Goal: Information Seeking & Learning: Learn about a topic

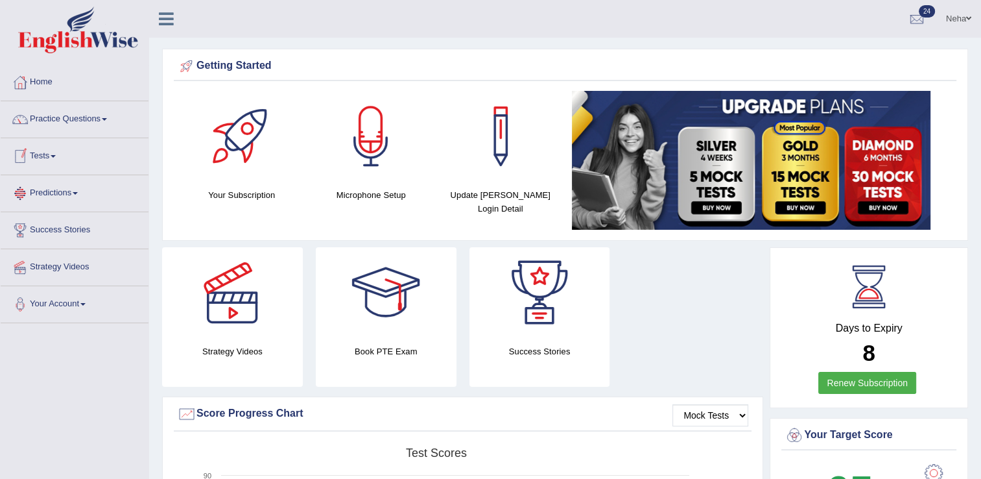
drag, startPoint x: 0, startPoint y: 0, endPoint x: 61, endPoint y: 149, distance: 161.2
click at [61, 149] on link "Tests" at bounding box center [75, 154] width 148 height 32
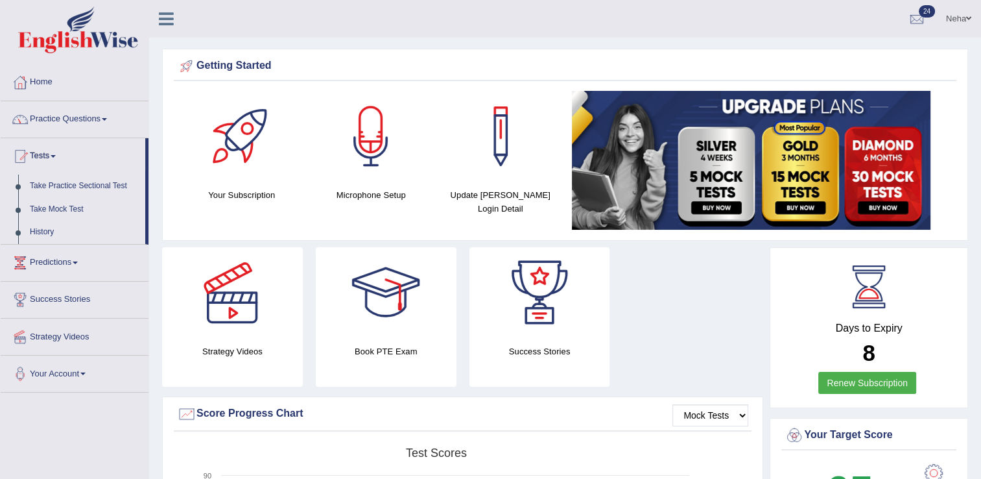
click at [75, 121] on link "Practice Questions" at bounding box center [75, 117] width 148 height 32
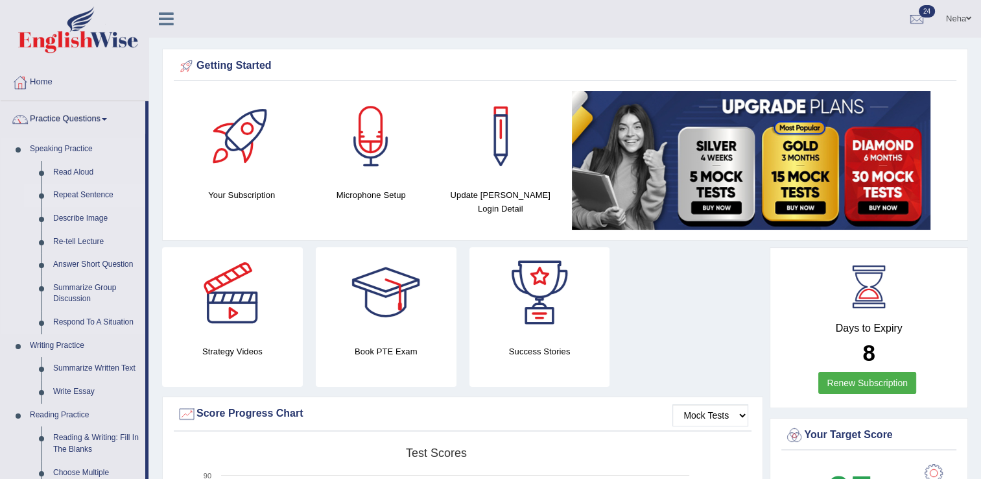
click at [86, 193] on link "Repeat Sentence" at bounding box center [96, 195] width 98 height 23
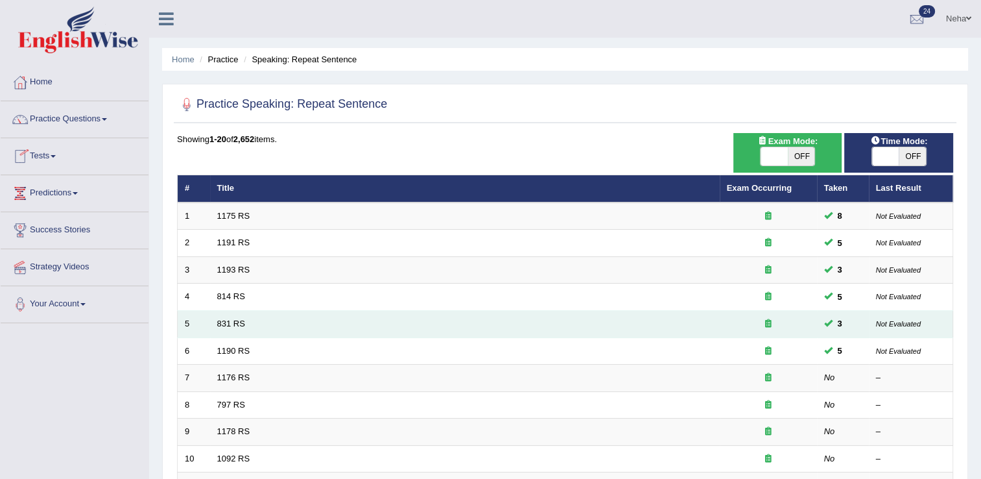
scroll to position [88, 0]
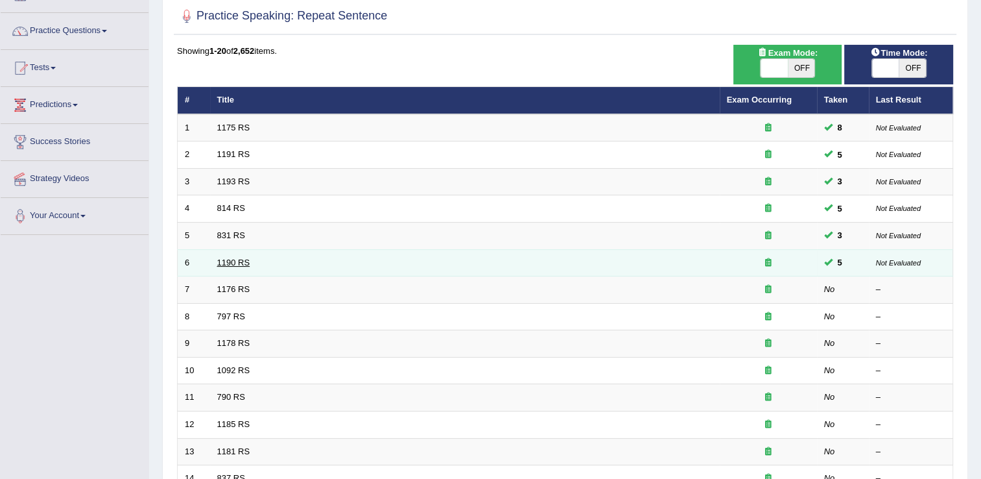
click at [235, 260] on link "1190 RS" at bounding box center [233, 263] width 33 height 10
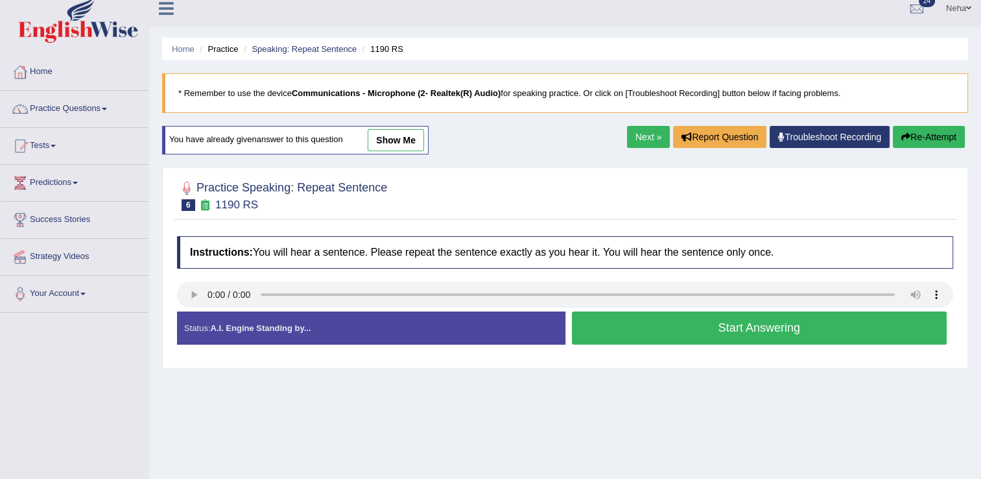
scroll to position [10, 0]
click at [766, 326] on button "Start Answering" at bounding box center [760, 327] width 376 height 33
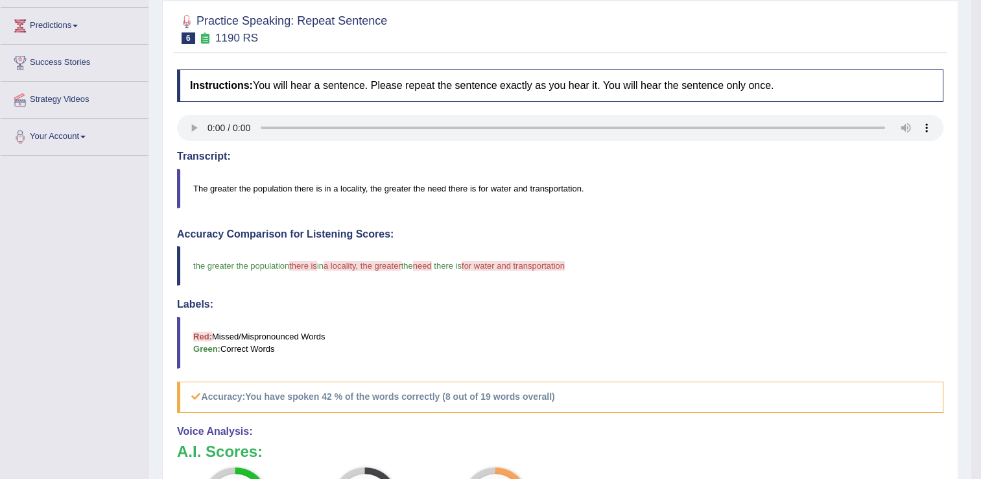
scroll to position [102, 0]
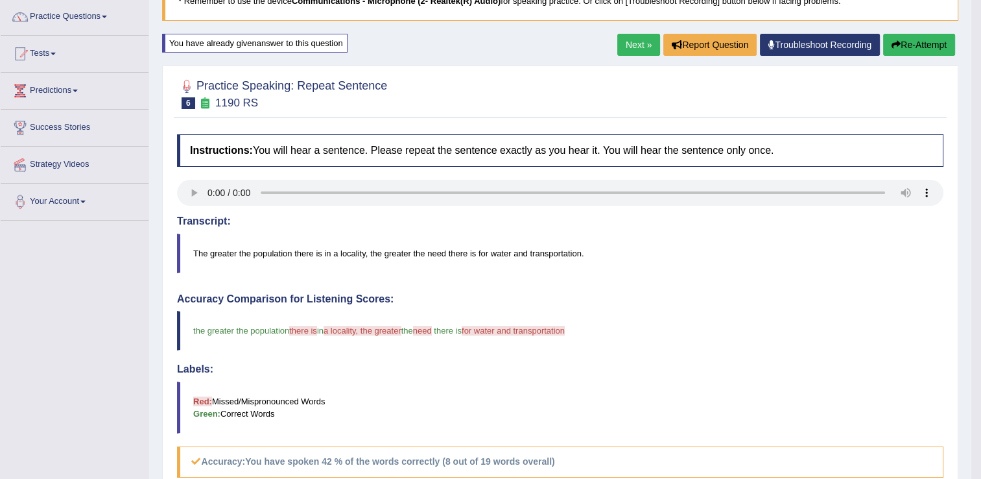
click at [915, 44] on button "Re-Attempt" at bounding box center [920, 45] width 72 height 22
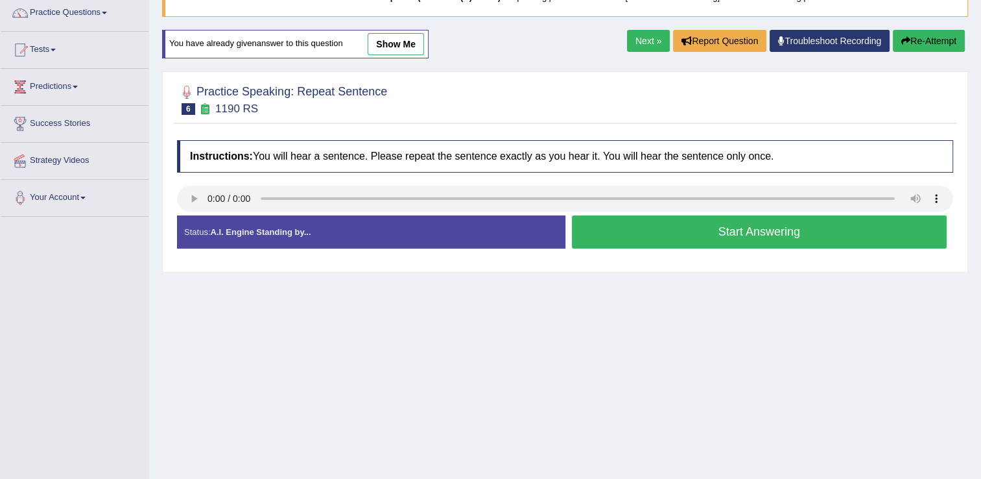
click at [615, 227] on button "Start Answering" at bounding box center [760, 231] width 376 height 33
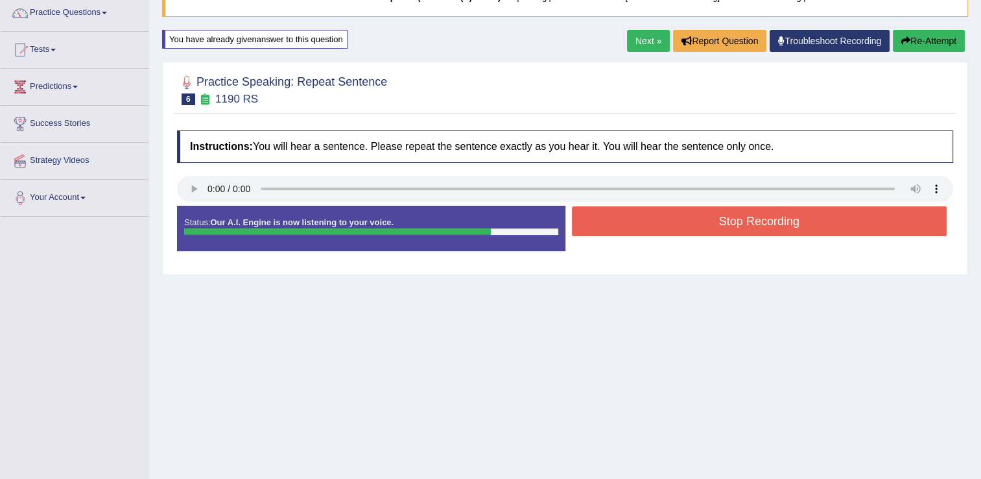
click at [615, 227] on button "Stop Recording" at bounding box center [760, 221] width 376 height 30
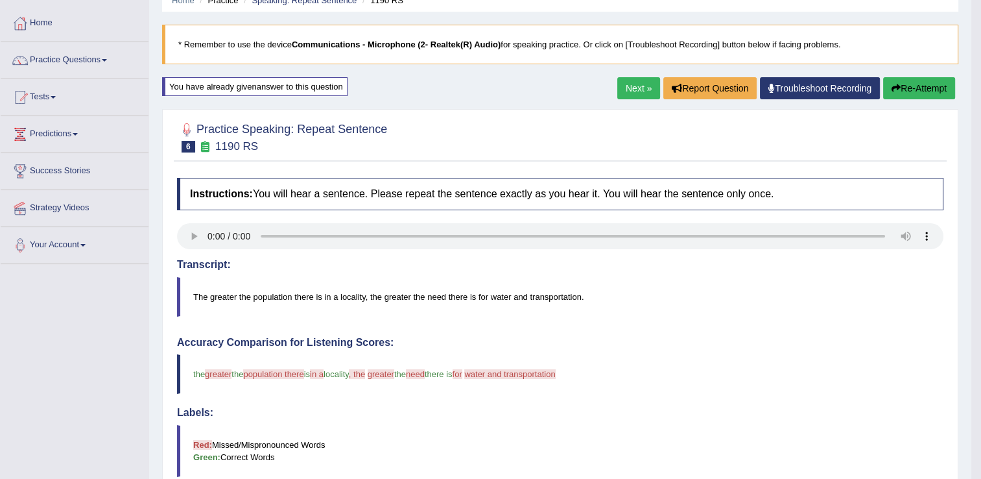
scroll to position [58, 0]
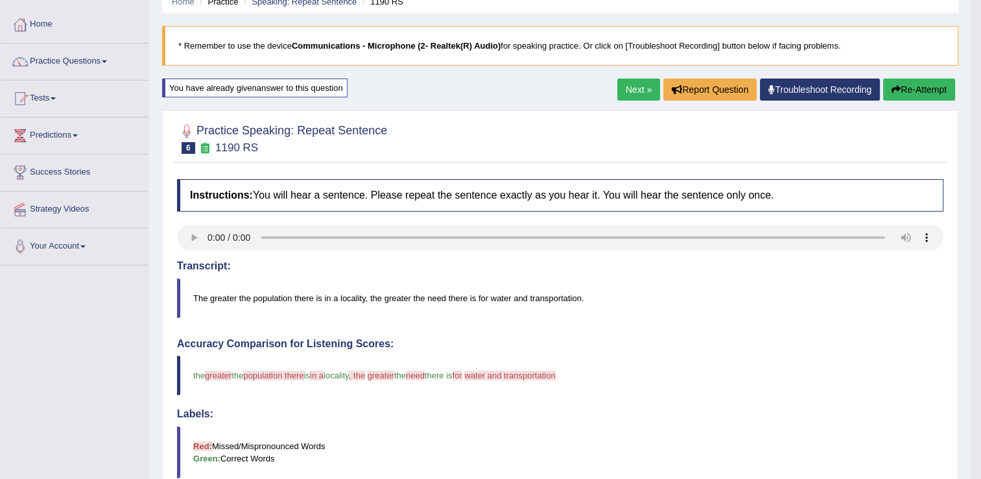
click at [921, 90] on button "Re-Attempt" at bounding box center [920, 89] width 72 height 22
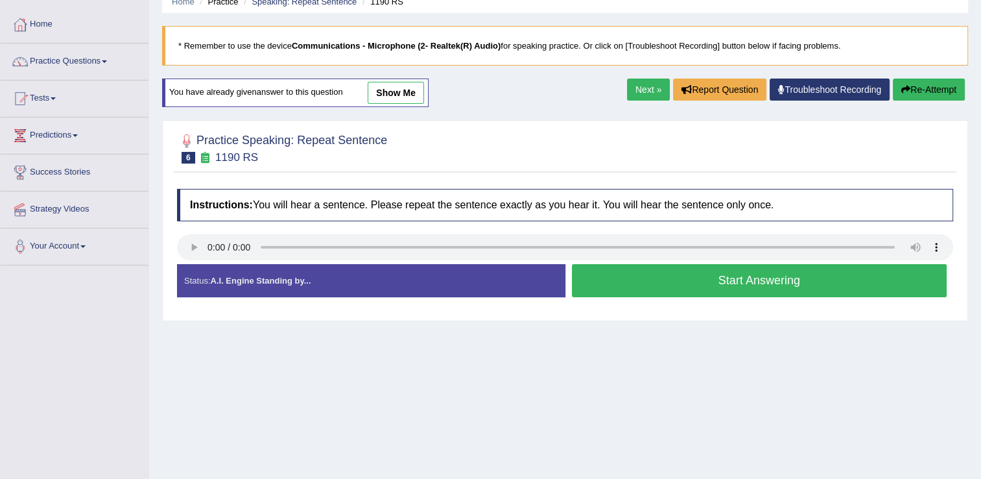
click at [798, 278] on button "Start Answering" at bounding box center [760, 280] width 376 height 33
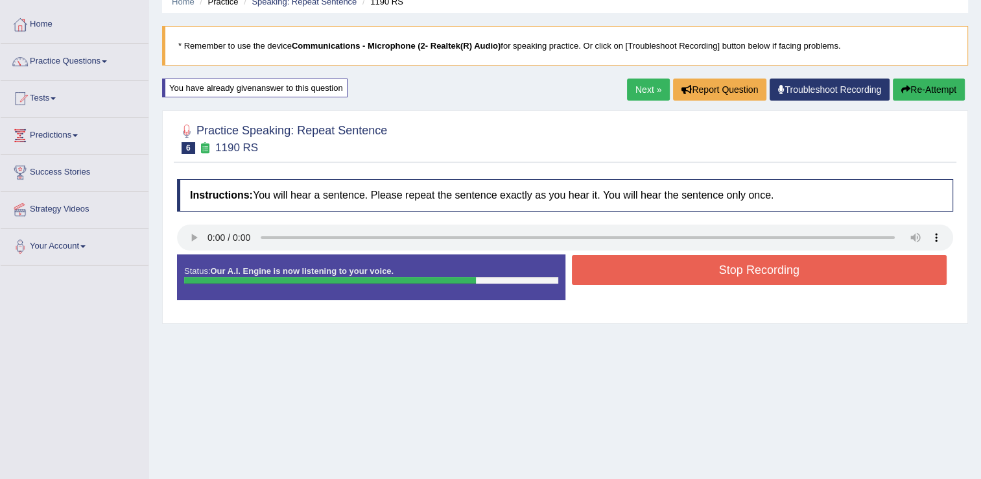
click at [800, 269] on button "Stop Recording" at bounding box center [760, 270] width 376 height 30
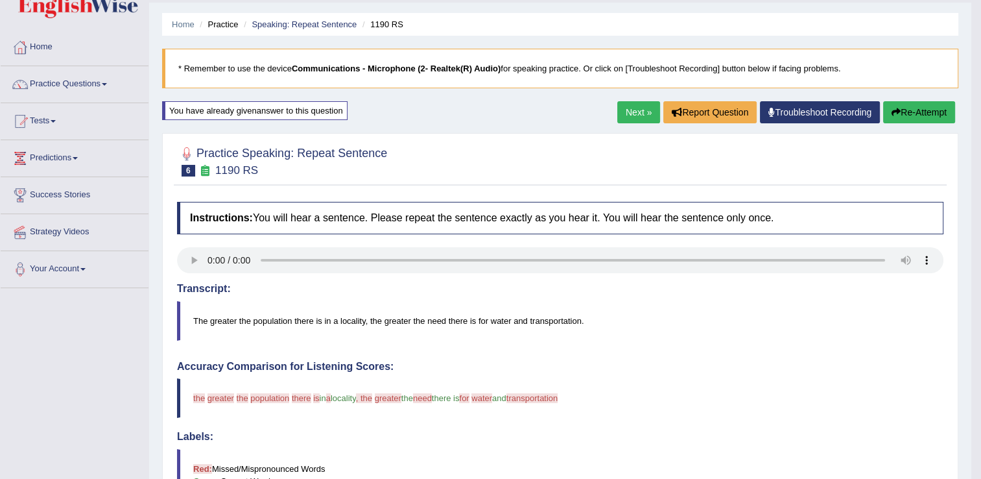
scroll to position [34, 0]
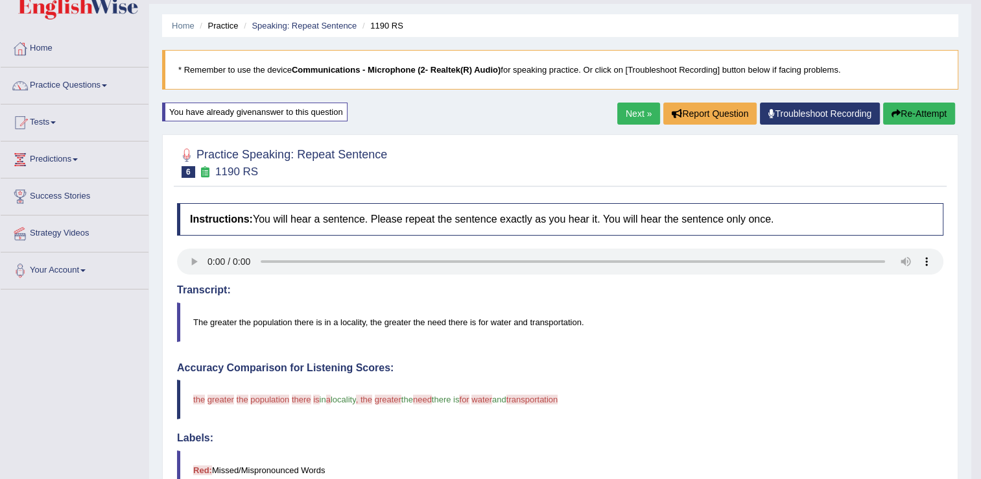
click at [906, 108] on button "Re-Attempt" at bounding box center [920, 113] width 72 height 22
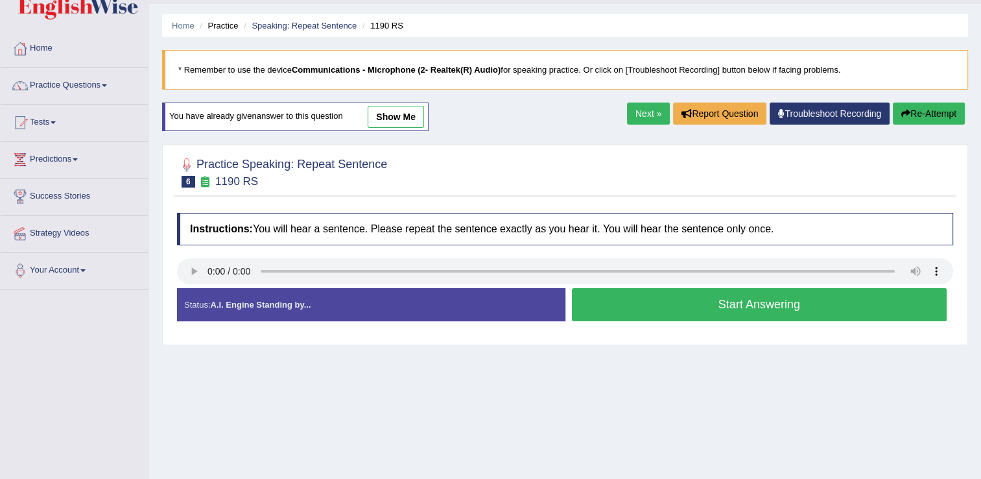
click at [762, 303] on button "Start Answering" at bounding box center [760, 304] width 376 height 33
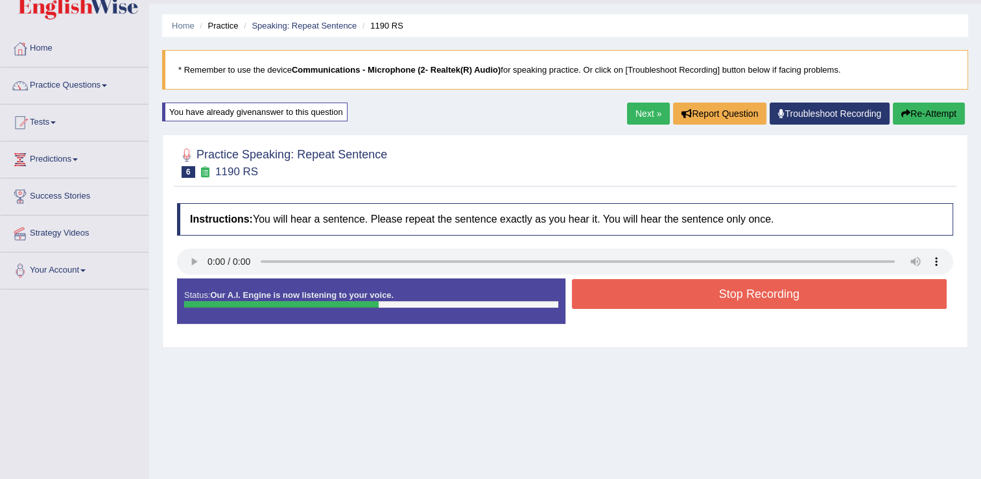
click at [762, 303] on button "Stop Recording" at bounding box center [760, 294] width 376 height 30
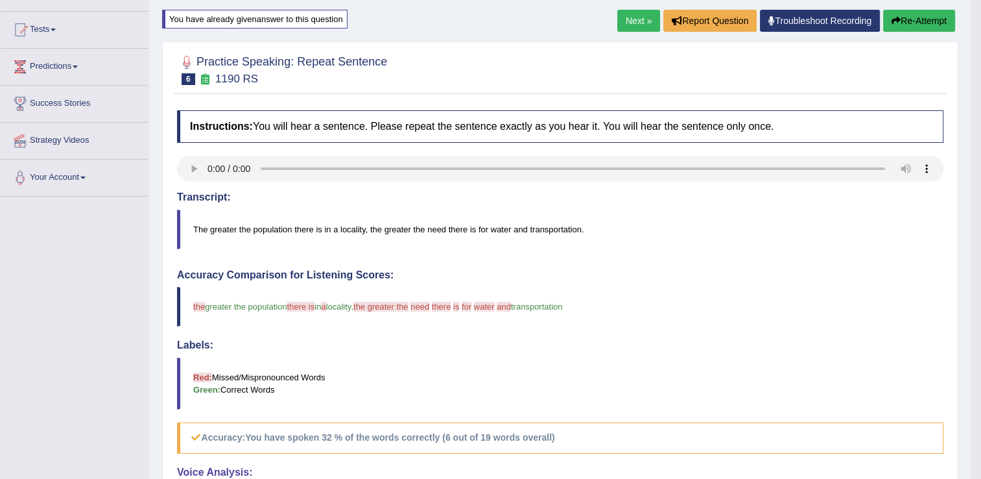
scroll to position [96, 0]
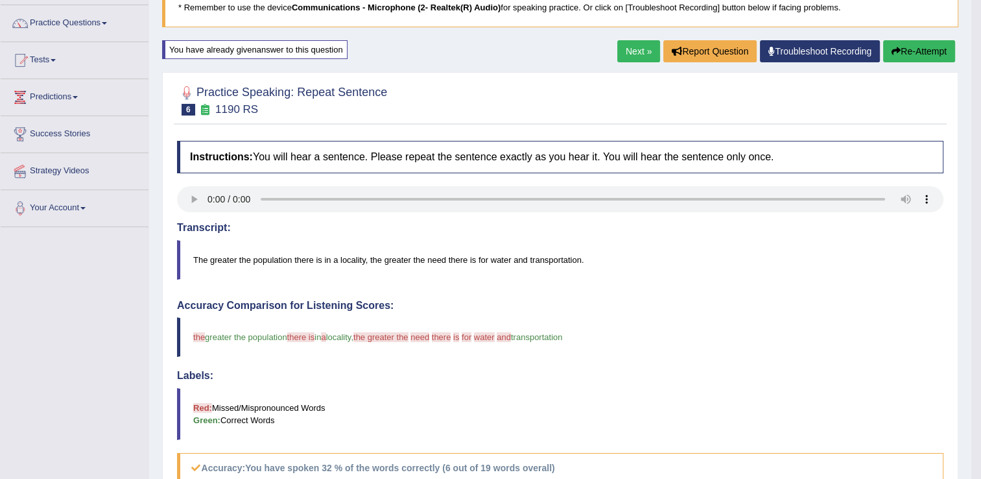
click at [635, 54] on link "Next »" at bounding box center [639, 51] width 43 height 22
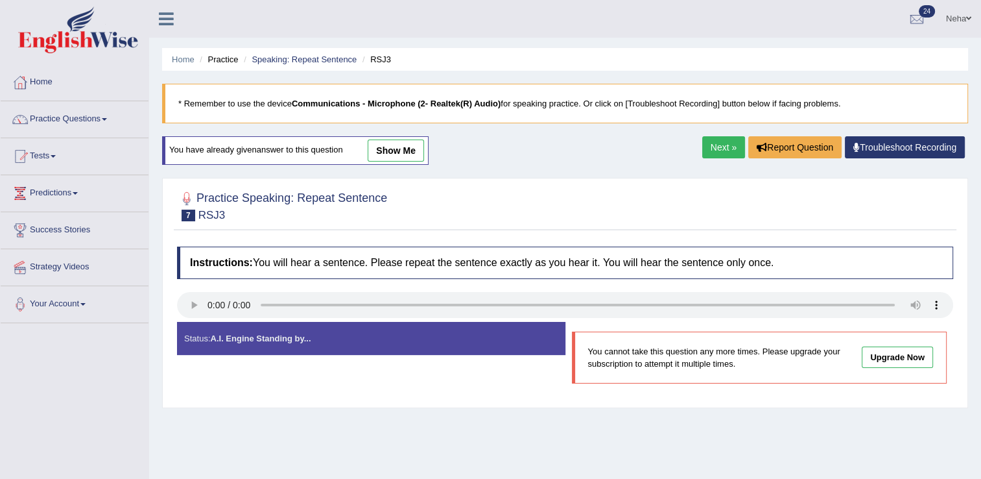
click at [719, 145] on link "Next »" at bounding box center [724, 147] width 43 height 22
click at [695, 440] on div "Home Practice Speaking: Repeat Sentence RS 765 * Remember to use the device Com…" at bounding box center [565, 324] width 832 height 649
click at [717, 142] on link "Next »" at bounding box center [724, 147] width 43 height 22
click at [722, 150] on link "Next »" at bounding box center [724, 147] width 43 height 22
click at [716, 147] on link "Next »" at bounding box center [724, 147] width 43 height 22
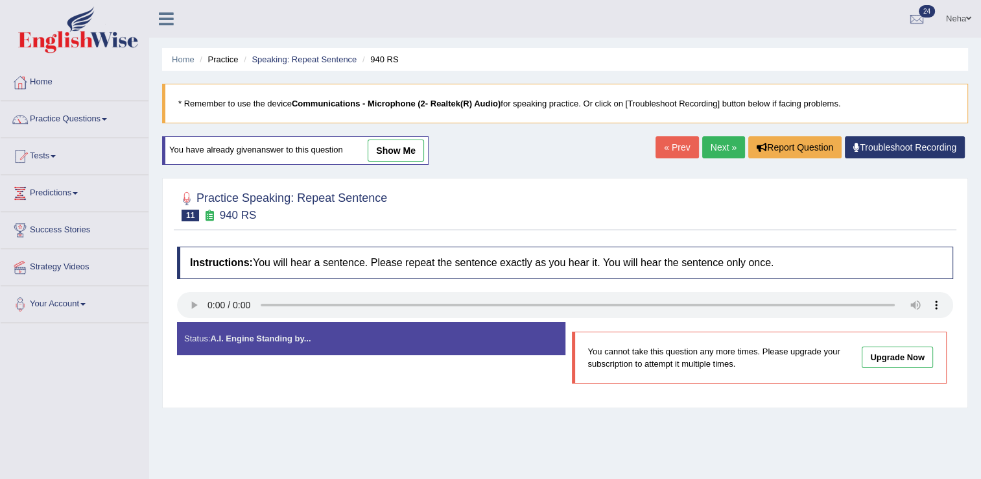
click at [723, 144] on link "Next »" at bounding box center [724, 147] width 43 height 22
click at [714, 147] on link "Next »" at bounding box center [724, 147] width 43 height 22
click at [719, 147] on link "Next »" at bounding box center [724, 147] width 43 height 22
click at [719, 144] on link "Next »" at bounding box center [724, 147] width 43 height 22
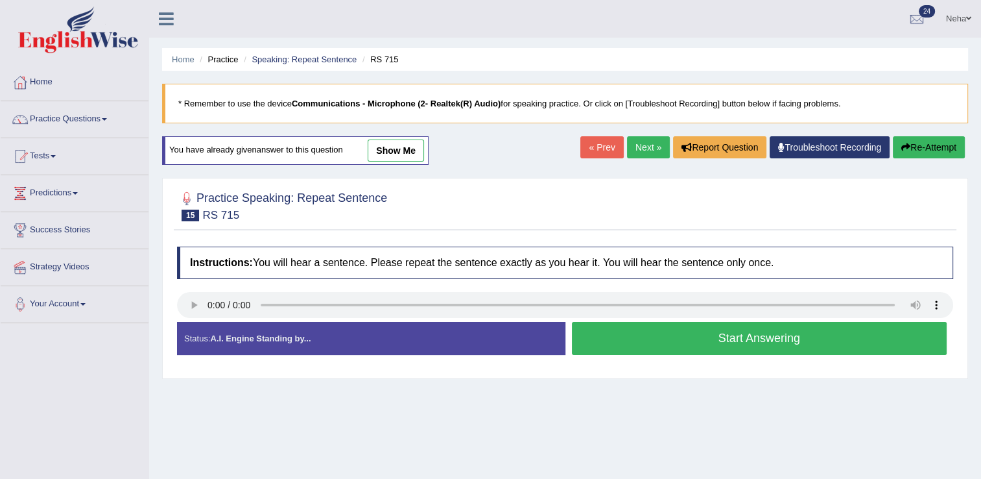
click at [646, 145] on link "Next »" at bounding box center [648, 147] width 43 height 22
click at [645, 149] on link "Next »" at bounding box center [648, 147] width 43 height 22
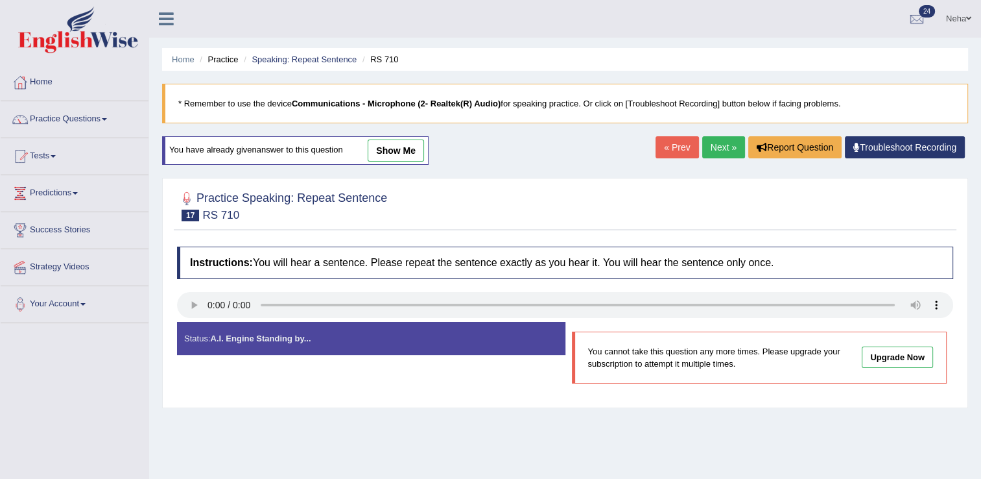
click at [726, 149] on link "Next »" at bounding box center [724, 147] width 43 height 22
click at [712, 147] on link "Next »" at bounding box center [724, 147] width 43 height 22
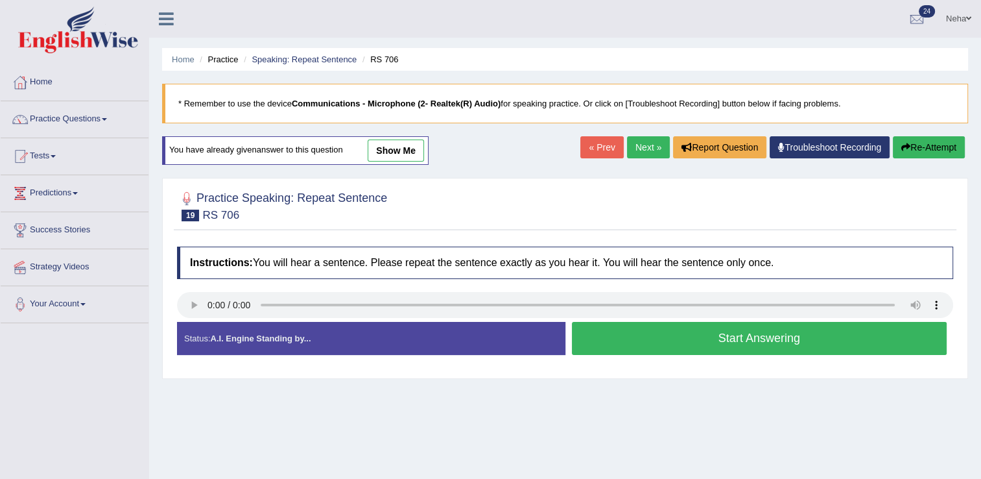
click at [639, 150] on link "Next »" at bounding box center [648, 147] width 43 height 22
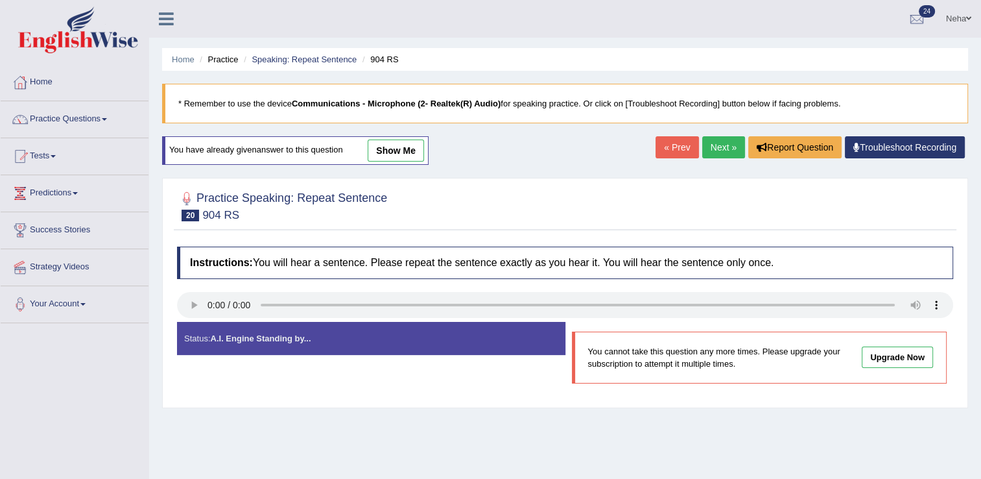
click at [721, 144] on link "Next »" at bounding box center [724, 147] width 43 height 22
click at [726, 141] on link "Next »" at bounding box center [724, 147] width 43 height 22
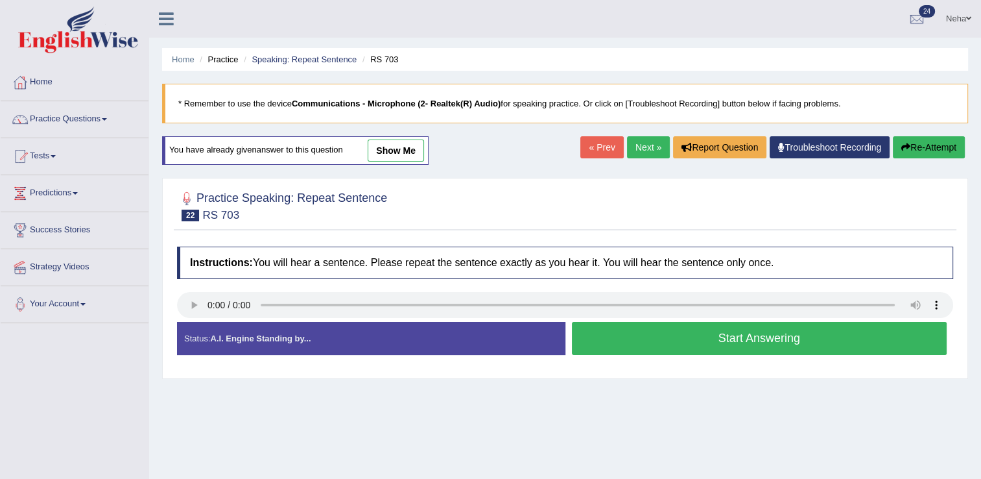
click at [645, 150] on link "Next »" at bounding box center [648, 147] width 43 height 22
click at [646, 143] on link "Next »" at bounding box center [648, 147] width 43 height 22
click at [626, 330] on button "Start Answering" at bounding box center [760, 338] width 376 height 33
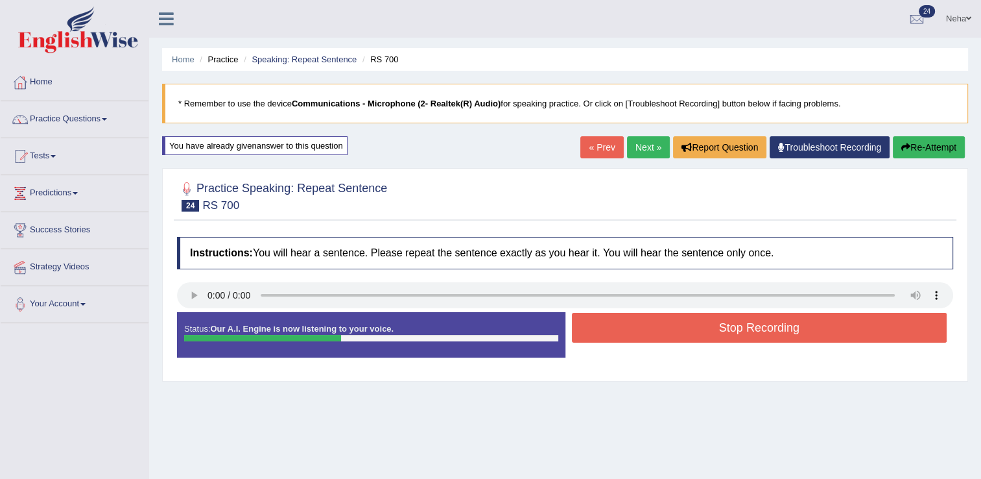
click at [626, 330] on button "Stop Recording" at bounding box center [760, 328] width 376 height 30
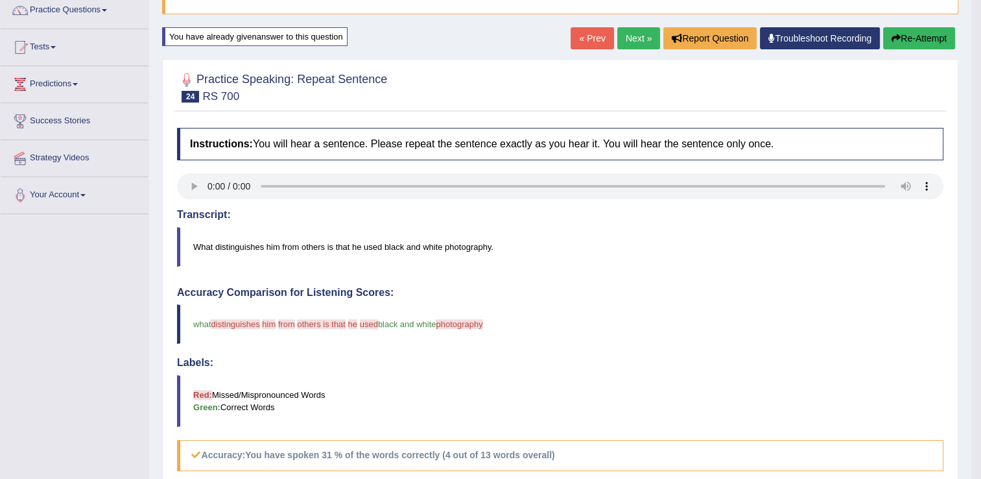
scroll to position [106, 0]
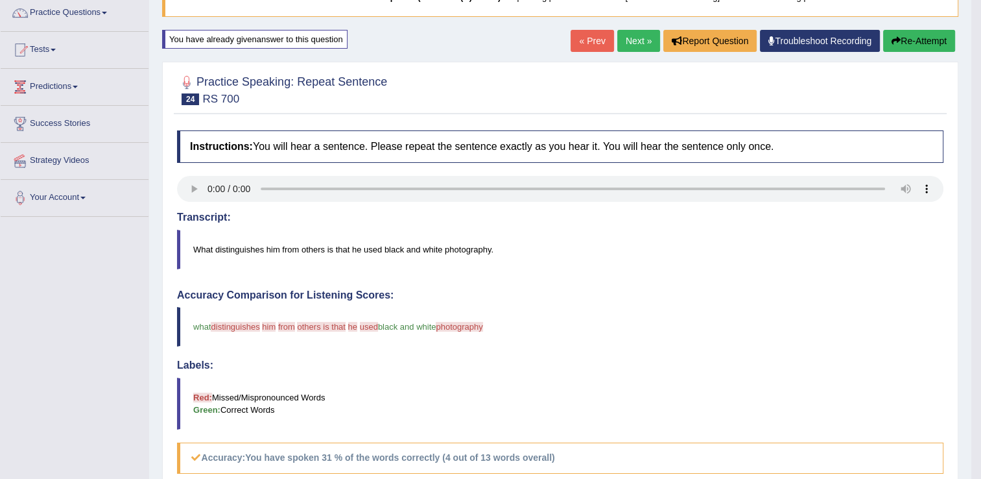
click at [900, 36] on button "Re-Attempt" at bounding box center [920, 41] width 72 height 22
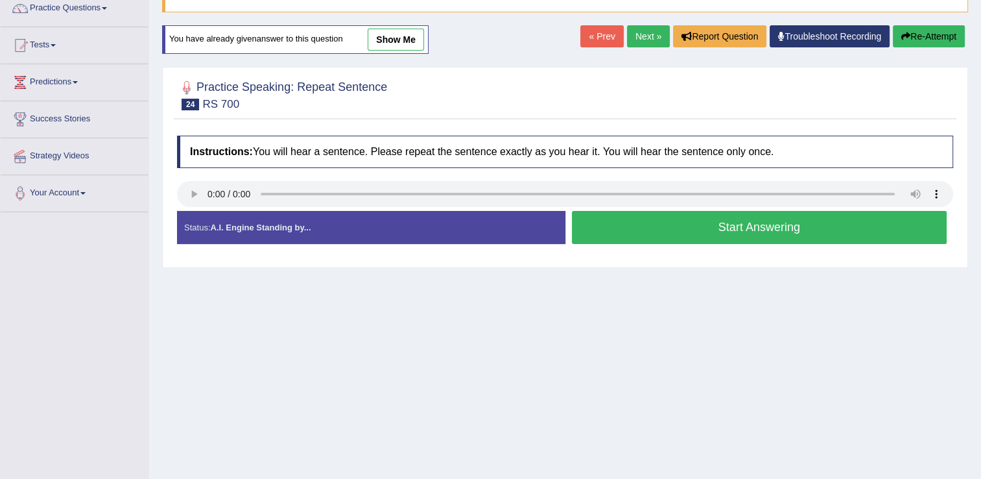
click at [747, 223] on button "Start Answering" at bounding box center [760, 227] width 376 height 33
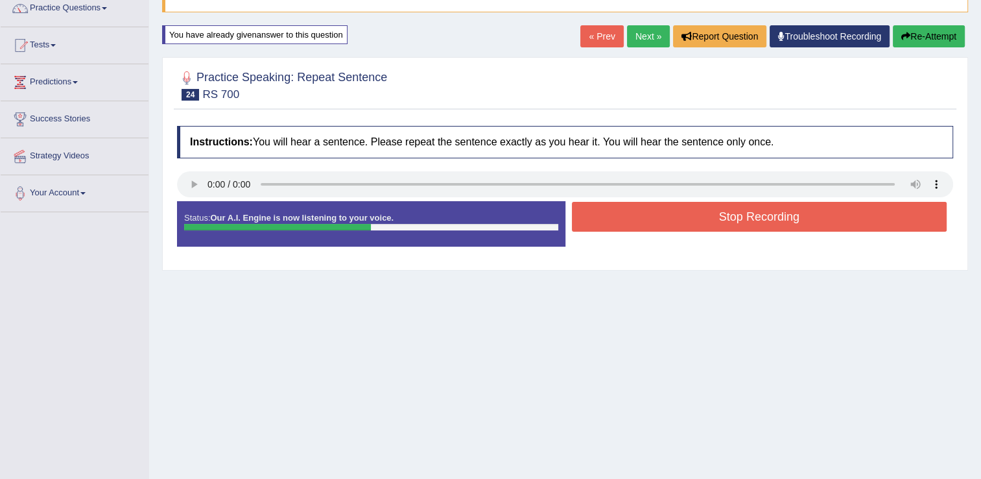
click at [747, 223] on button "Stop Recording" at bounding box center [760, 217] width 376 height 30
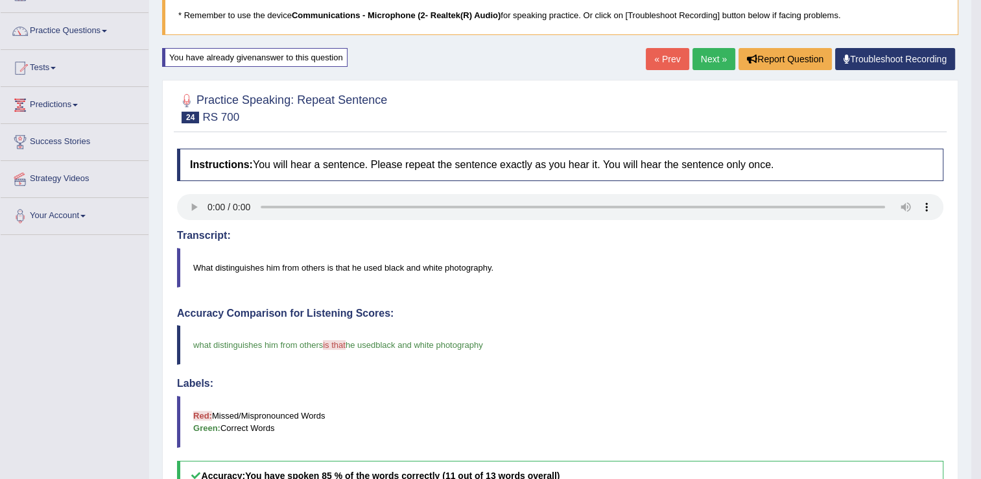
scroll to position [80, 0]
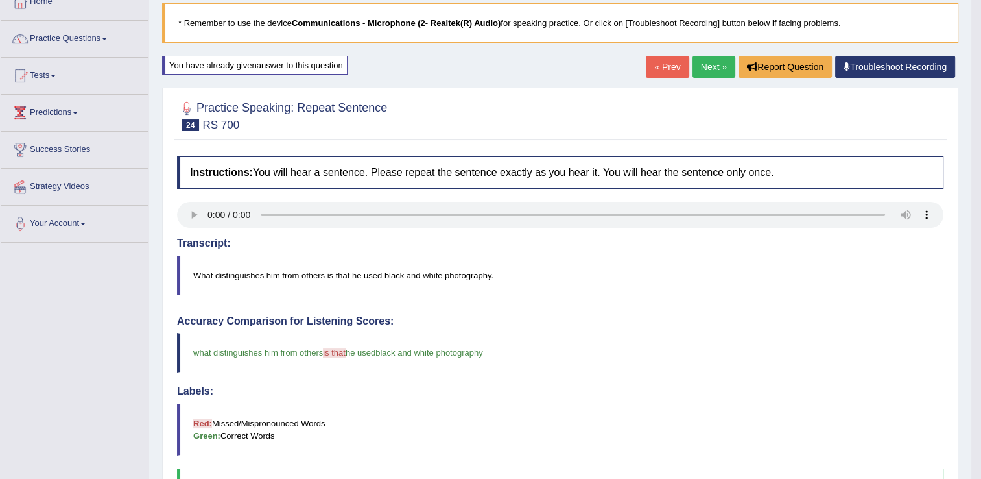
click at [712, 67] on link "Next »" at bounding box center [714, 67] width 43 height 22
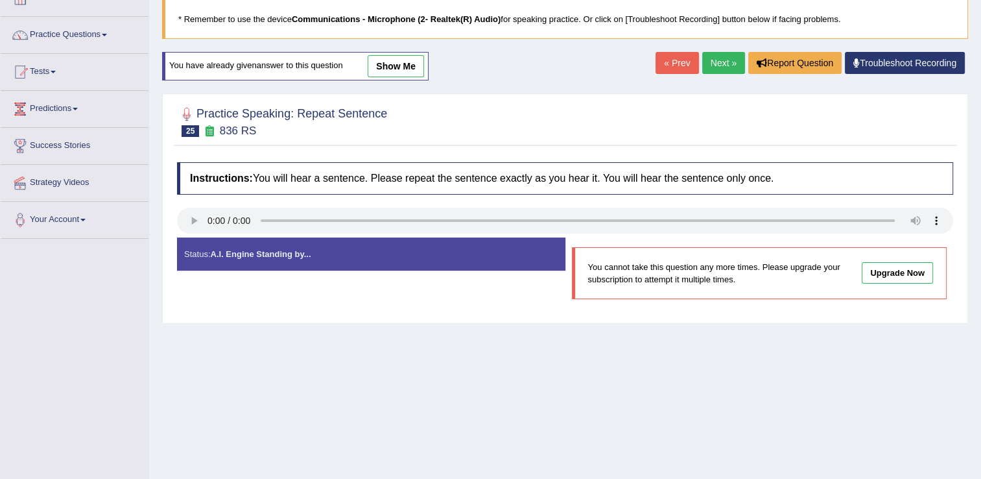
click at [722, 66] on link "Next »" at bounding box center [724, 63] width 43 height 22
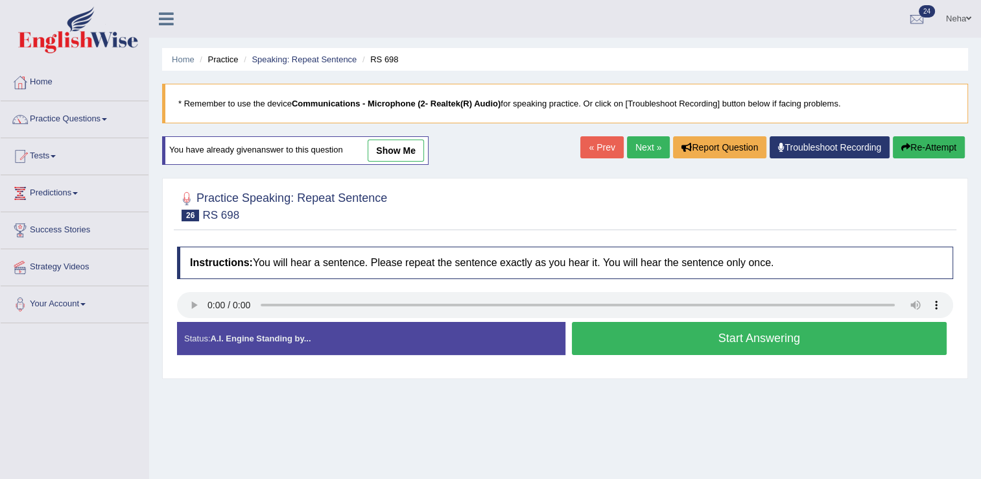
click at [661, 330] on button "Start Answering" at bounding box center [760, 338] width 376 height 33
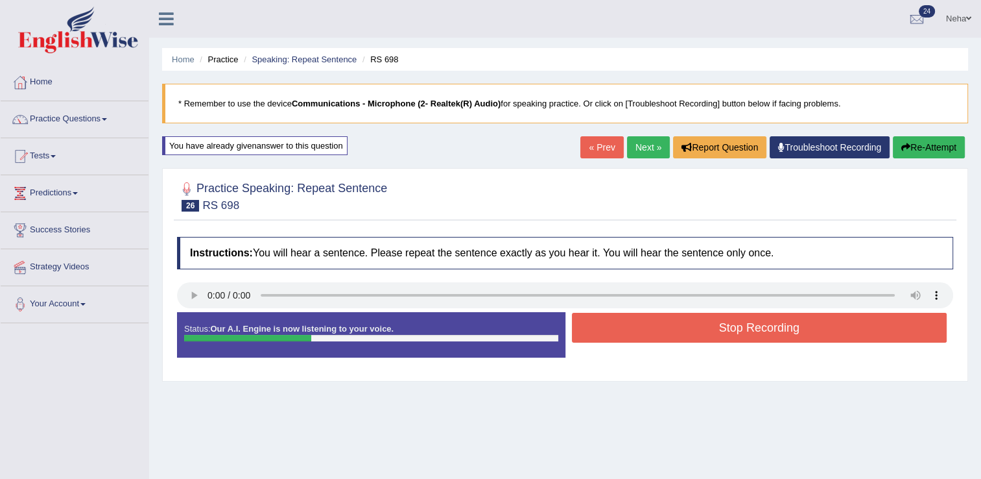
click at [922, 138] on button "Re-Attempt" at bounding box center [929, 147] width 72 height 22
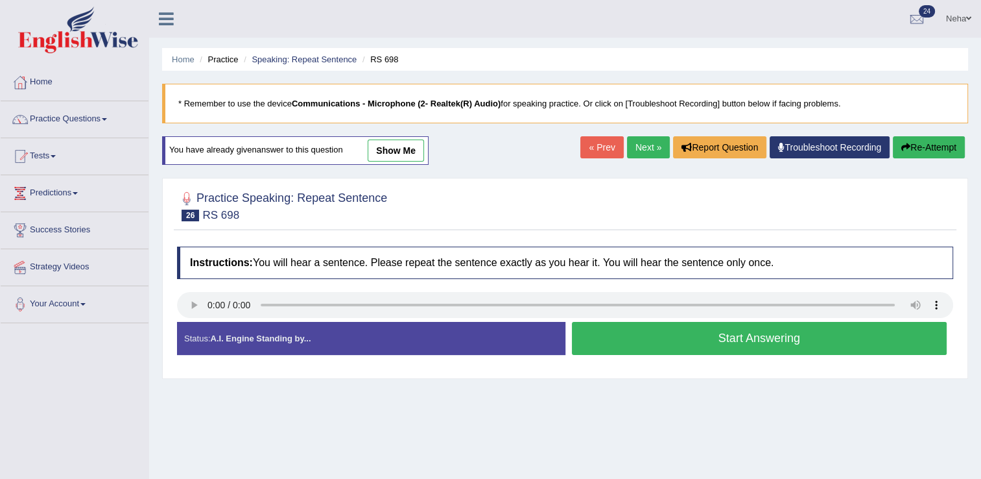
click at [667, 345] on button "Start Answering" at bounding box center [760, 338] width 376 height 33
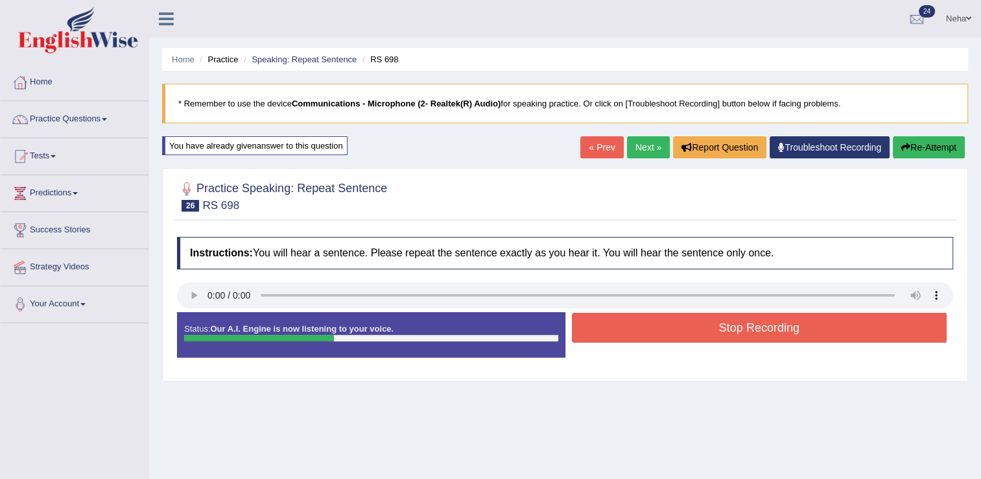
click at [679, 328] on button "Stop Recording" at bounding box center [760, 328] width 376 height 30
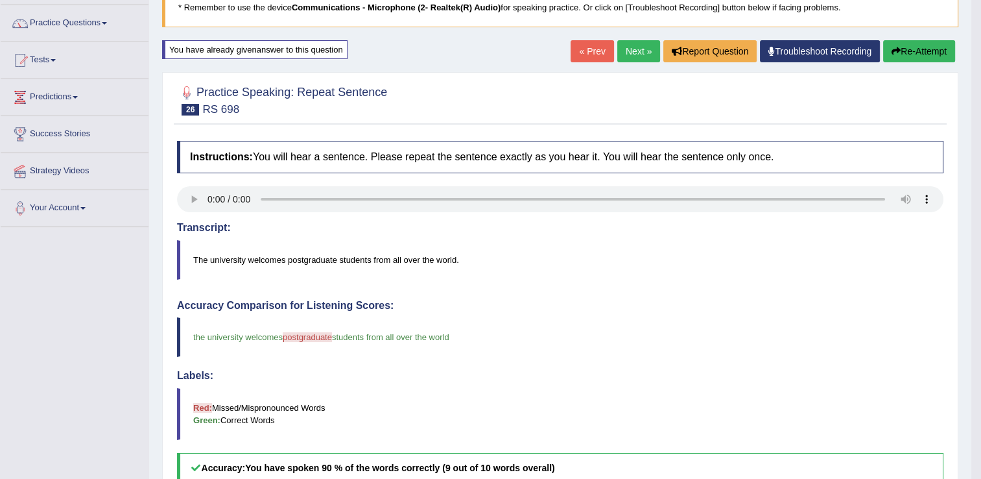
scroll to position [95, 0]
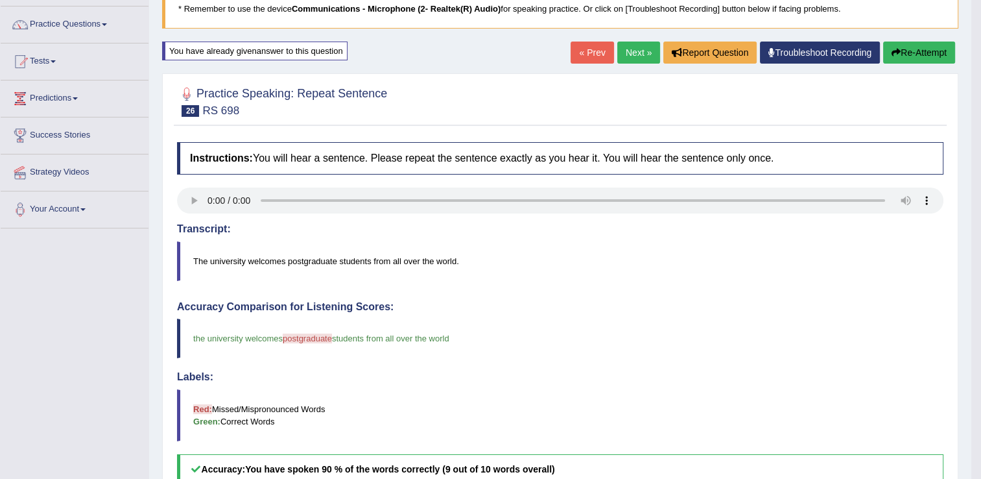
click at [911, 43] on button "Re-Attempt" at bounding box center [920, 53] width 72 height 22
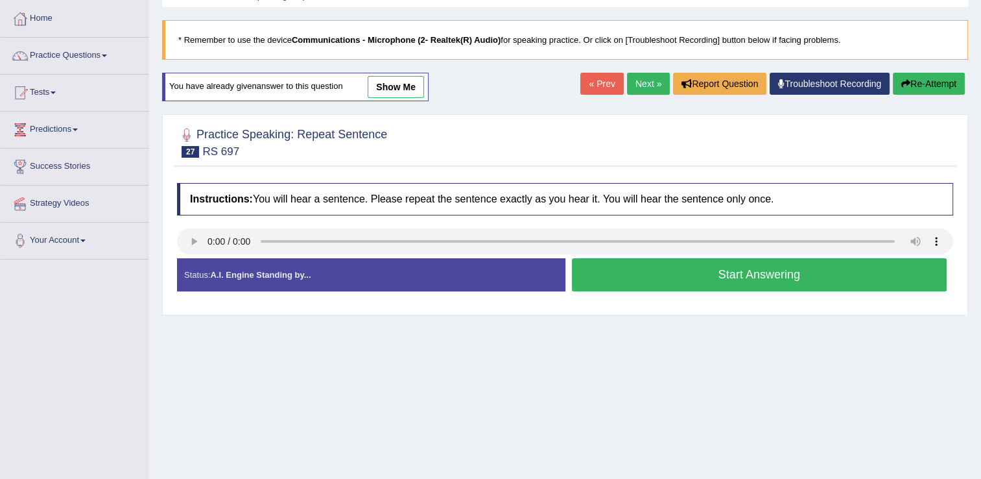
click at [602, 266] on button "Start Answering" at bounding box center [760, 274] width 376 height 33
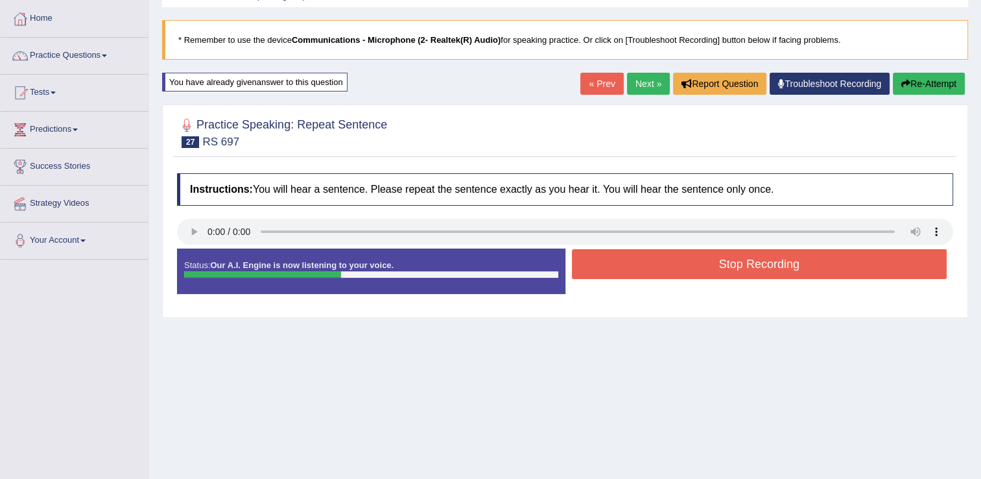
click at [602, 266] on button "Stop Recording" at bounding box center [760, 264] width 376 height 30
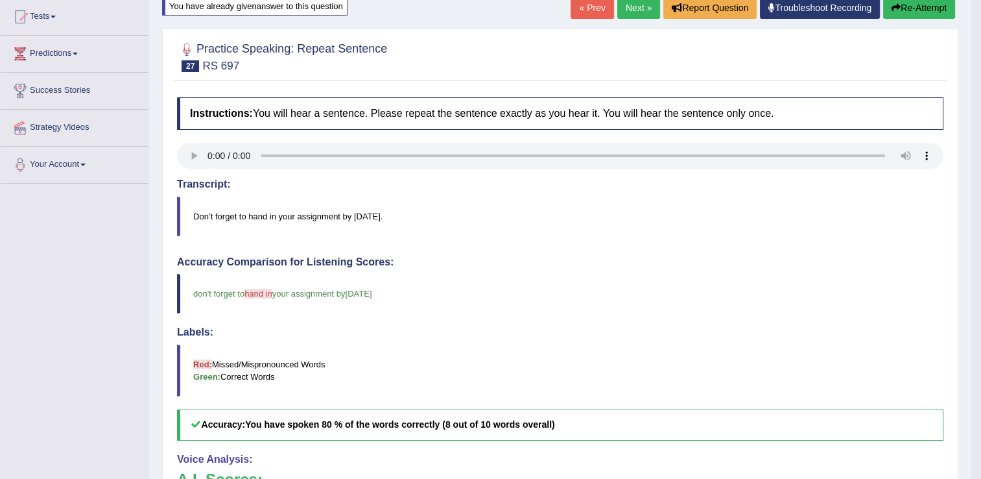
scroll to position [93, 0]
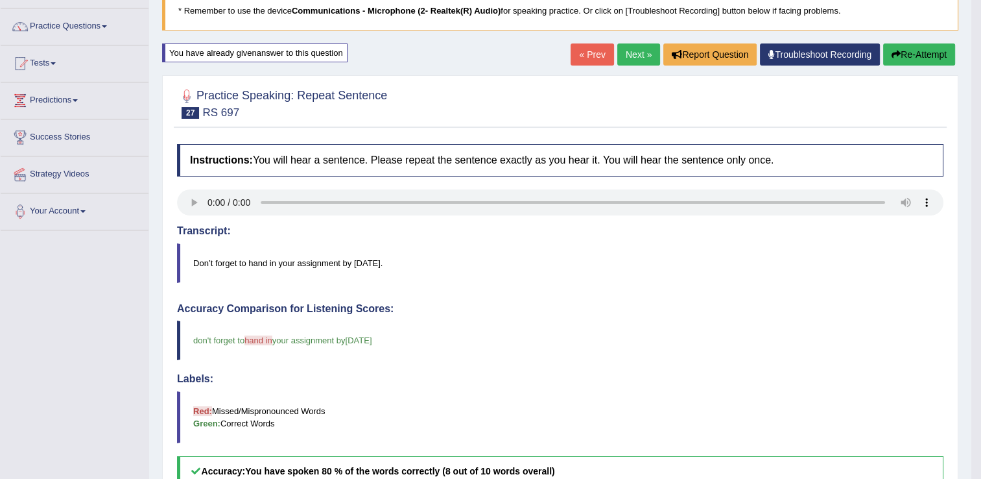
click at [922, 55] on button "Re-Attempt" at bounding box center [920, 54] width 72 height 22
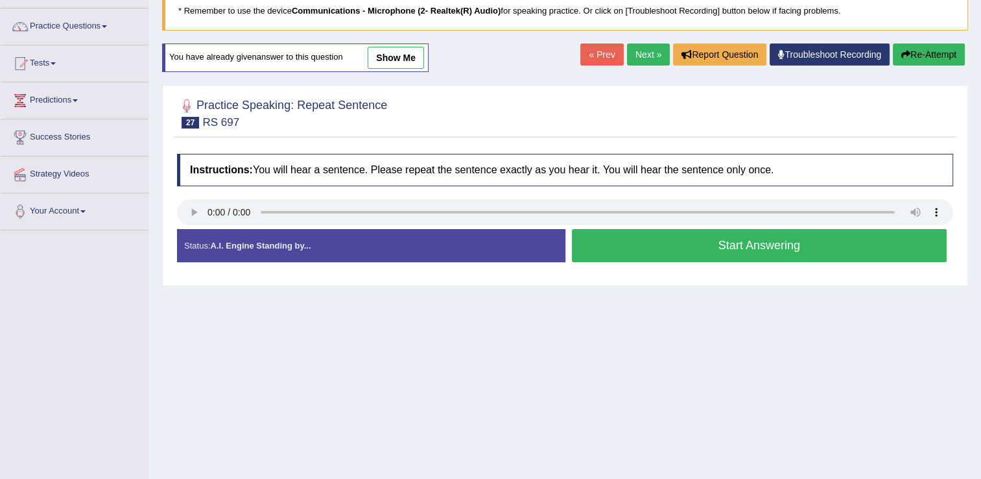
click at [704, 248] on button "Start Answering" at bounding box center [760, 245] width 376 height 33
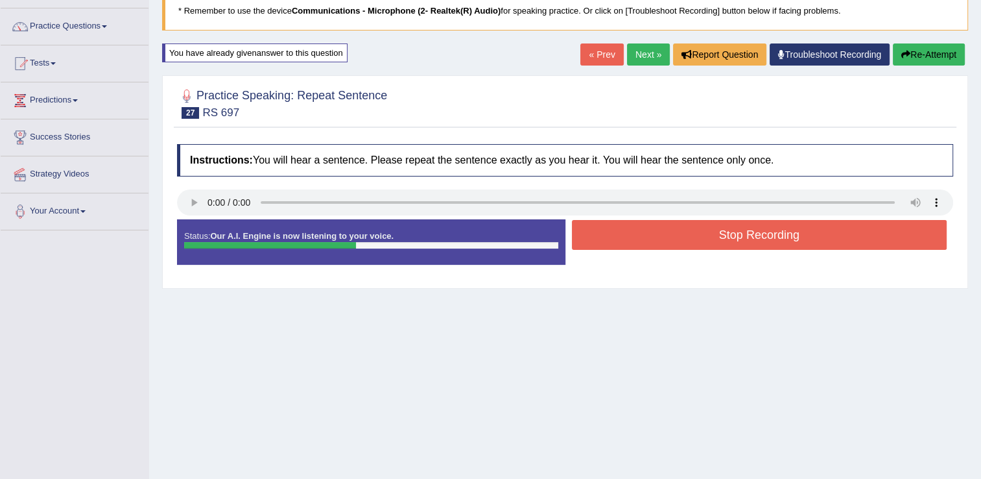
click at [712, 228] on button "Stop Recording" at bounding box center [760, 235] width 376 height 30
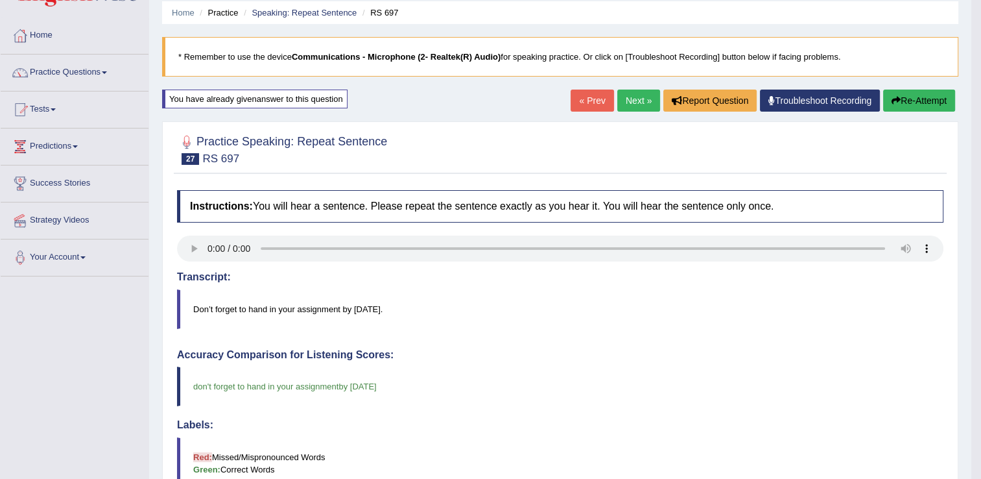
scroll to position [41, 0]
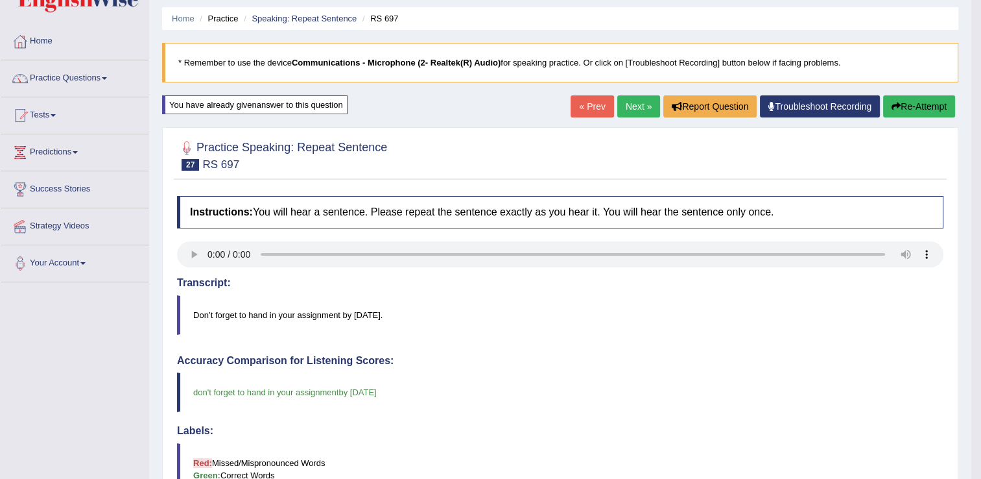
click at [632, 113] on link "Next »" at bounding box center [639, 106] width 43 height 22
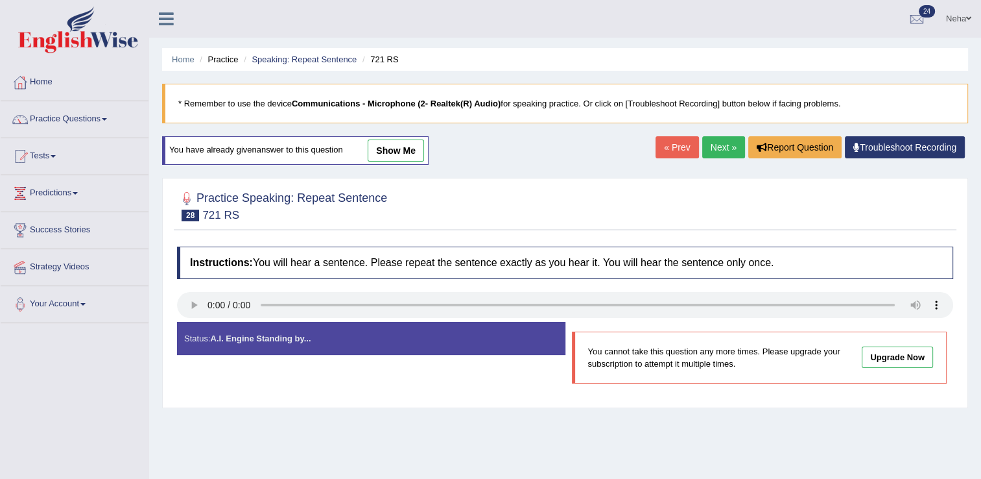
click at [721, 139] on link "Next »" at bounding box center [724, 147] width 43 height 22
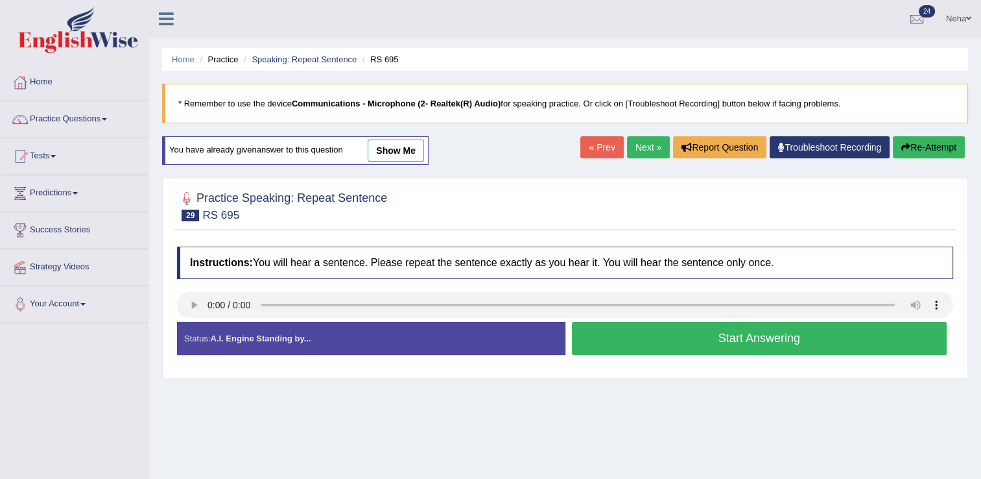
click at [602, 329] on button "Start Answering" at bounding box center [760, 338] width 376 height 33
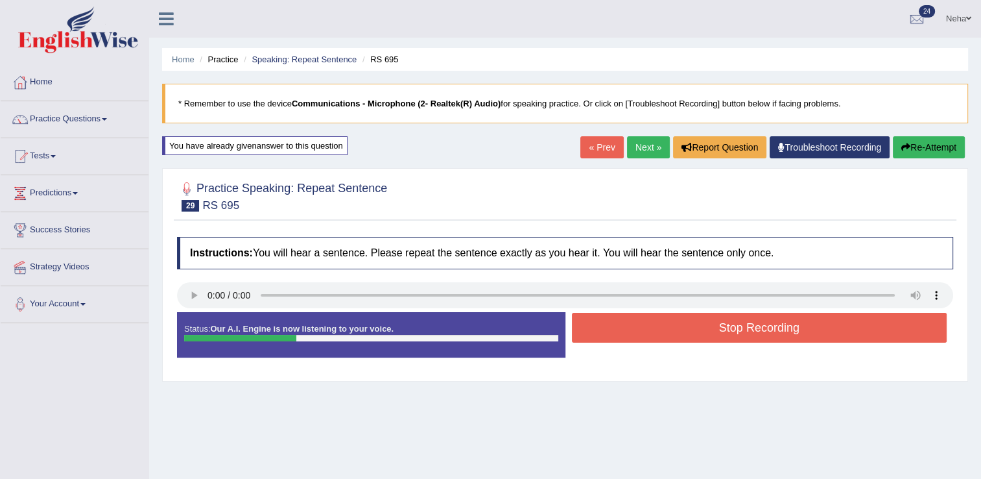
click at [602, 329] on button "Stop Recording" at bounding box center [760, 328] width 376 height 30
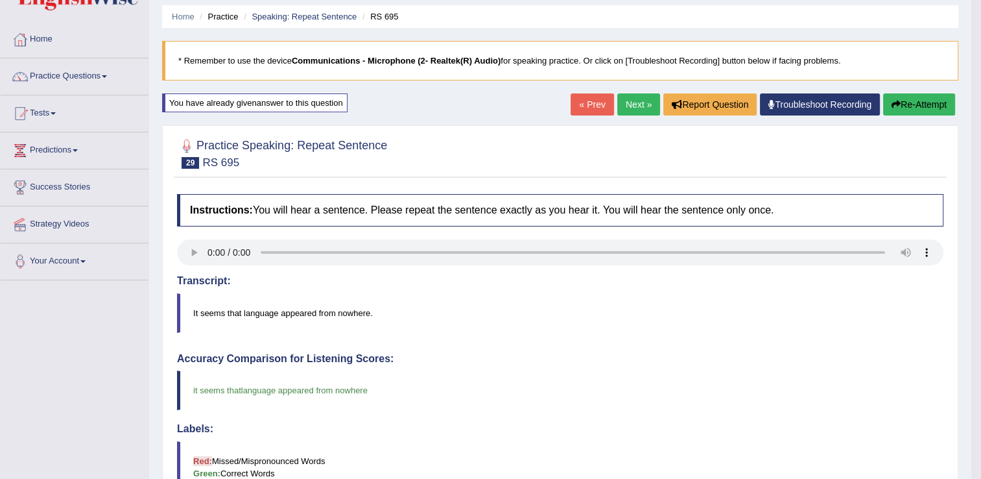
scroll to position [40, 0]
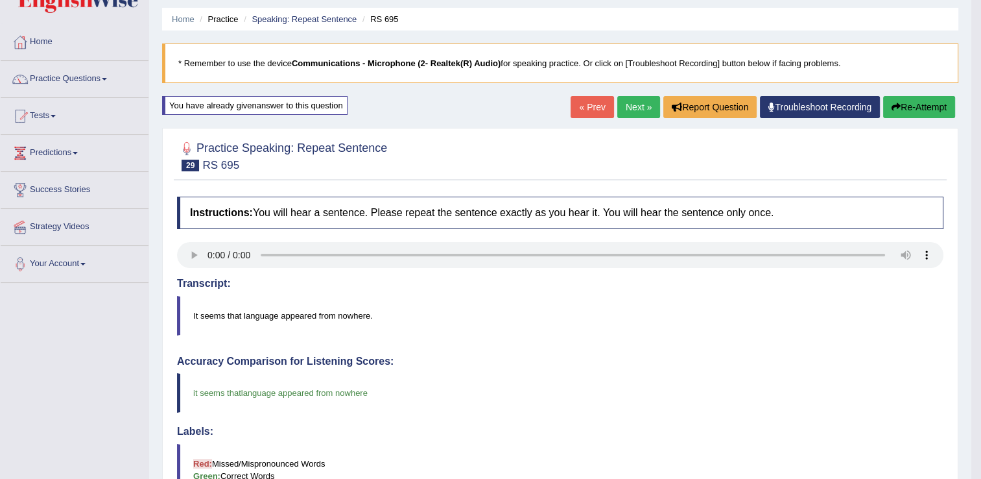
click at [638, 108] on link "Next »" at bounding box center [639, 107] width 43 height 22
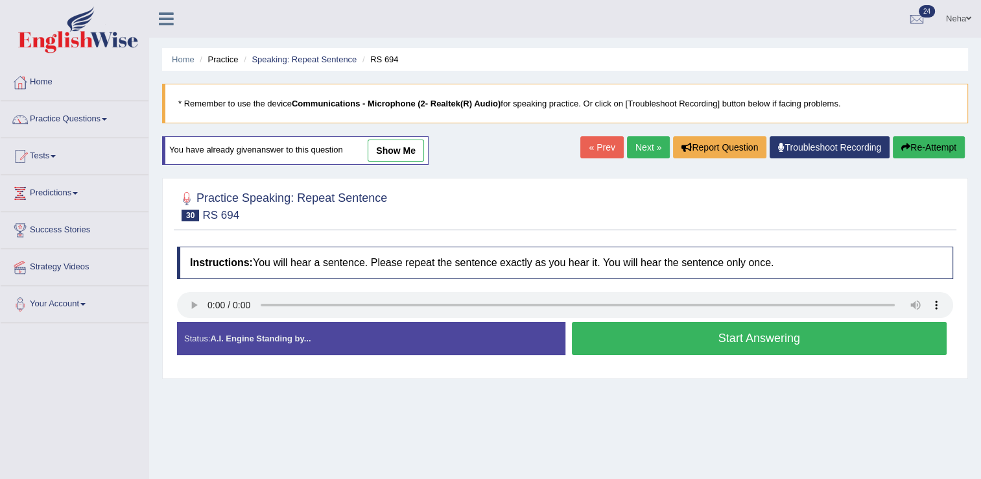
click at [678, 344] on button "Start Answering" at bounding box center [760, 338] width 376 height 33
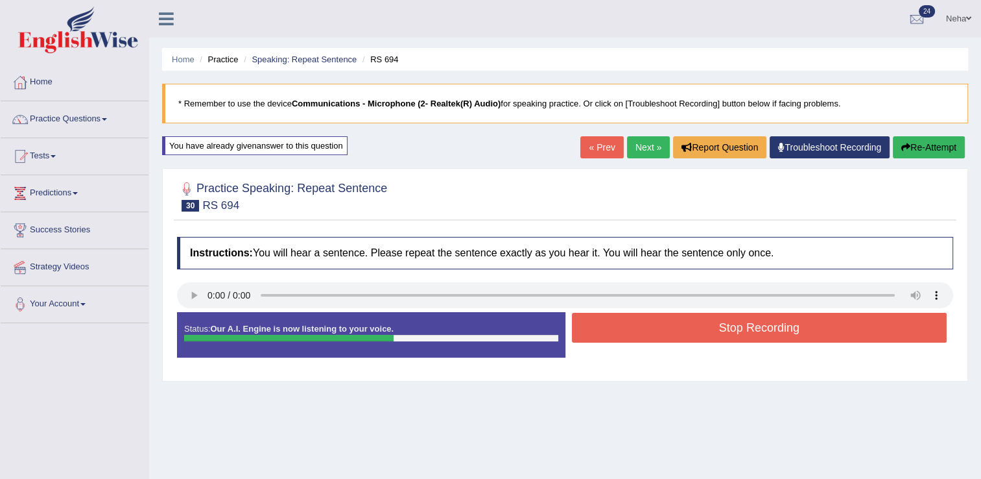
click at [688, 339] on button "Stop Recording" at bounding box center [760, 328] width 376 height 30
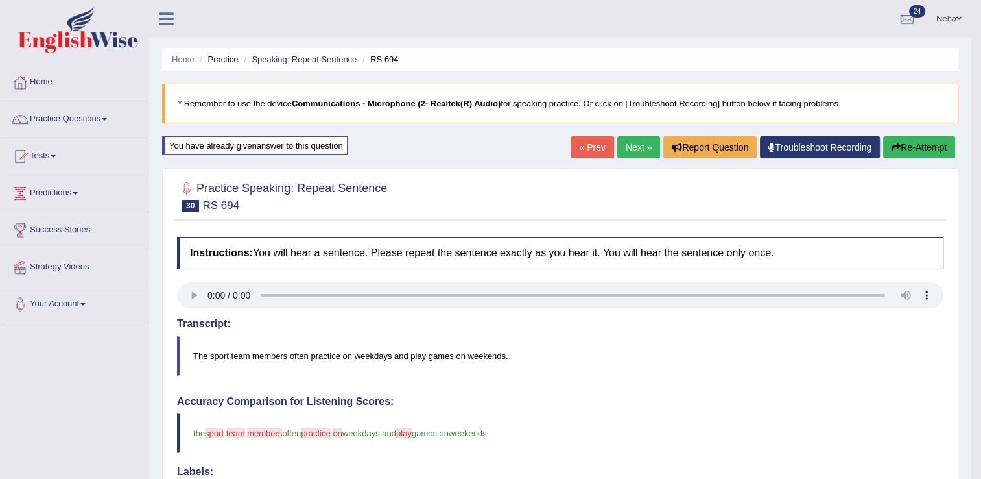
click at [637, 149] on link "Next »" at bounding box center [639, 147] width 43 height 22
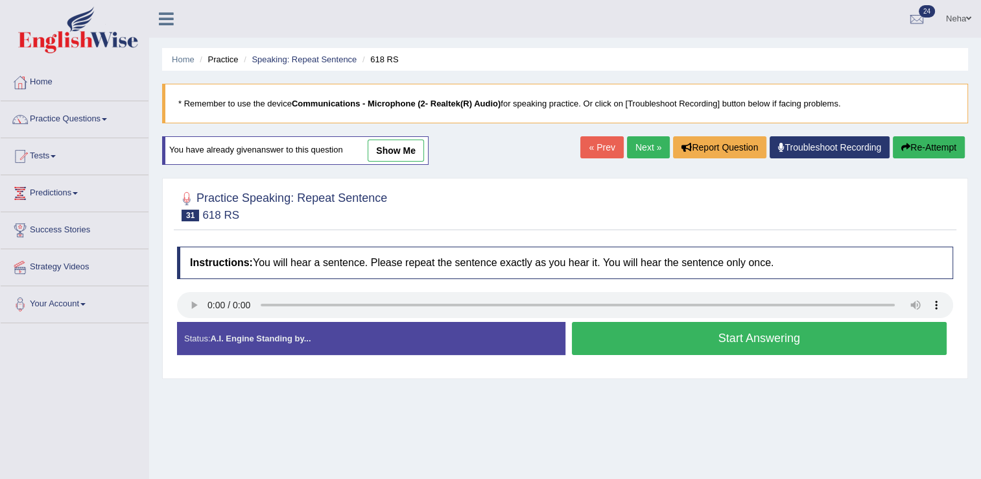
click at [634, 333] on button "Start Answering" at bounding box center [760, 338] width 376 height 33
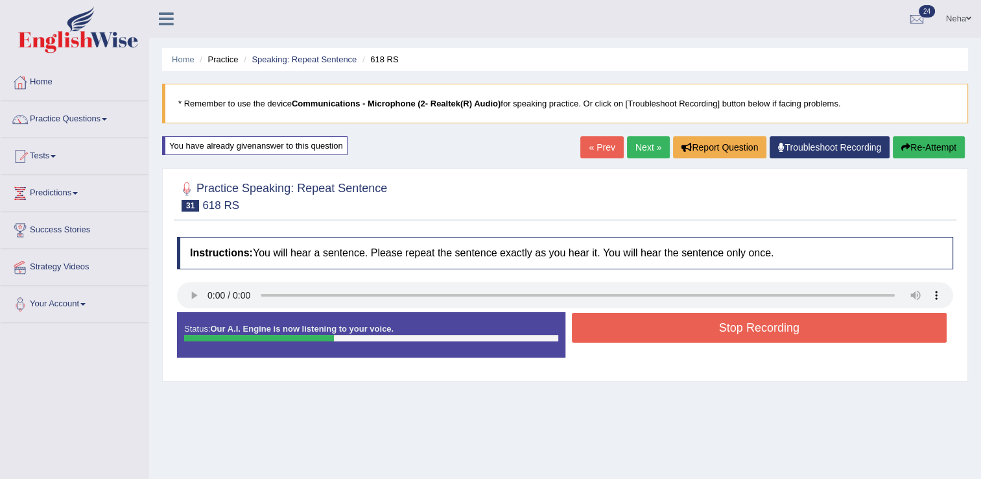
click at [634, 333] on button "Stop Recording" at bounding box center [760, 328] width 376 height 30
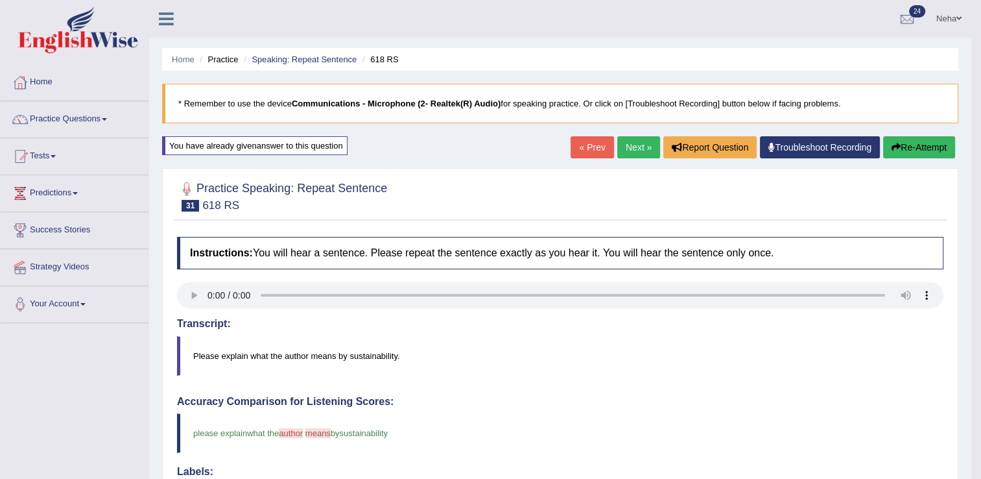
click at [913, 151] on button "Re-Attempt" at bounding box center [920, 147] width 72 height 22
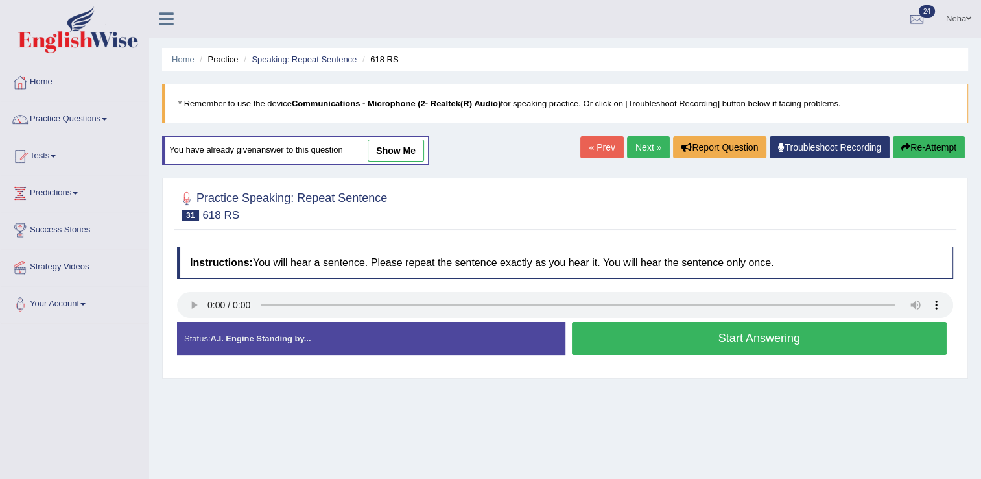
click at [739, 344] on button "Start Answering" at bounding box center [760, 338] width 376 height 33
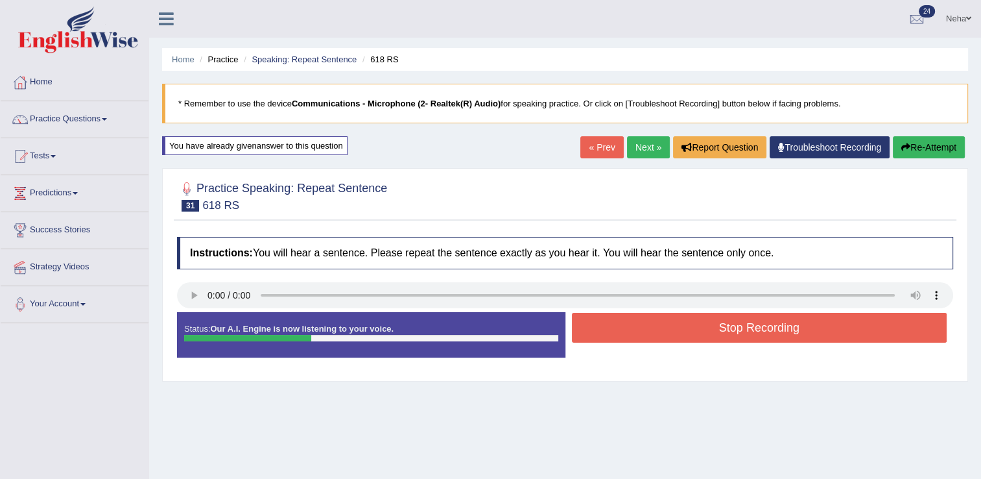
click at [749, 333] on button "Stop Recording" at bounding box center [760, 328] width 376 height 30
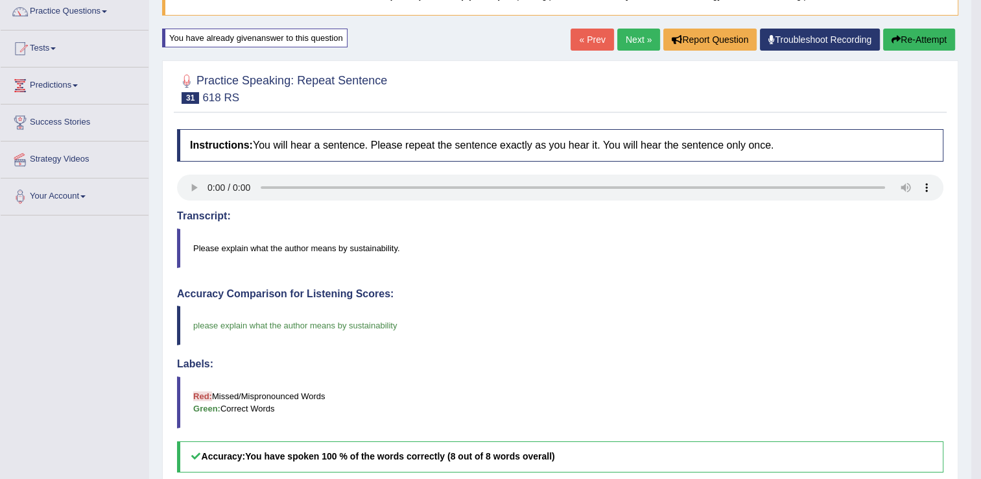
scroll to position [78, 0]
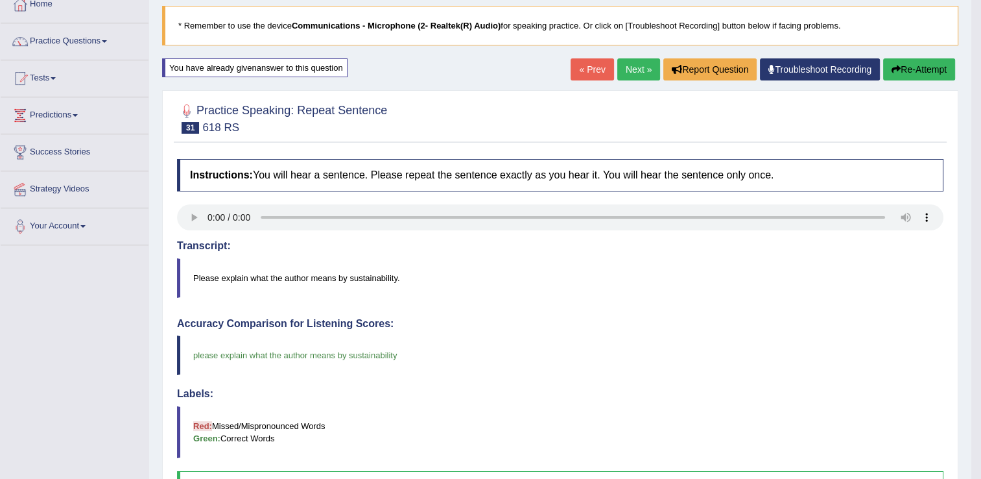
click at [625, 64] on link "Next »" at bounding box center [639, 69] width 43 height 22
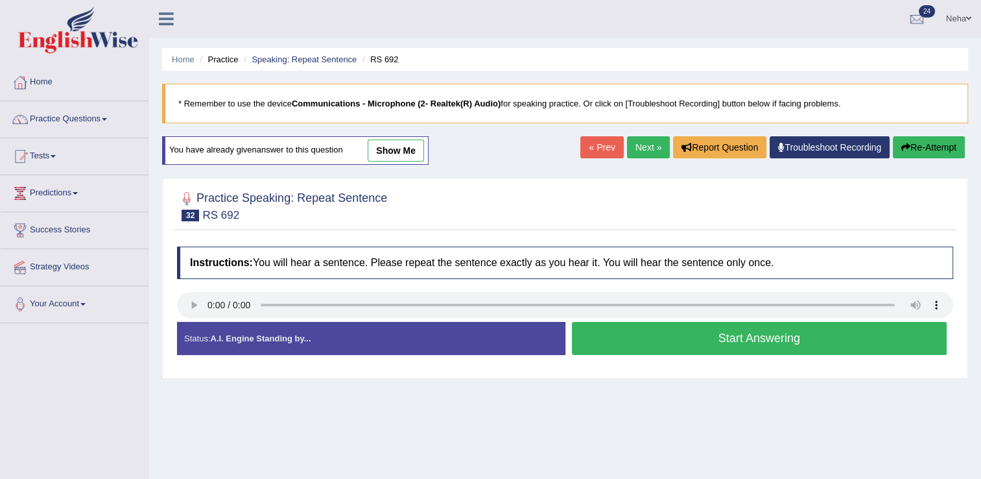
click at [674, 346] on button "Start Answering" at bounding box center [760, 338] width 376 height 33
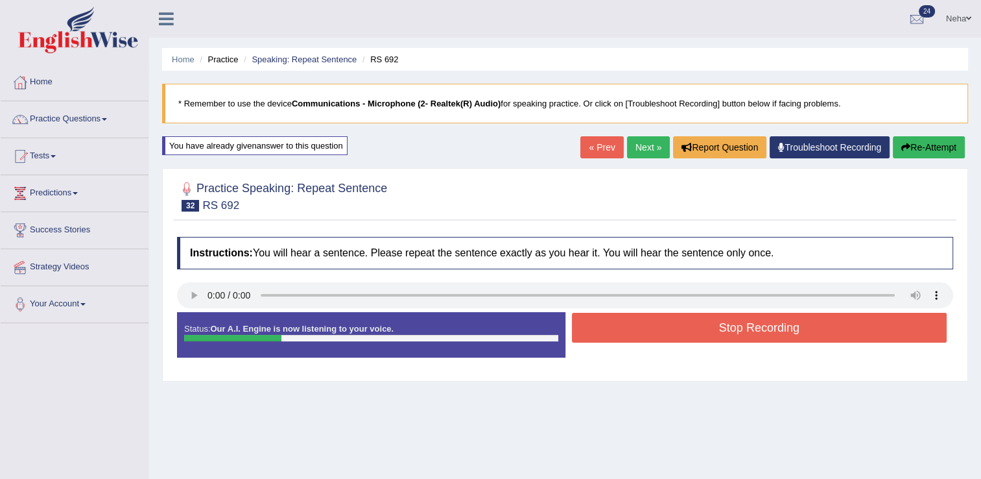
click at [677, 326] on button "Stop Recording" at bounding box center [760, 328] width 376 height 30
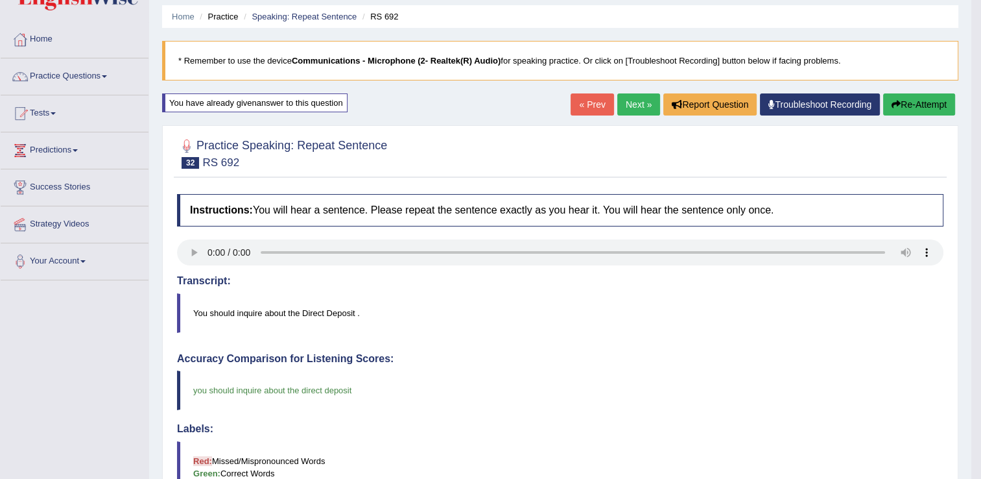
scroll to position [42, 0]
click at [627, 108] on link "Next »" at bounding box center [639, 105] width 43 height 22
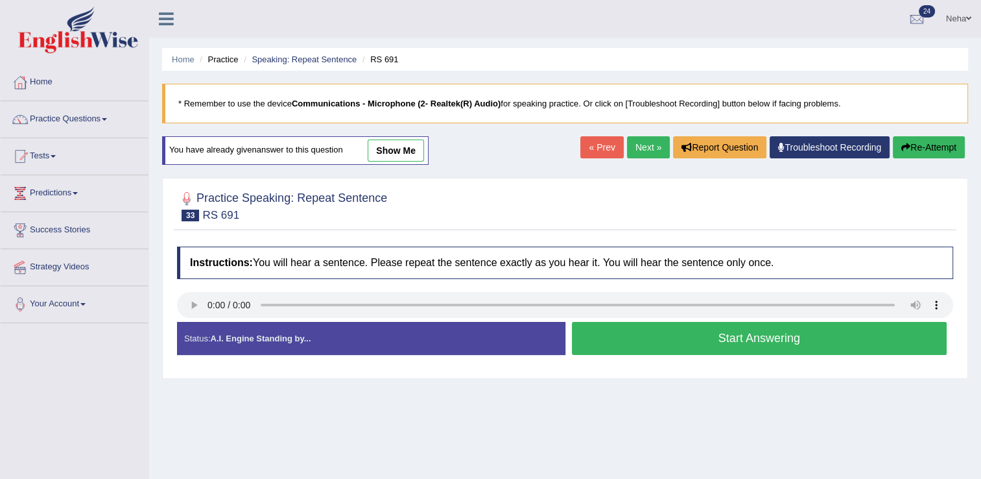
click at [597, 329] on button "Start Answering" at bounding box center [760, 338] width 376 height 33
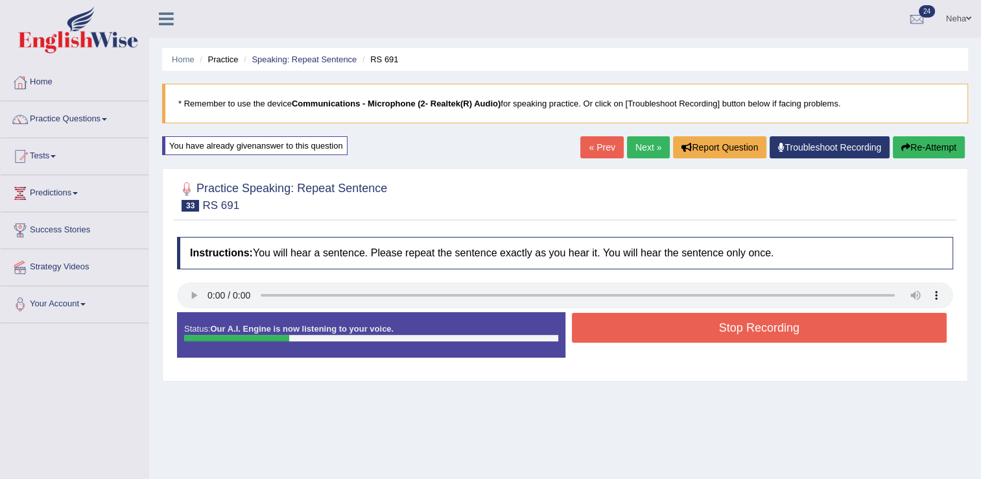
click at [597, 329] on button "Stop Recording" at bounding box center [760, 328] width 376 height 30
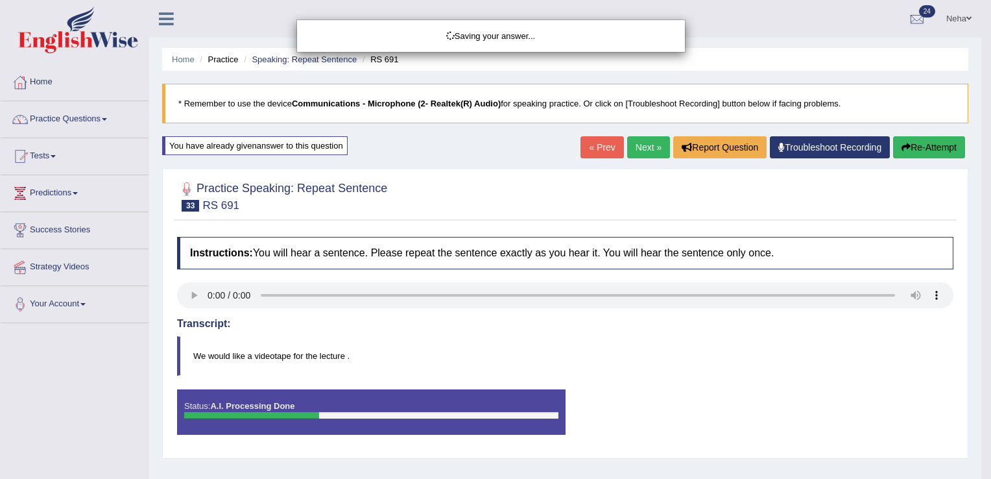
click at [626, 333] on div "Saving your answer..." at bounding box center [495, 239] width 991 height 479
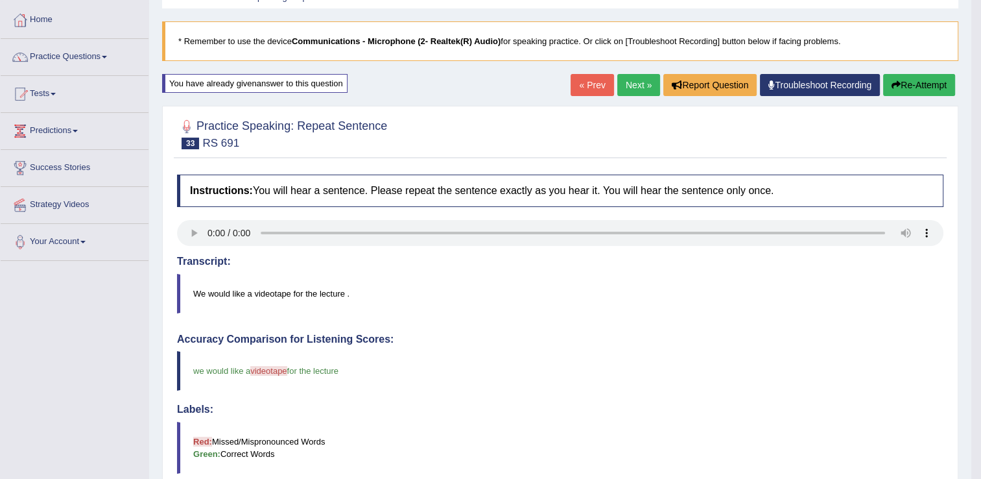
scroll to position [62, 0]
click at [636, 78] on link "Next »" at bounding box center [639, 85] width 43 height 22
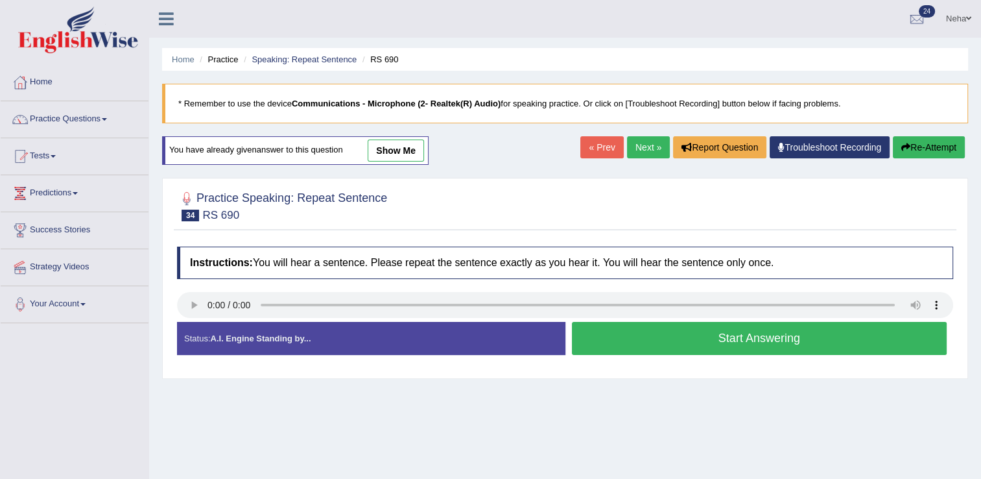
click at [586, 348] on button "Start Answering" at bounding box center [760, 338] width 376 height 33
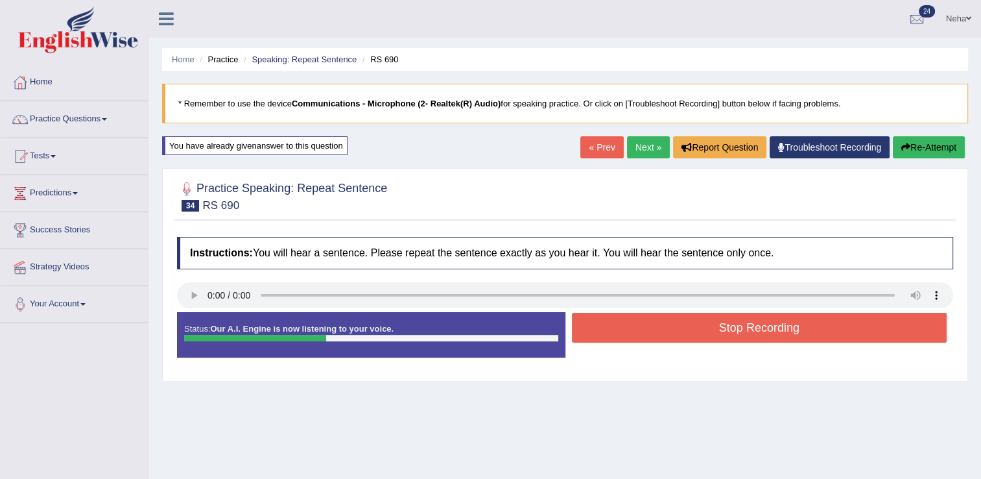
click at [609, 330] on button "Stop Recording" at bounding box center [760, 328] width 376 height 30
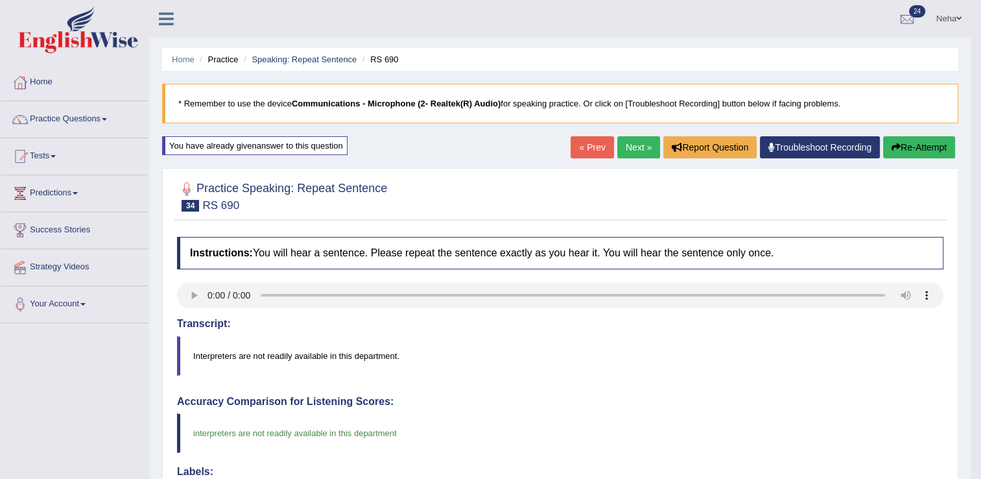
click at [633, 138] on link "Next »" at bounding box center [639, 147] width 43 height 22
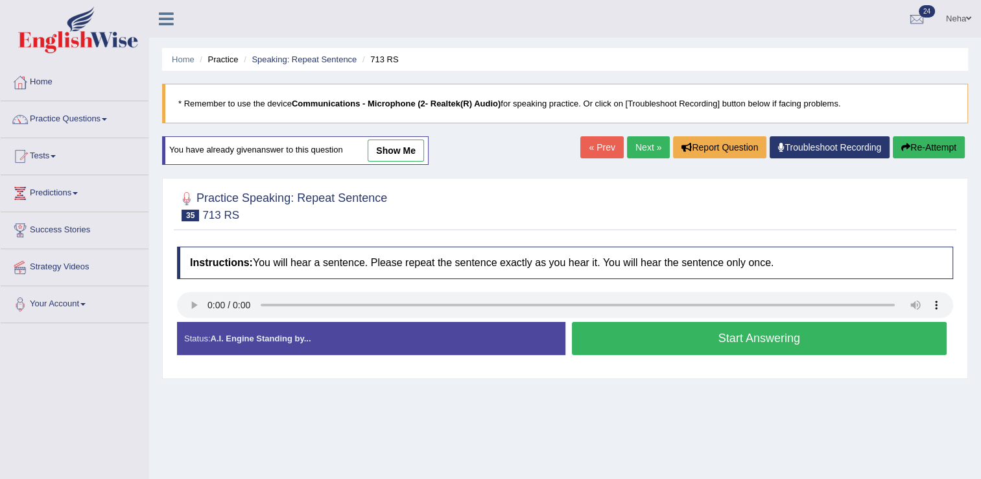
click at [602, 339] on button "Start Answering" at bounding box center [760, 338] width 376 height 33
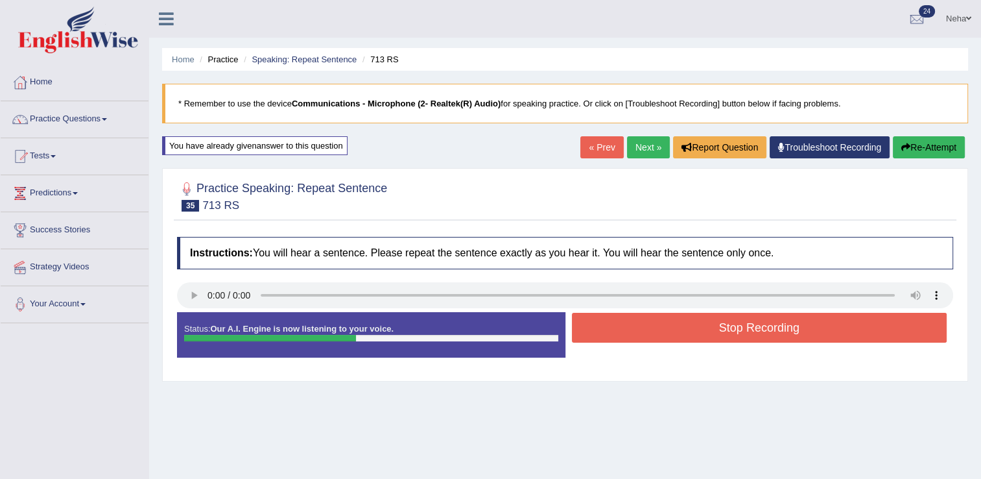
click at [621, 328] on button "Stop Recording" at bounding box center [760, 328] width 376 height 30
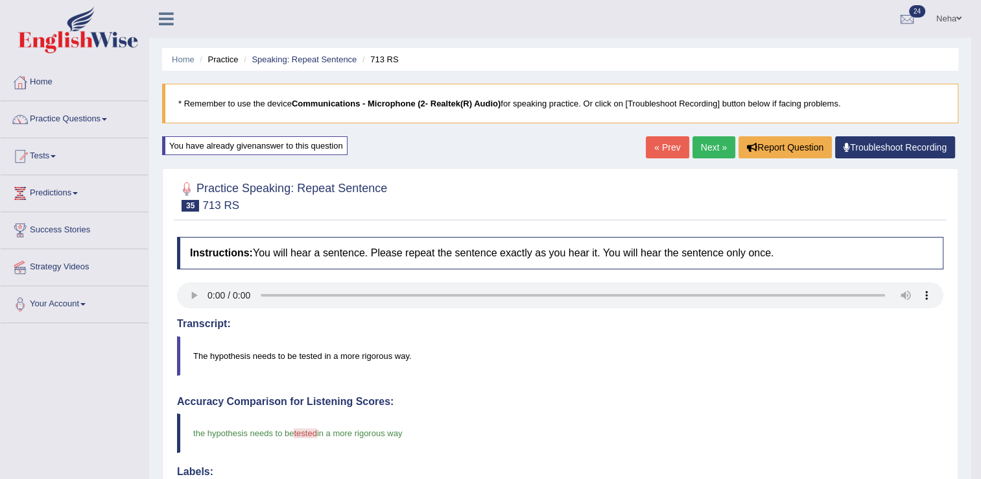
click at [708, 141] on link "Next »" at bounding box center [714, 147] width 43 height 22
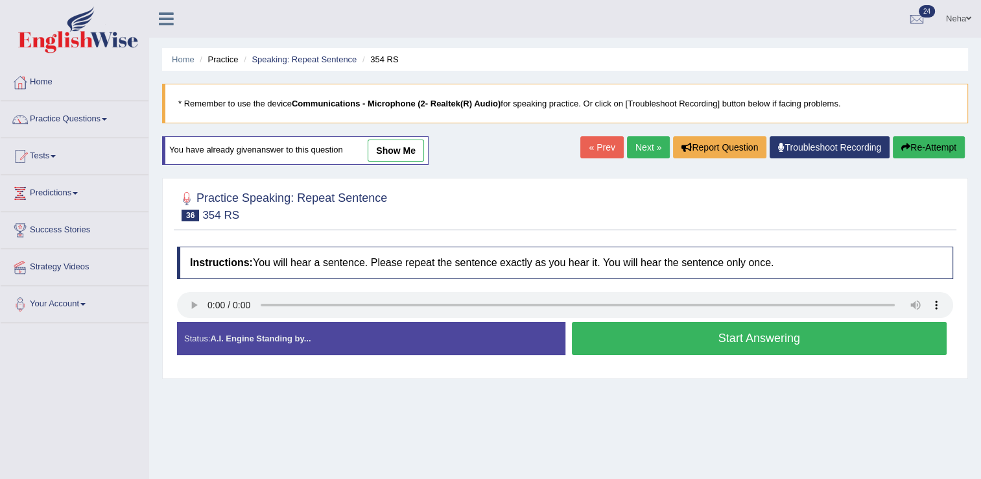
click at [651, 340] on button "Start Answering" at bounding box center [760, 338] width 376 height 33
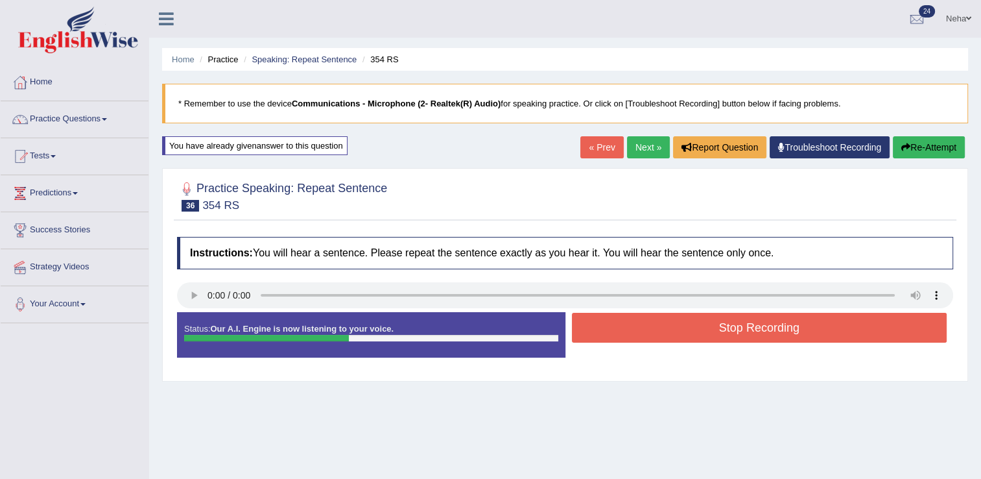
click at [655, 336] on button "Stop Recording" at bounding box center [760, 328] width 376 height 30
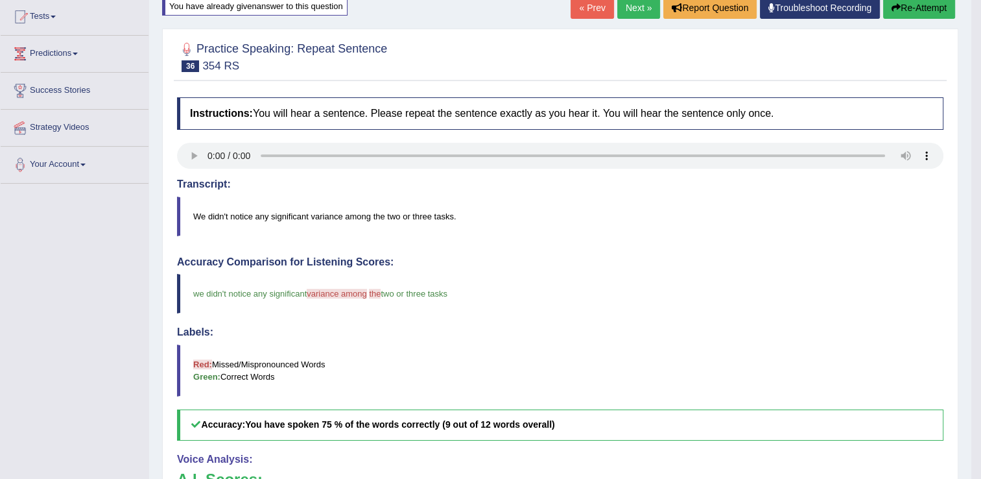
scroll to position [136, 0]
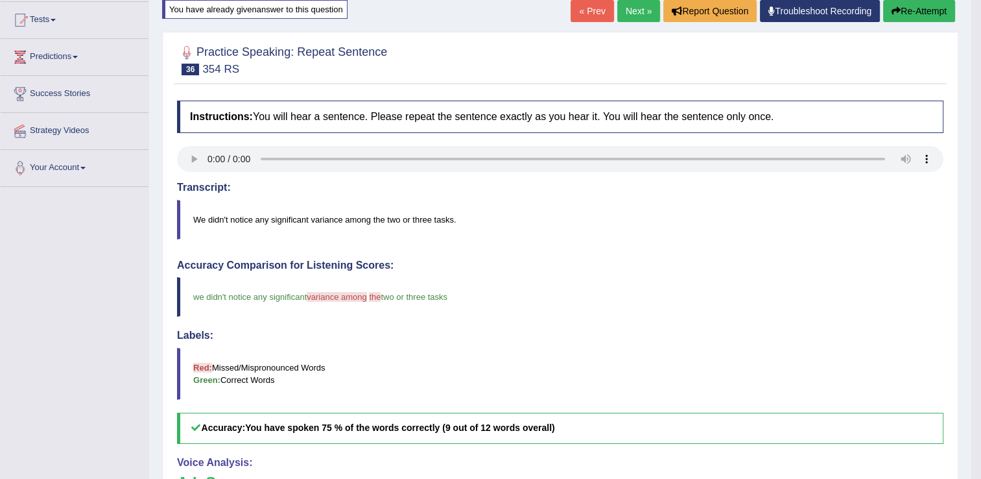
click at [895, 2] on button "Re-Attempt" at bounding box center [920, 11] width 72 height 22
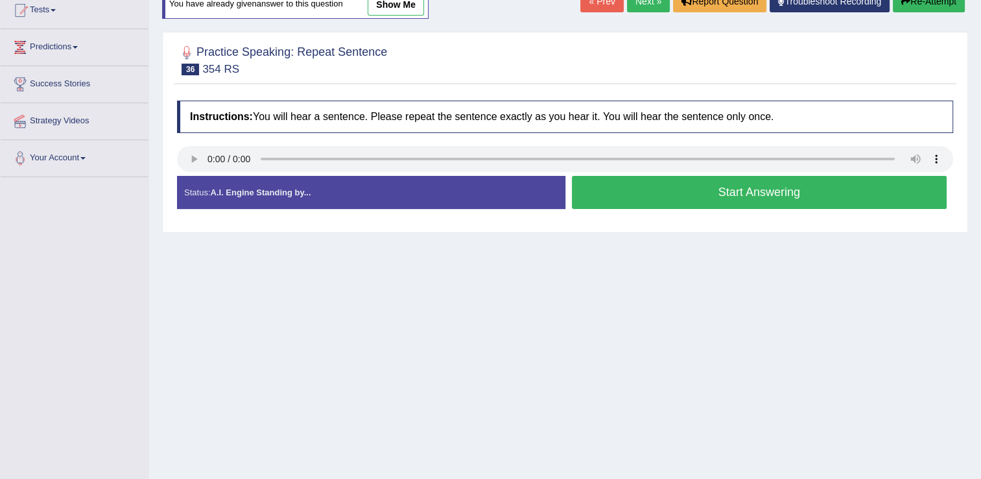
click at [680, 186] on button "Start Answering" at bounding box center [760, 192] width 376 height 33
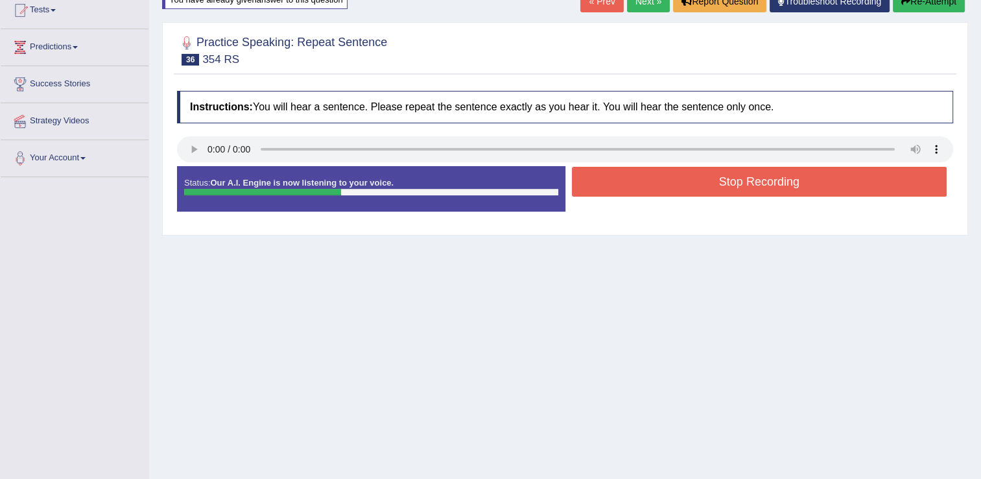
click at [680, 186] on button "Stop Recording" at bounding box center [760, 182] width 376 height 30
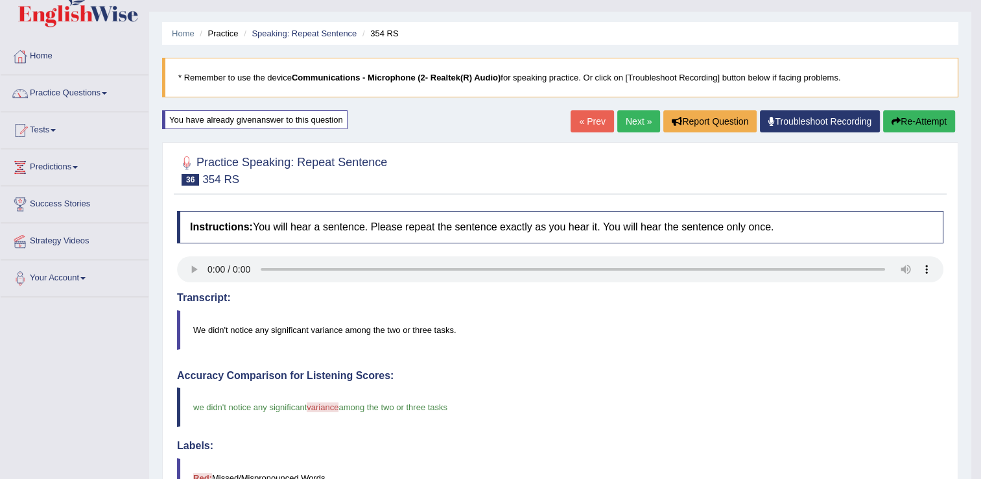
scroll to position [26, 0]
click at [636, 114] on link "Next »" at bounding box center [639, 121] width 43 height 22
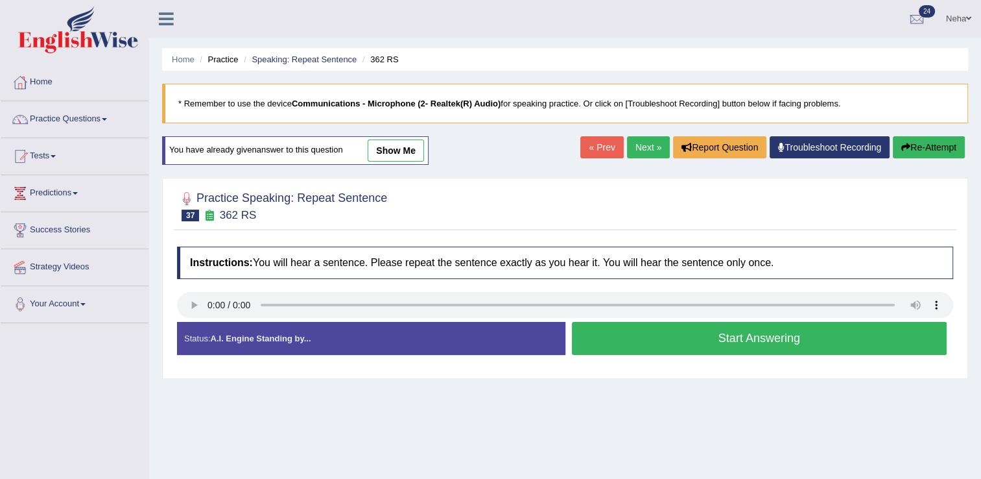
click at [613, 328] on button "Start Answering" at bounding box center [760, 338] width 376 height 33
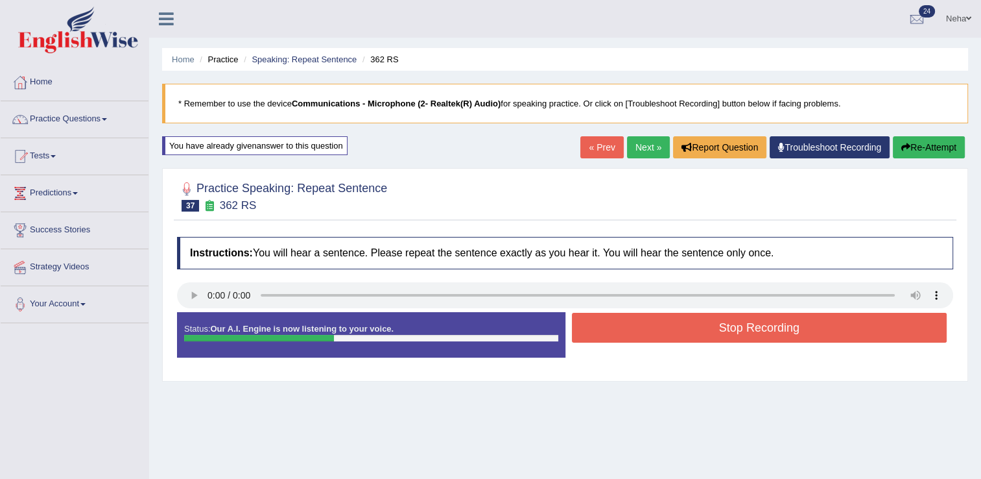
click at [613, 328] on button "Stop Recording" at bounding box center [760, 328] width 376 height 30
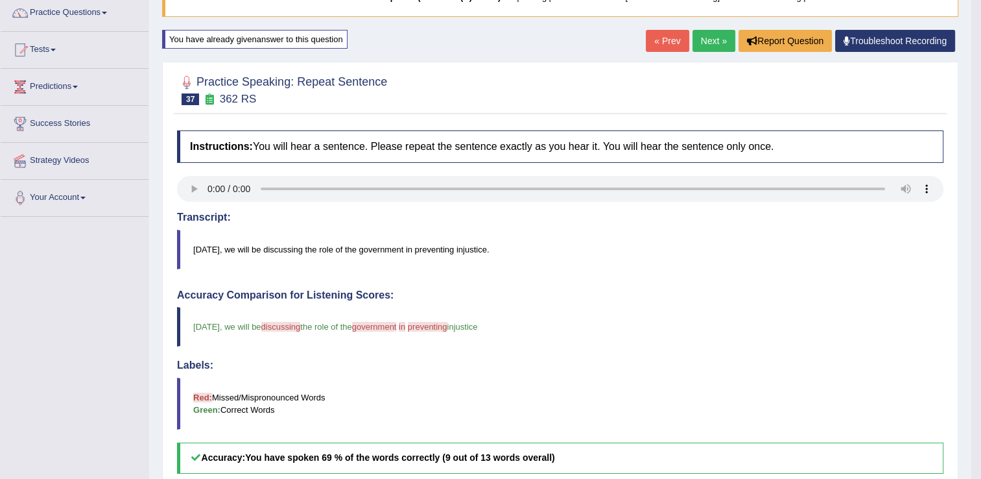
scroll to position [98, 0]
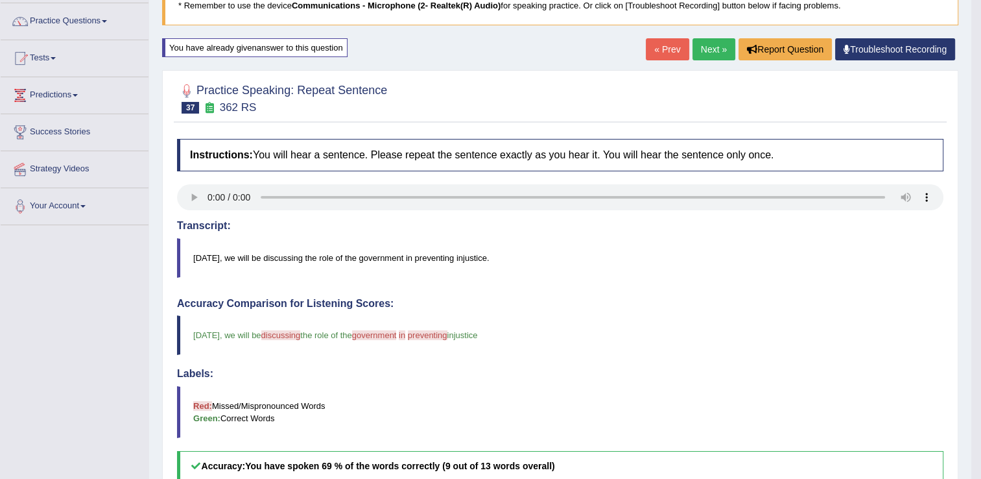
click at [725, 45] on link "Next »" at bounding box center [714, 49] width 43 height 22
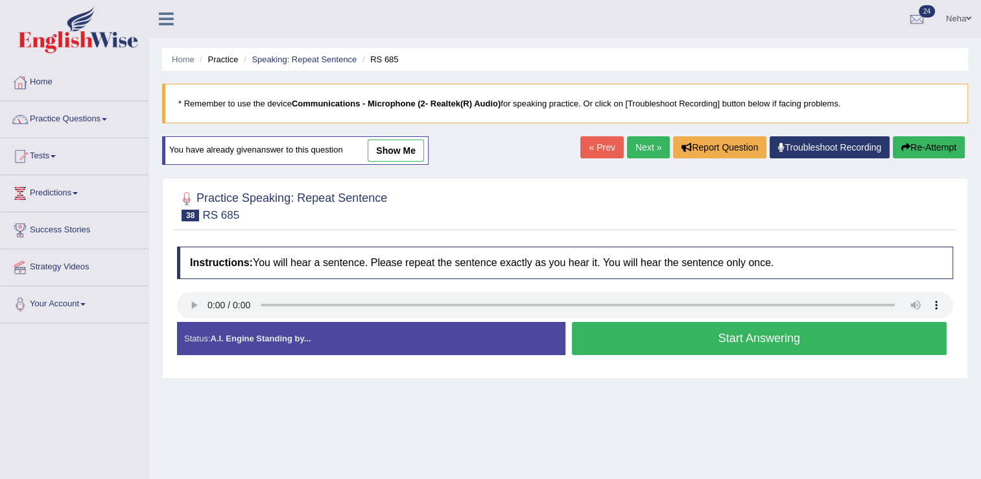
click at [596, 343] on button "Start Answering" at bounding box center [760, 338] width 376 height 33
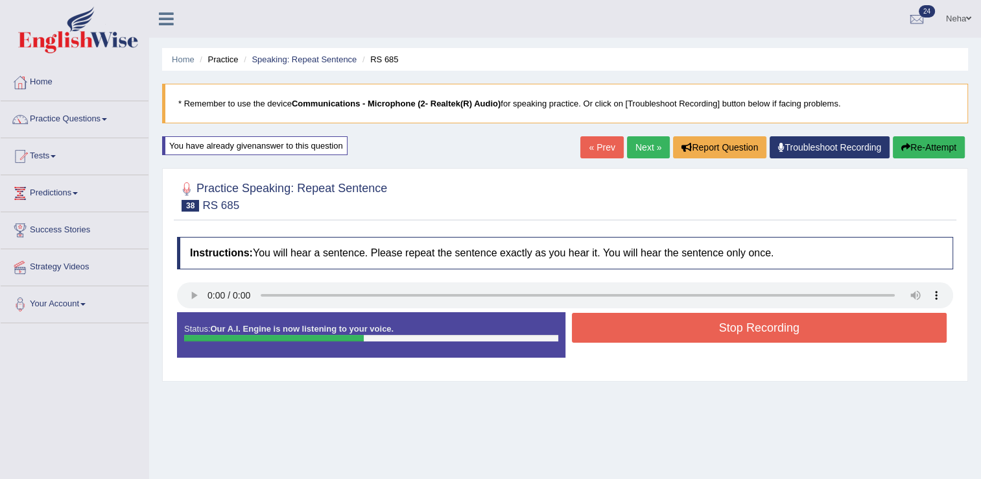
click at [649, 326] on button "Stop Recording" at bounding box center [760, 328] width 376 height 30
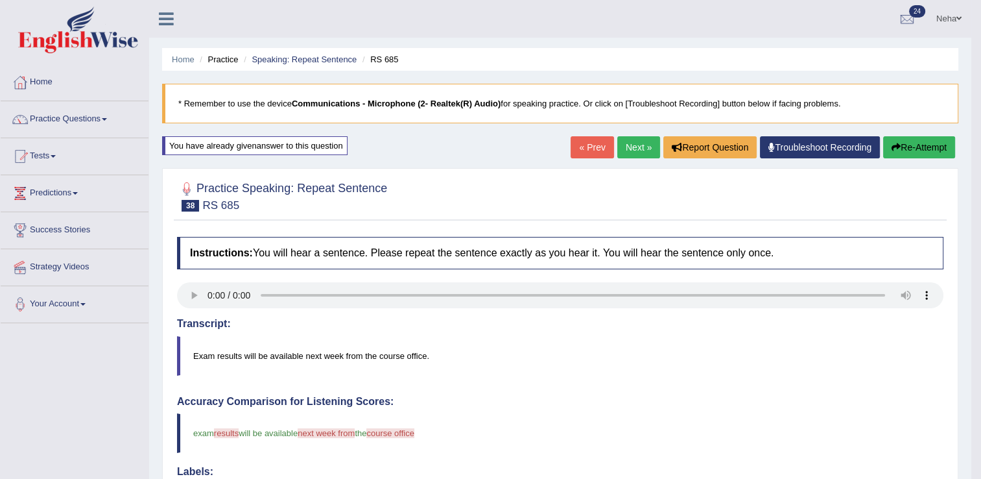
click at [904, 141] on button "Re-Attempt" at bounding box center [920, 147] width 72 height 22
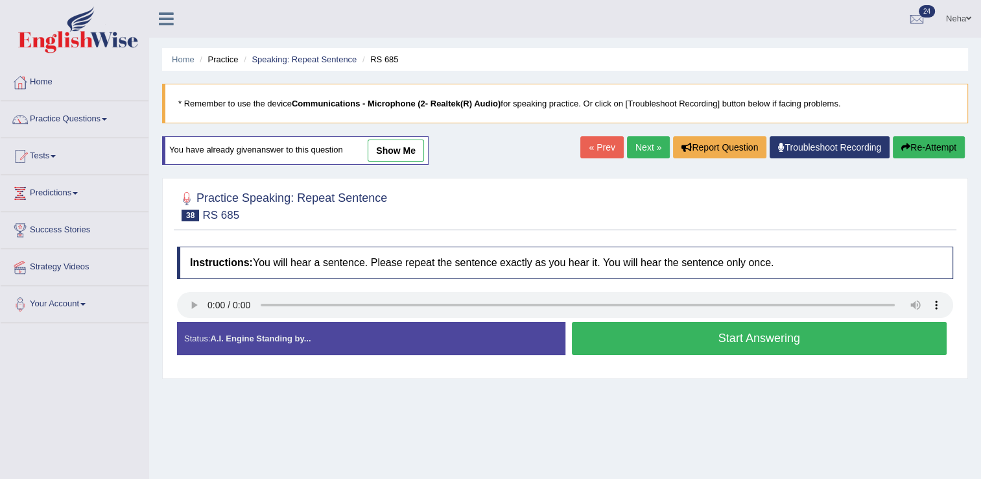
click at [697, 333] on button "Start Answering" at bounding box center [760, 338] width 376 height 33
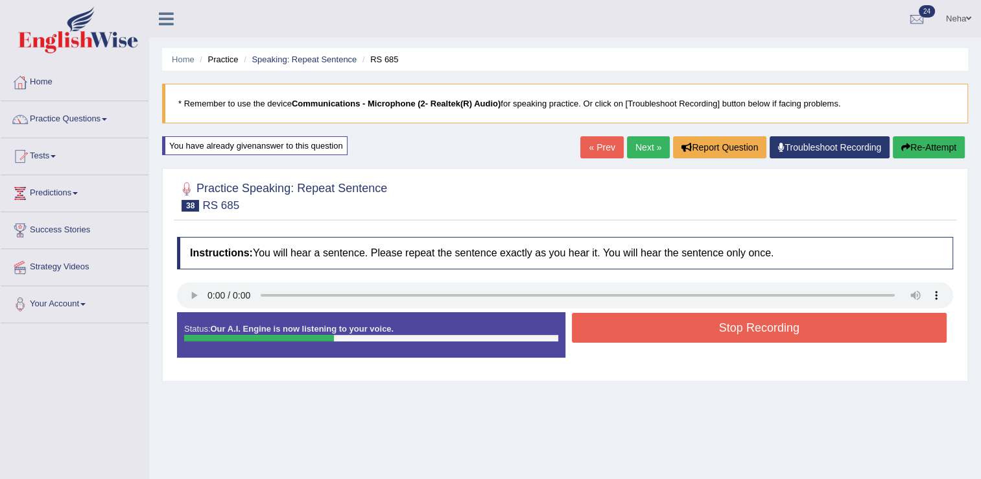
click at [697, 333] on button "Stop Recording" at bounding box center [760, 328] width 376 height 30
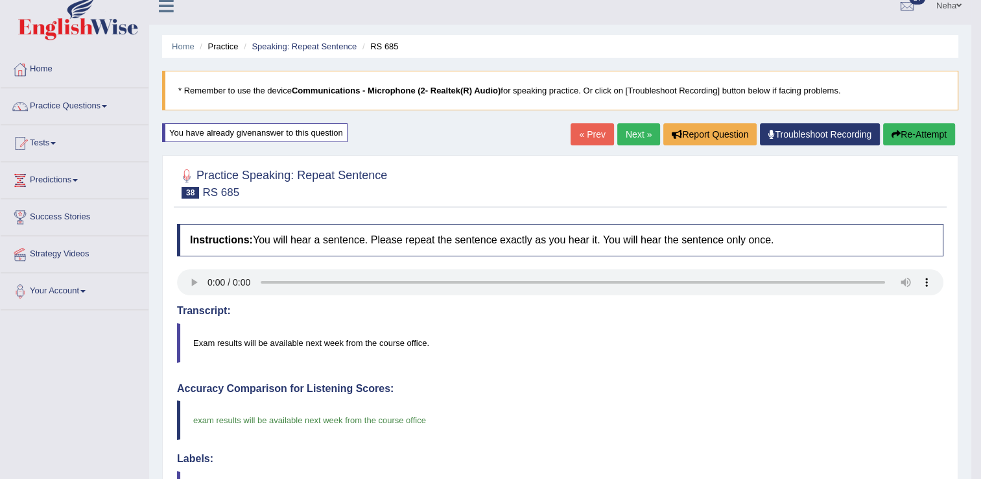
scroll to position [10, 0]
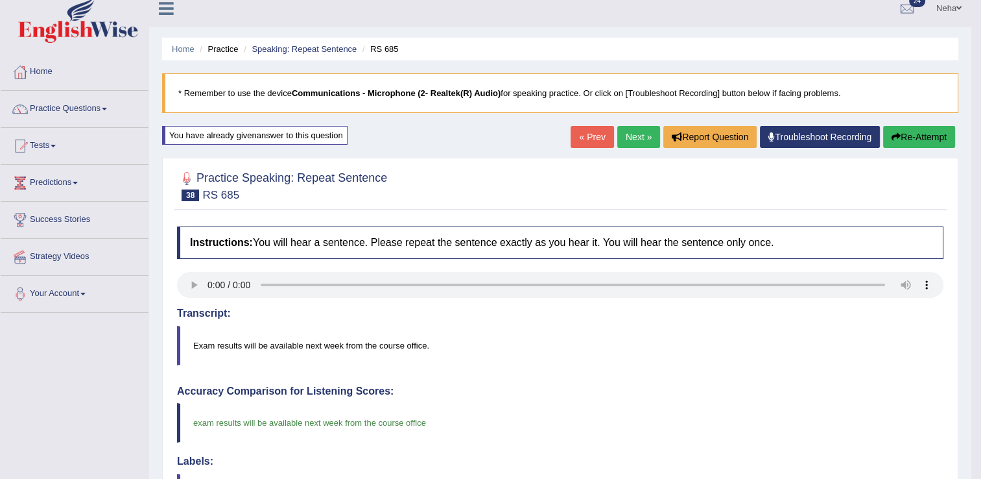
click at [636, 135] on link "Next »" at bounding box center [639, 137] width 43 height 22
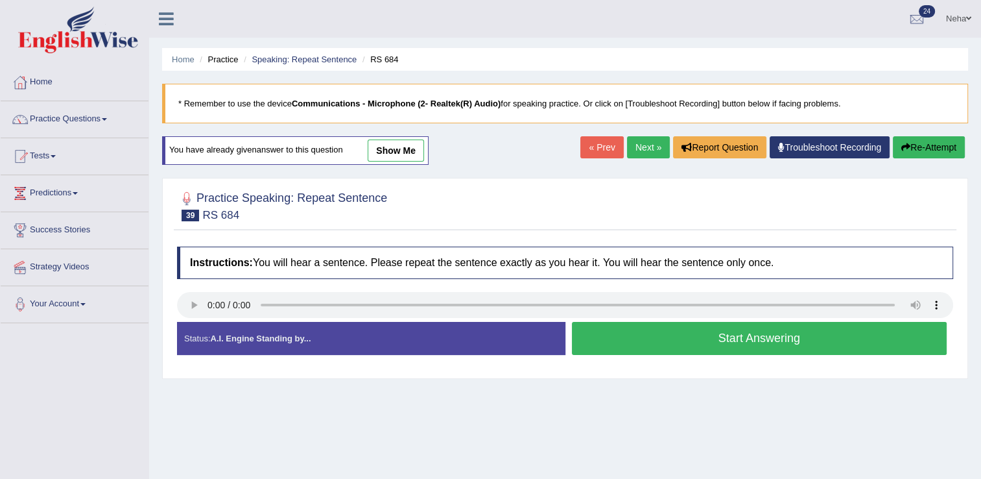
click at [636, 344] on button "Start Answering" at bounding box center [760, 338] width 376 height 33
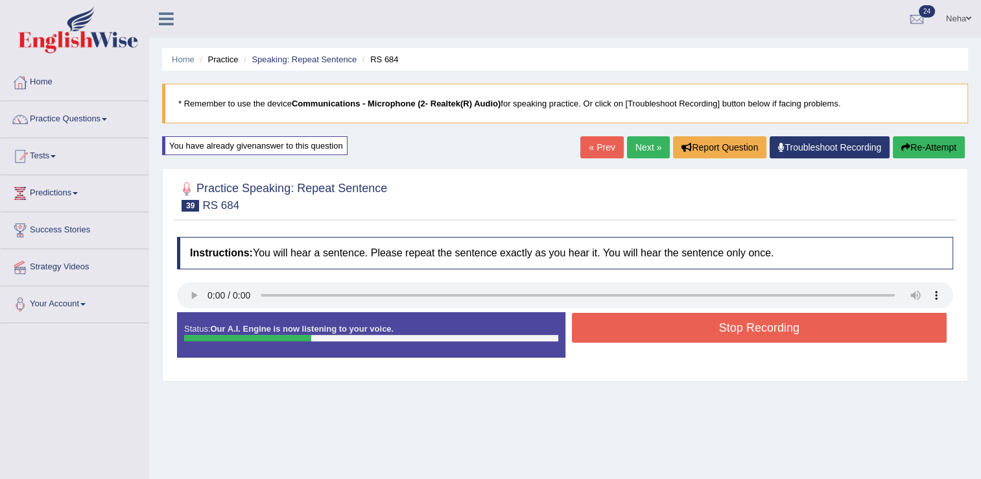
click at [647, 326] on button "Stop Recording" at bounding box center [760, 328] width 376 height 30
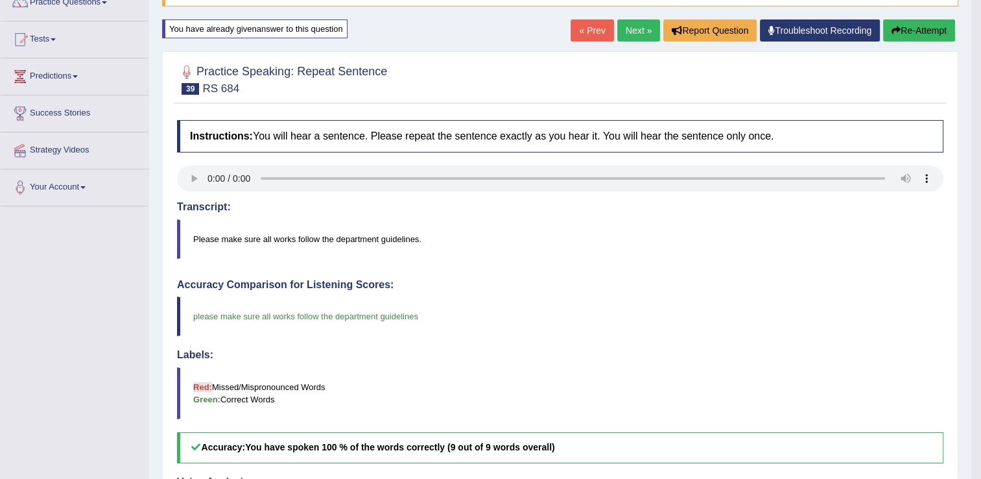
scroll to position [115, 0]
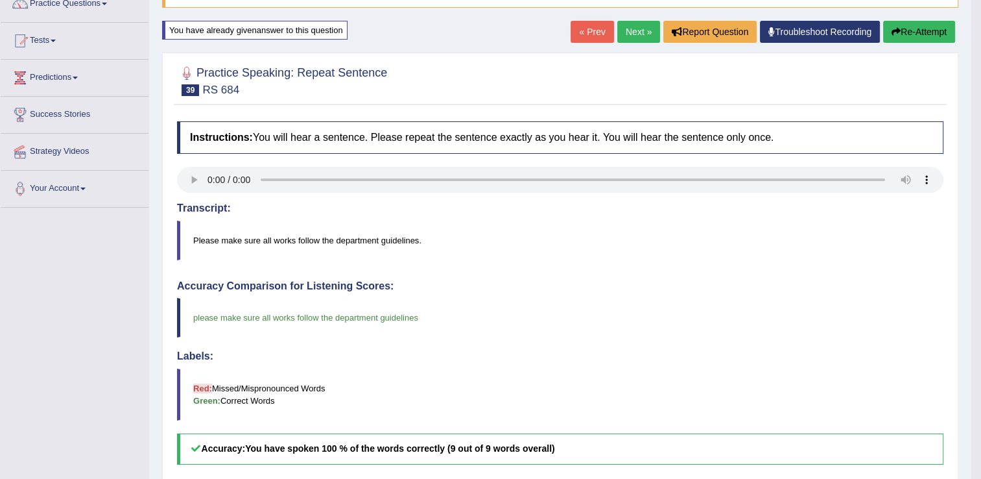
click at [636, 29] on link "Next »" at bounding box center [639, 32] width 43 height 22
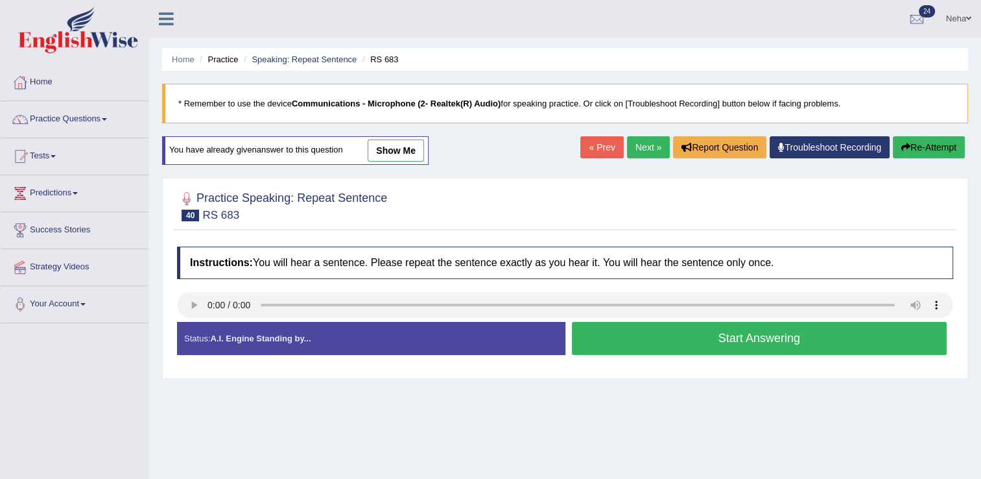
click at [662, 330] on button "Start Answering" at bounding box center [760, 338] width 376 height 33
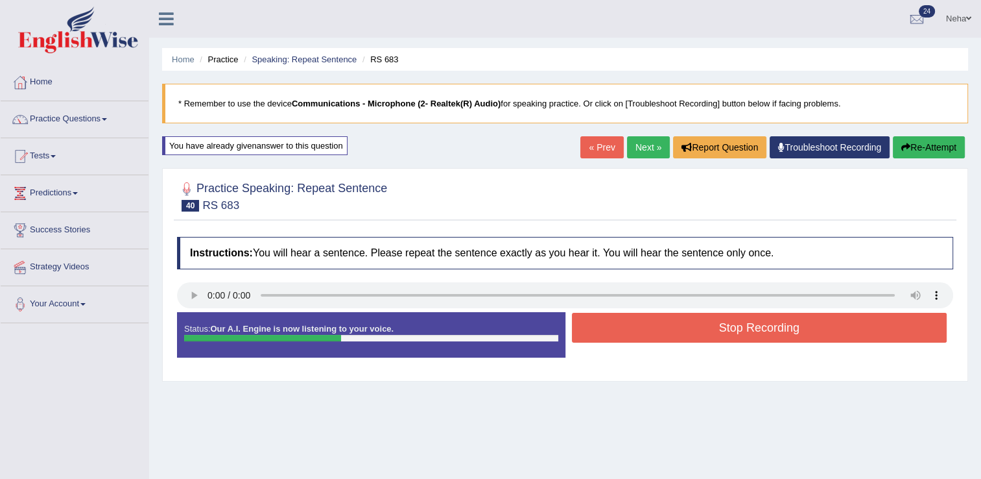
click at [665, 320] on button "Stop Recording" at bounding box center [760, 328] width 376 height 30
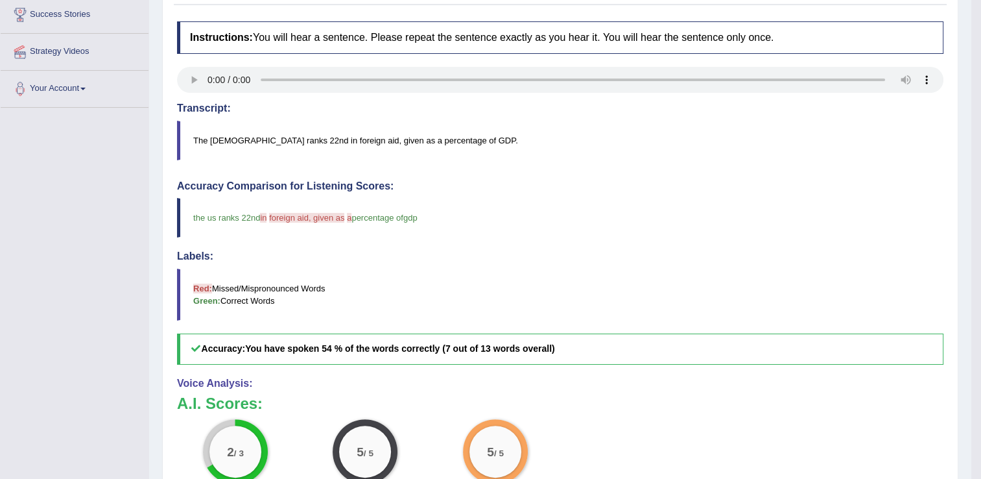
scroll to position [57, 0]
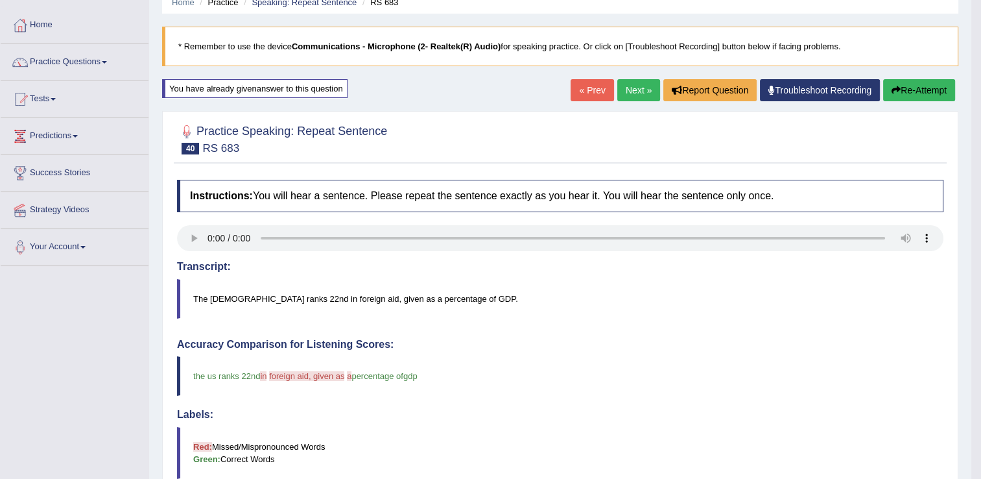
click at [638, 83] on link "Next »" at bounding box center [639, 90] width 43 height 22
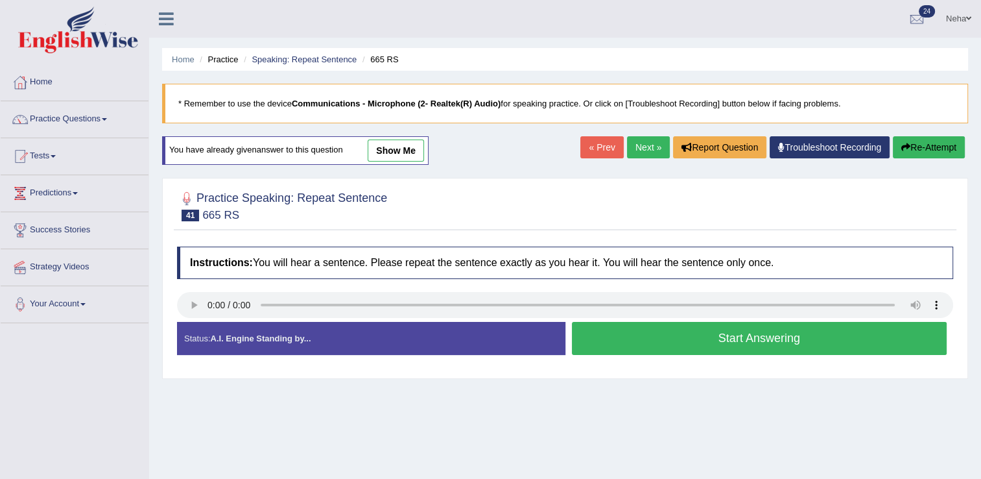
click at [684, 334] on button "Start Answering" at bounding box center [760, 338] width 376 height 33
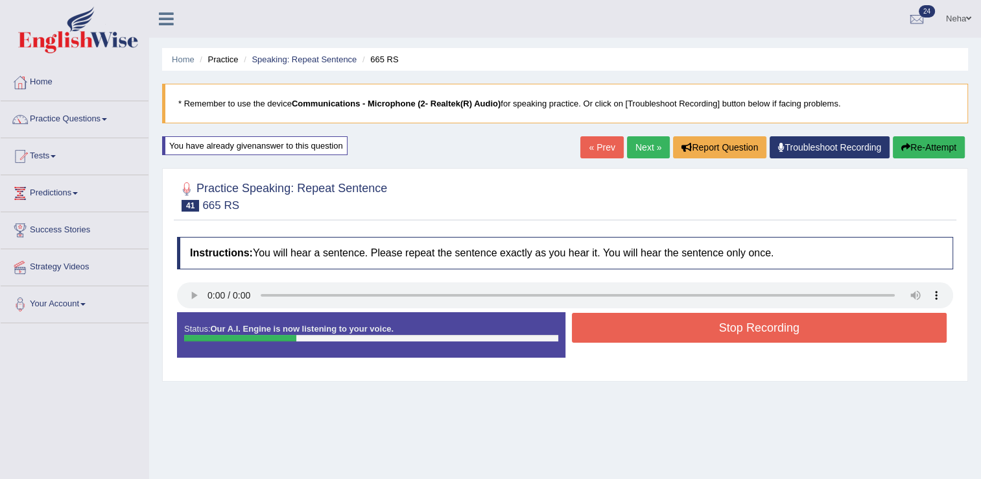
click at [934, 149] on button "Re-Attempt" at bounding box center [929, 147] width 72 height 22
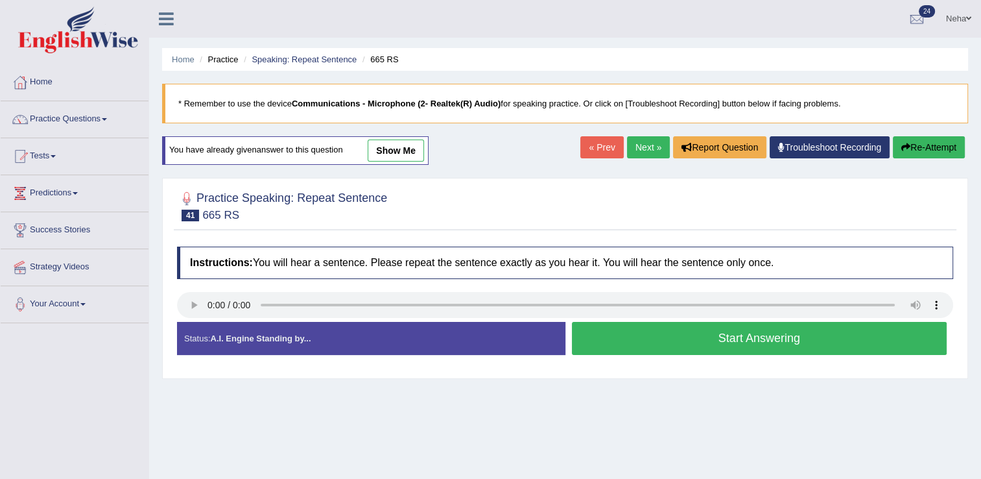
click at [699, 342] on button "Start Answering" at bounding box center [760, 338] width 376 height 33
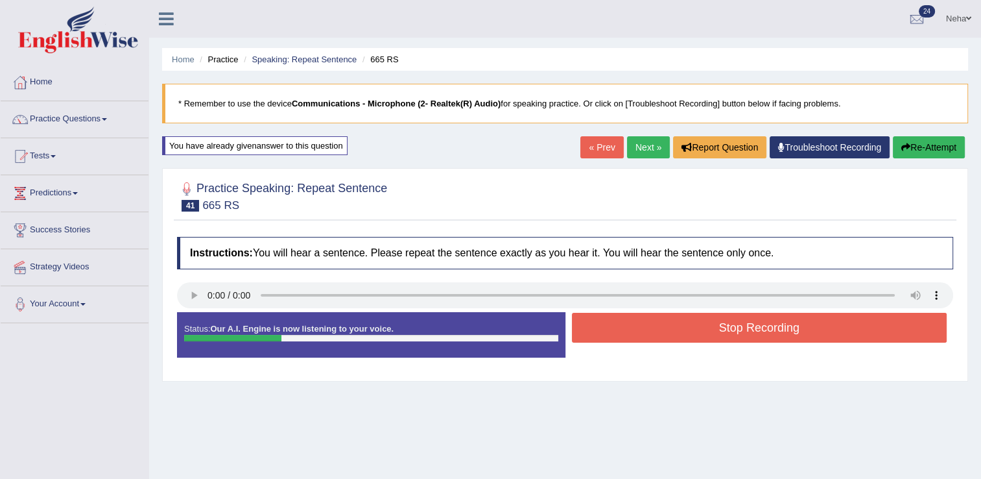
click at [699, 342] on div "Stop Recording" at bounding box center [760, 329] width 389 height 33
click at [706, 331] on button "Stop Recording" at bounding box center [760, 328] width 376 height 30
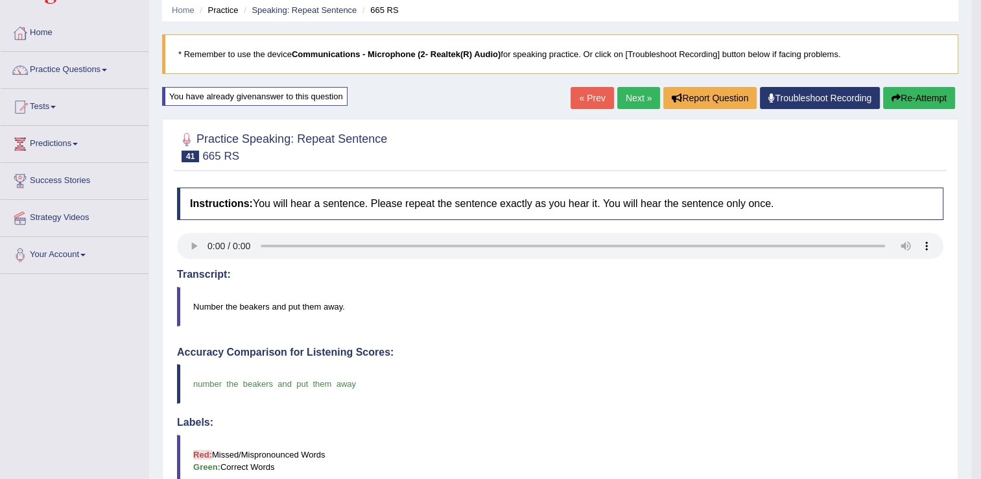
scroll to position [47, 0]
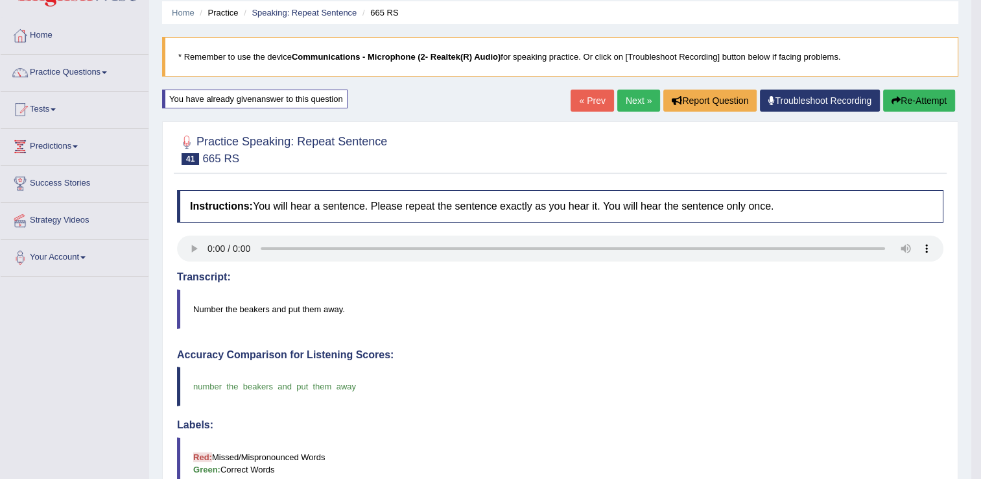
click at [638, 101] on link "Next »" at bounding box center [639, 101] width 43 height 22
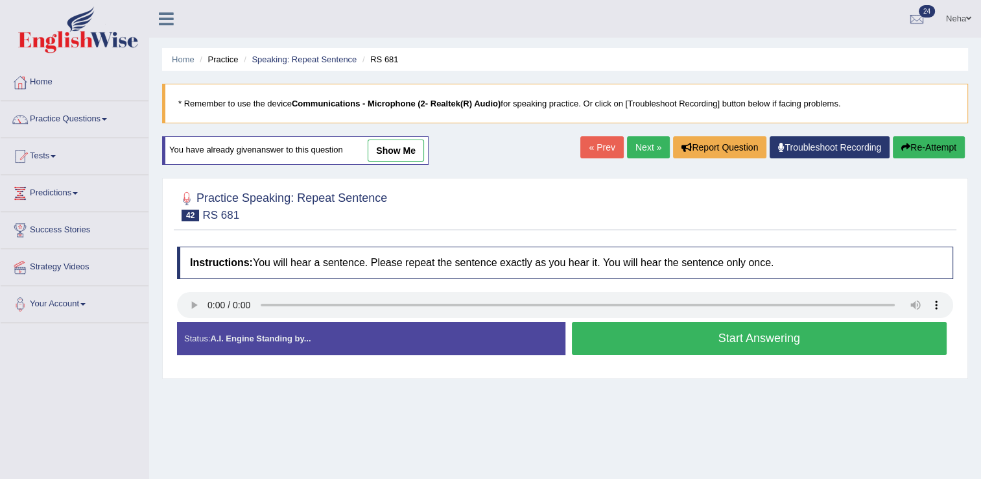
click at [693, 331] on button "Start Answering" at bounding box center [760, 338] width 376 height 33
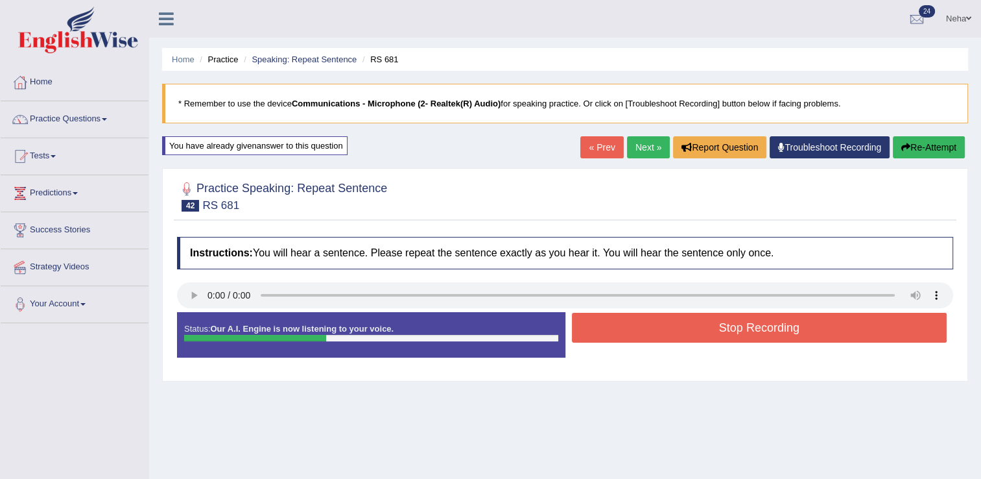
click at [693, 331] on button "Stop Recording" at bounding box center [760, 328] width 376 height 30
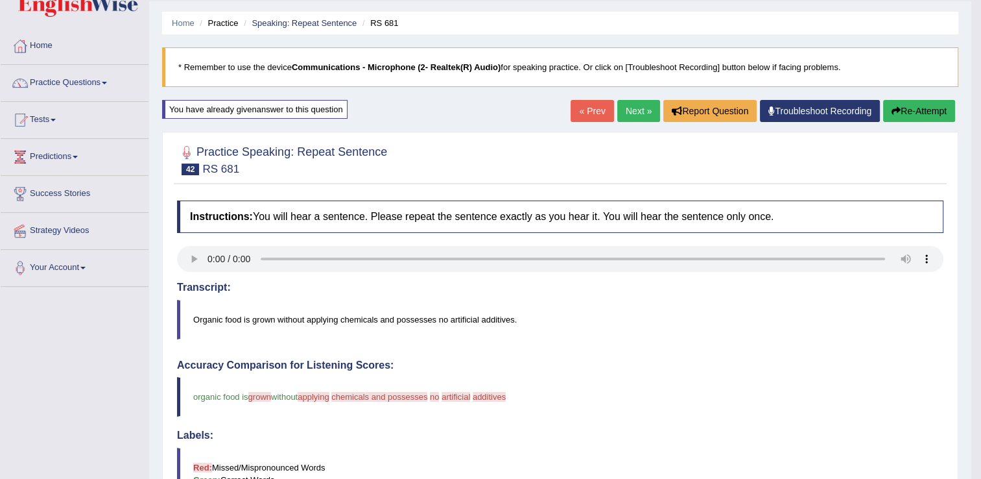
scroll to position [35, 0]
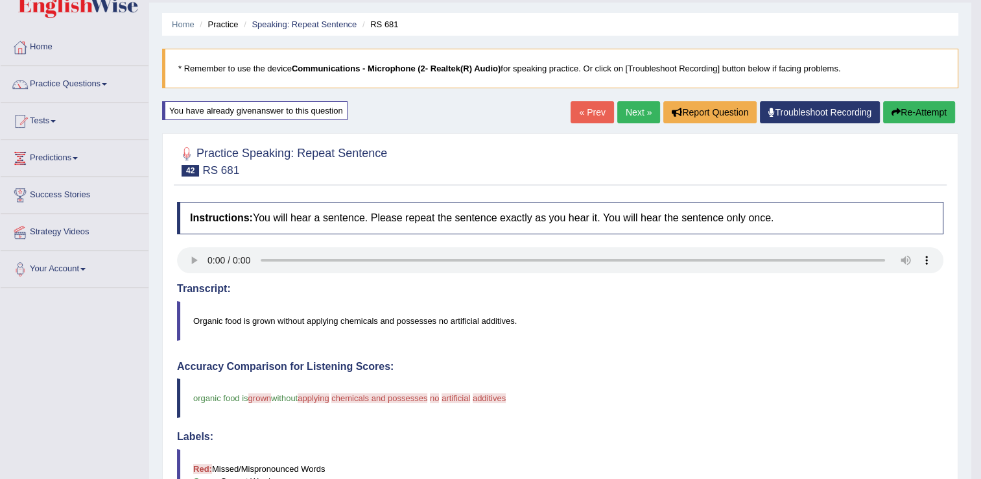
click at [631, 113] on link "Next »" at bounding box center [639, 112] width 43 height 22
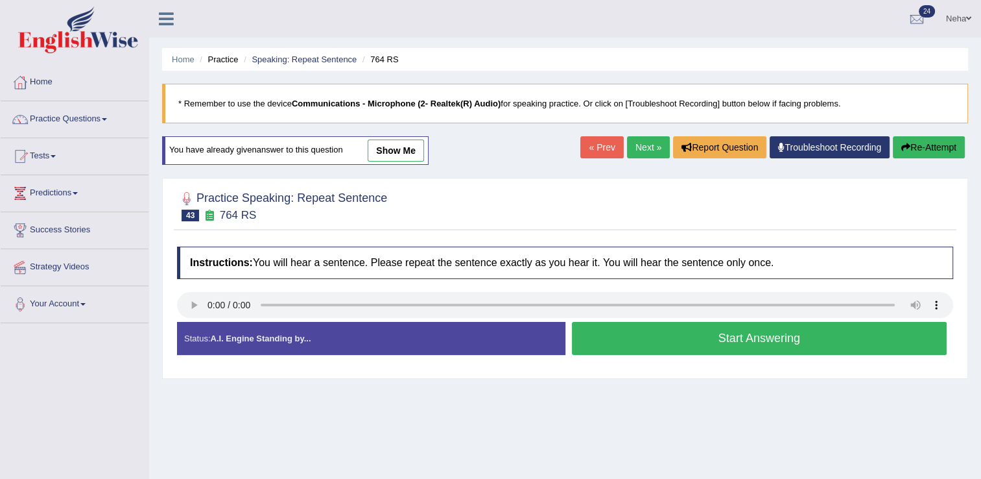
click at [642, 337] on button "Start Answering" at bounding box center [760, 338] width 376 height 33
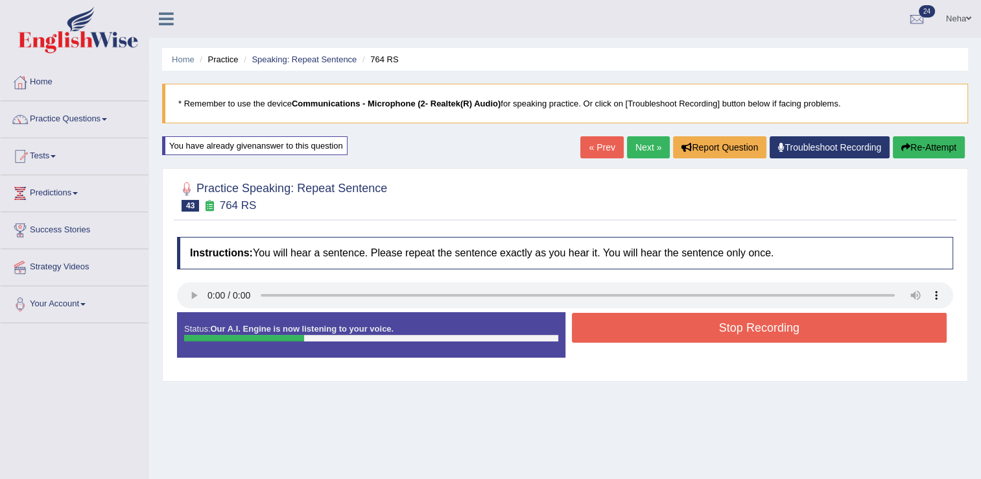
click at [648, 328] on button "Stop Recording" at bounding box center [760, 328] width 376 height 30
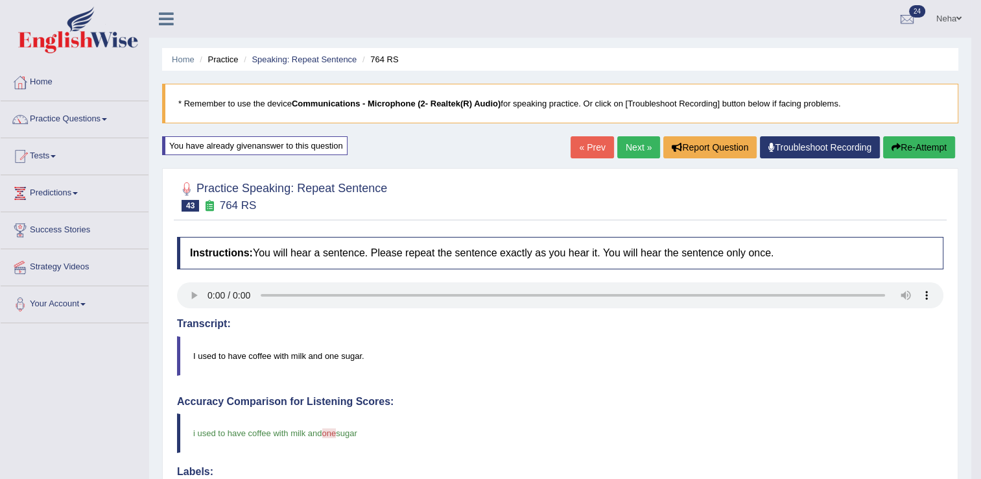
click at [633, 149] on link "Next »" at bounding box center [639, 147] width 43 height 22
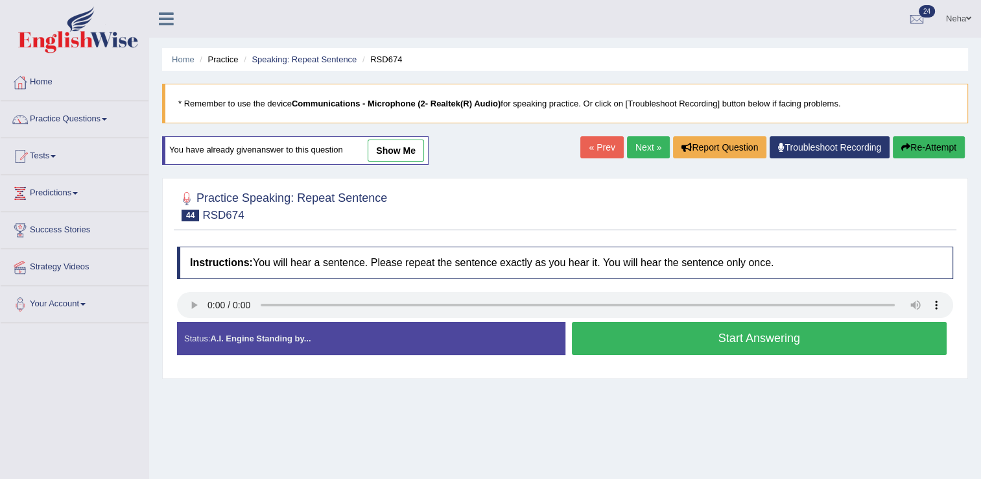
click at [605, 343] on button "Start Answering" at bounding box center [760, 338] width 376 height 33
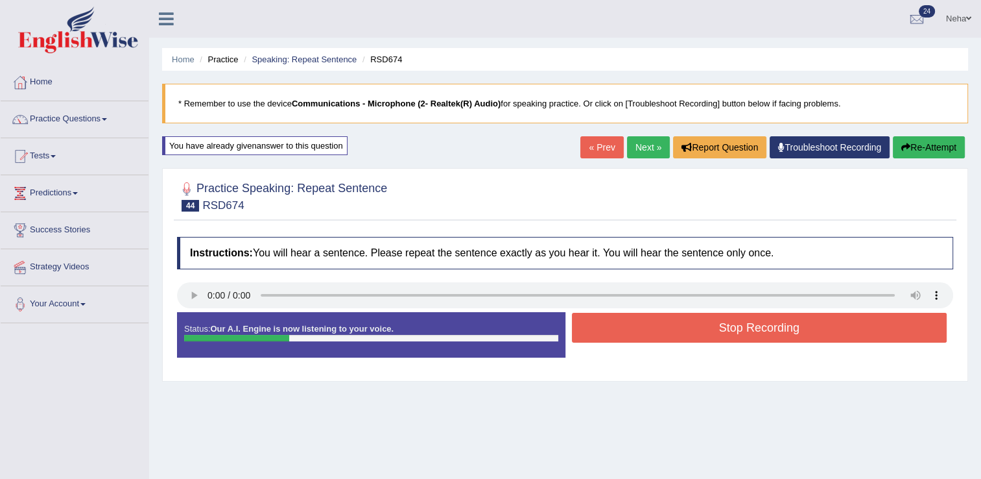
click at [599, 325] on button "Stop Recording" at bounding box center [760, 328] width 376 height 30
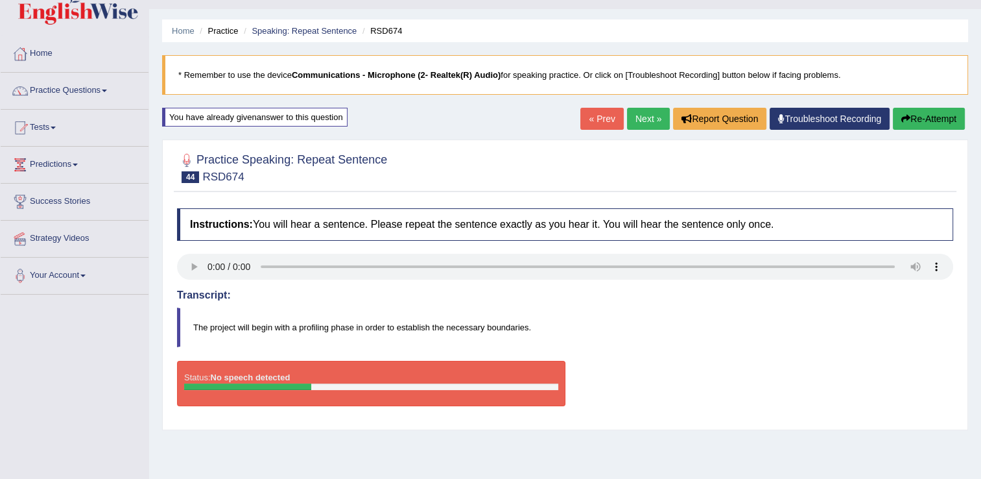
scroll to position [28, 0]
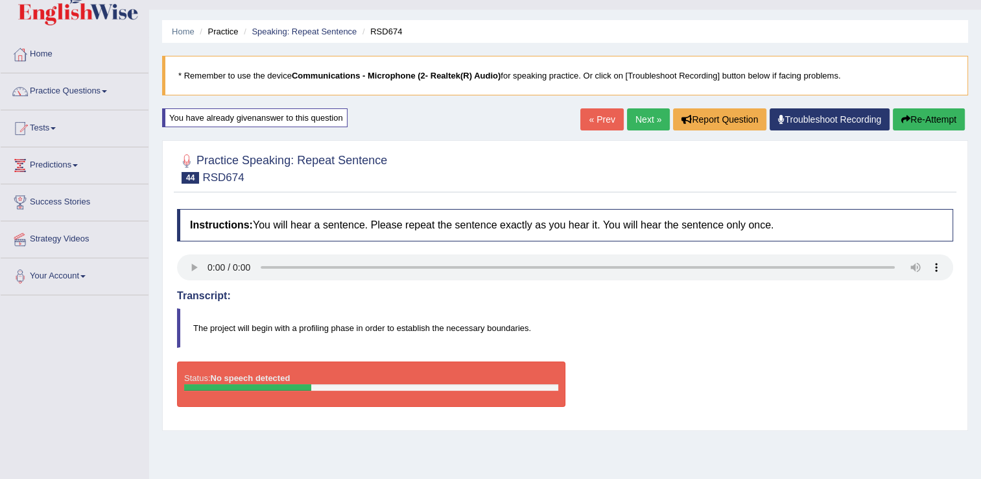
click at [644, 113] on link "Next »" at bounding box center [648, 119] width 43 height 22
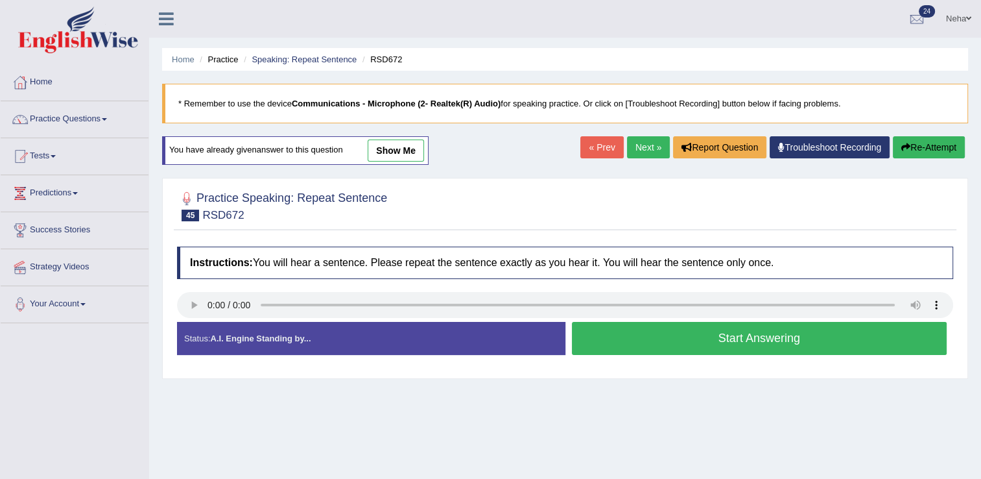
click at [690, 344] on button "Start Answering" at bounding box center [760, 338] width 376 height 33
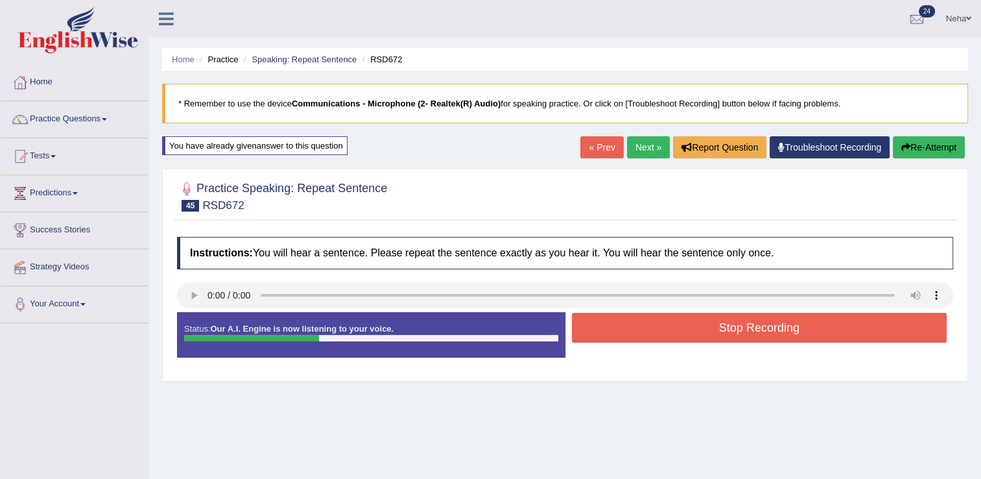
click at [697, 330] on button "Stop Recording" at bounding box center [760, 328] width 376 height 30
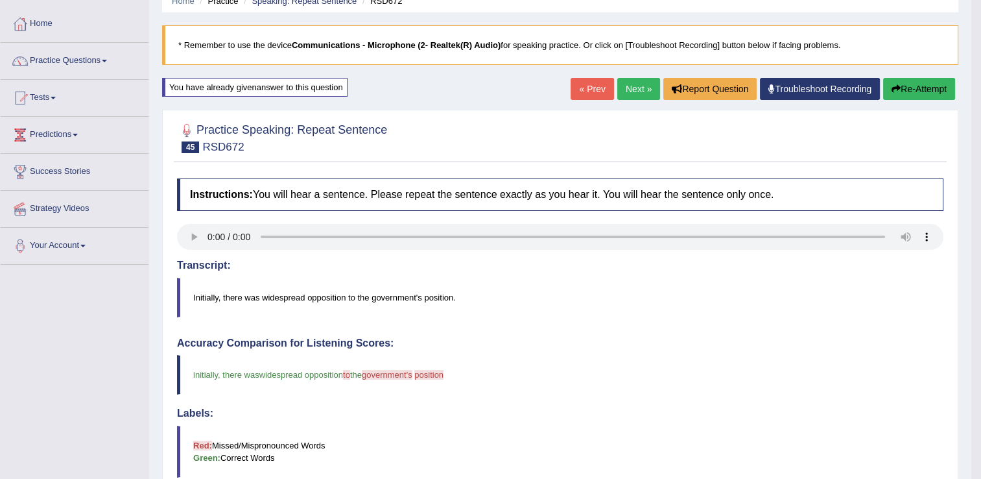
scroll to position [45, 0]
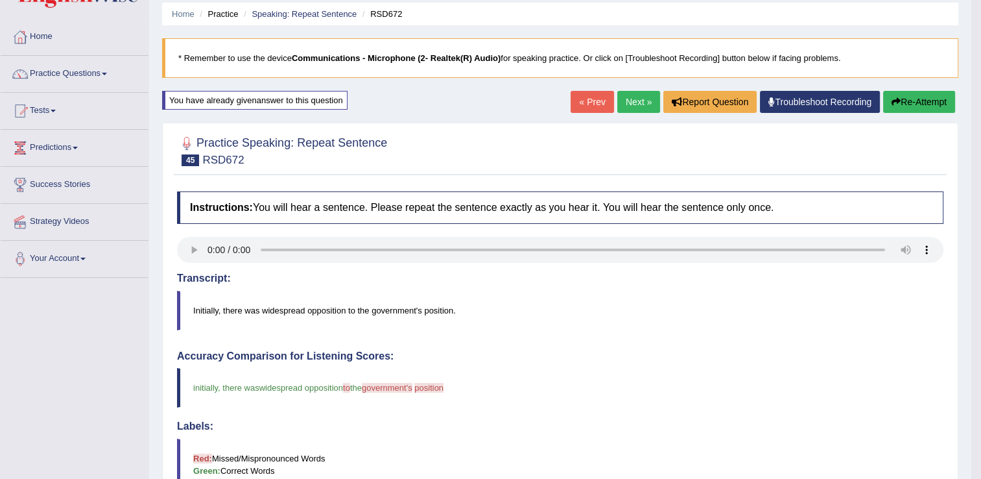
click at [641, 104] on link "Next »" at bounding box center [639, 102] width 43 height 22
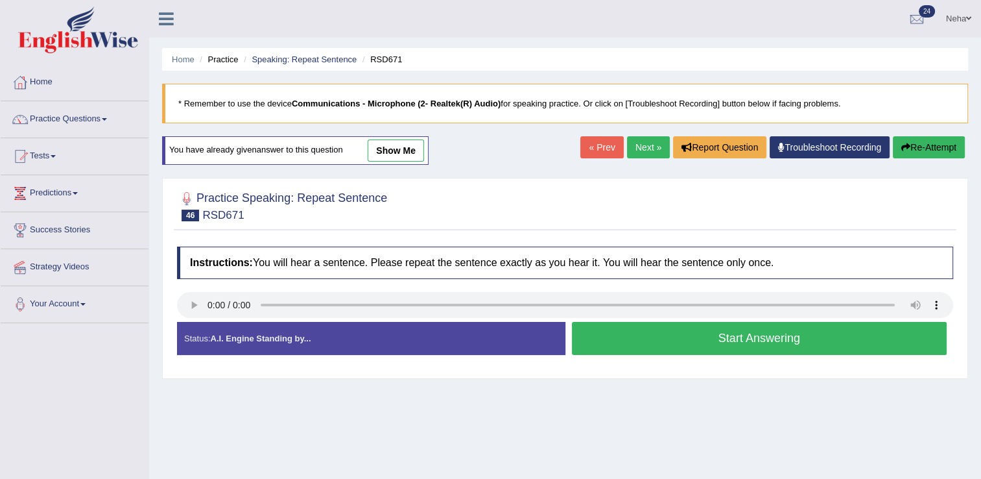
click at [680, 338] on button "Start Answering" at bounding box center [760, 338] width 376 height 33
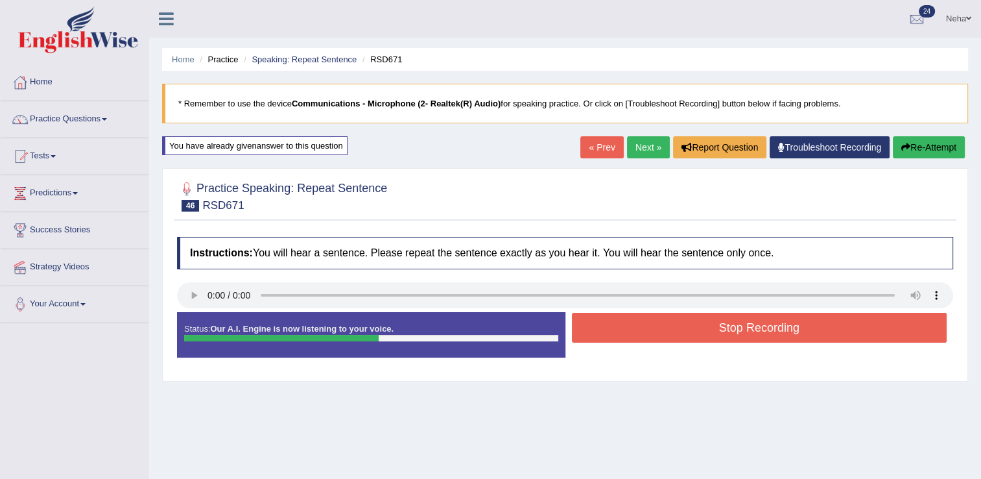
click at [684, 326] on button "Stop Recording" at bounding box center [760, 328] width 376 height 30
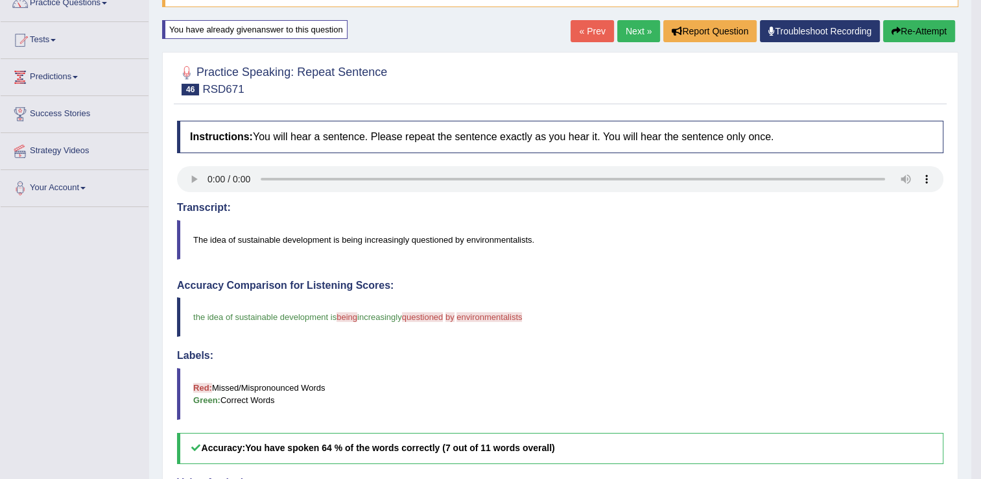
scroll to position [115, 0]
click at [636, 23] on link "Next »" at bounding box center [639, 32] width 43 height 22
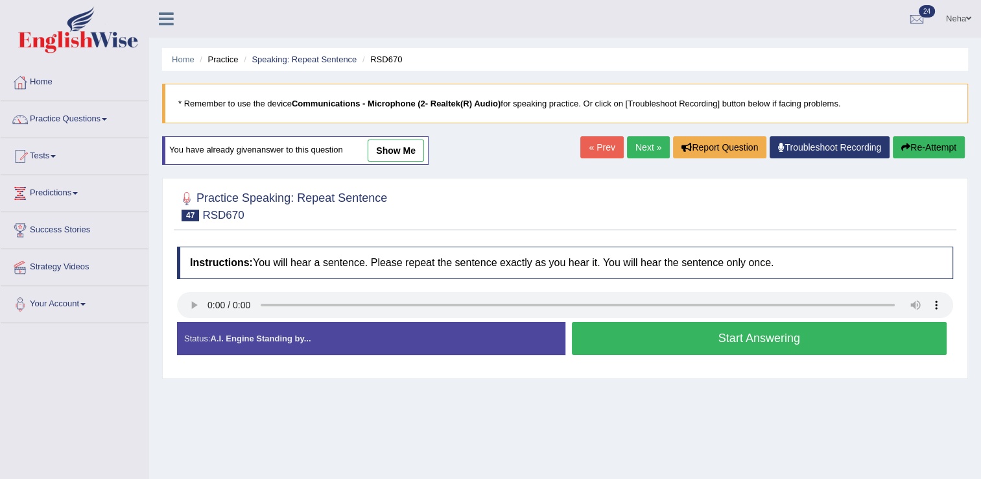
click at [620, 330] on button "Start Answering" at bounding box center [760, 338] width 376 height 33
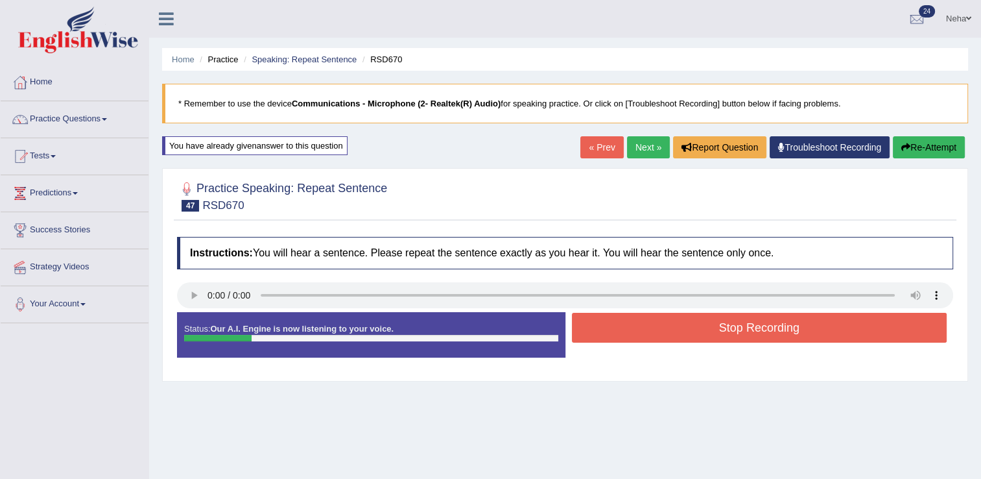
click at [708, 330] on button "Stop Recording" at bounding box center [760, 328] width 376 height 30
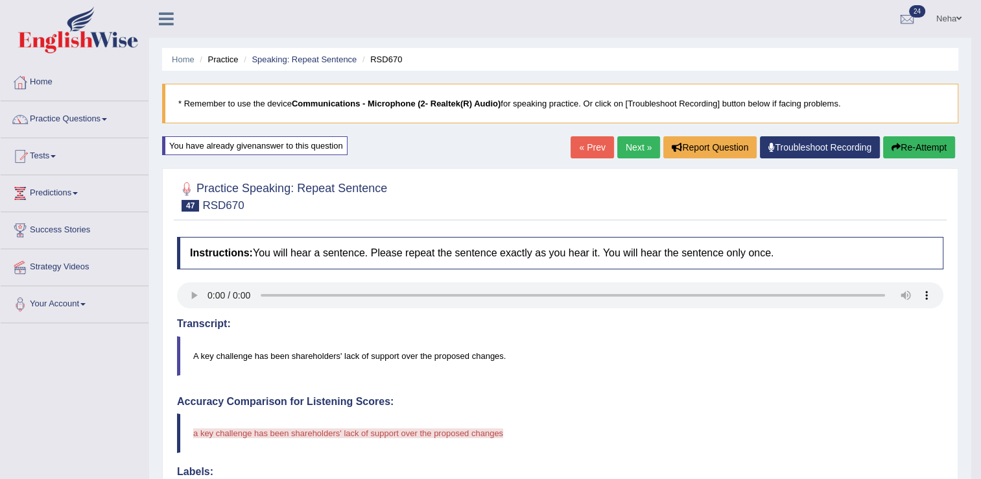
click at [643, 145] on link "Next »" at bounding box center [639, 147] width 43 height 22
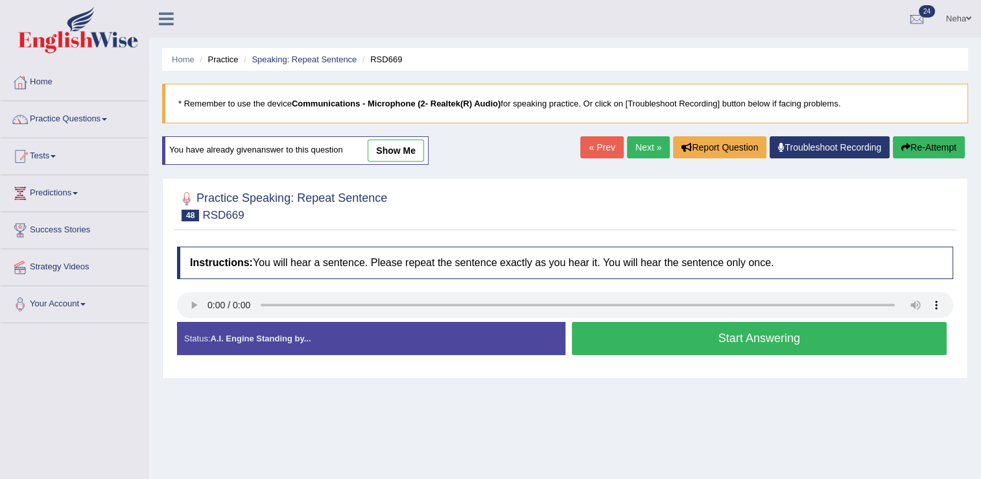
click at [629, 332] on button "Start Answering" at bounding box center [760, 338] width 376 height 33
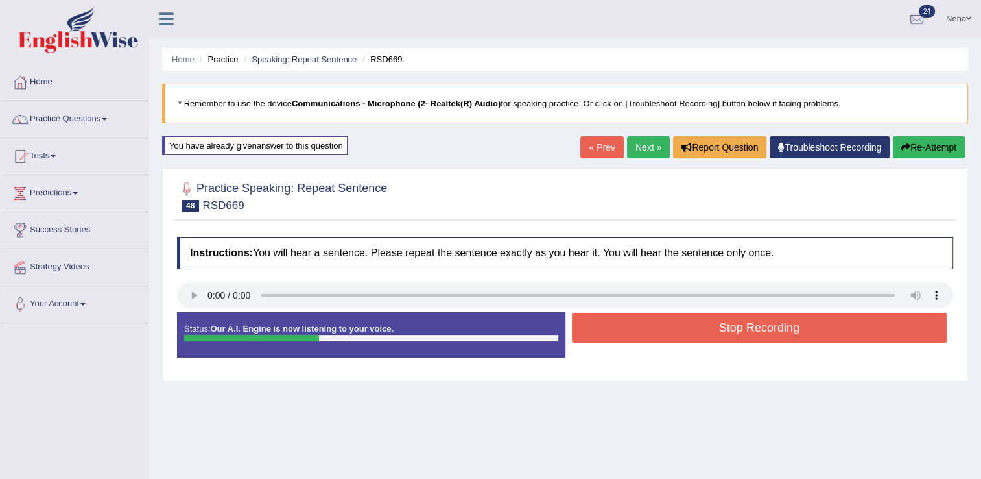
click at [629, 332] on button "Stop Recording" at bounding box center [760, 328] width 376 height 30
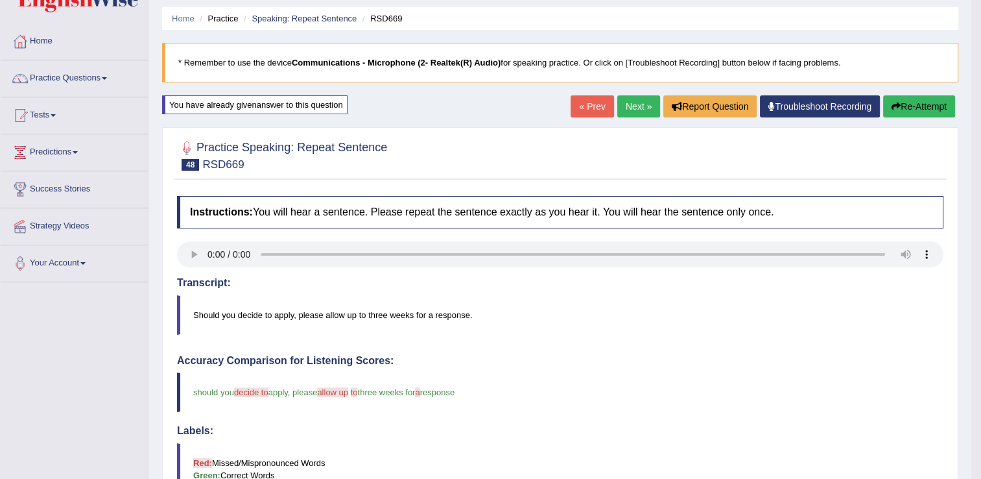
scroll to position [42, 0]
click at [628, 105] on link "Next »" at bounding box center [639, 106] width 43 height 22
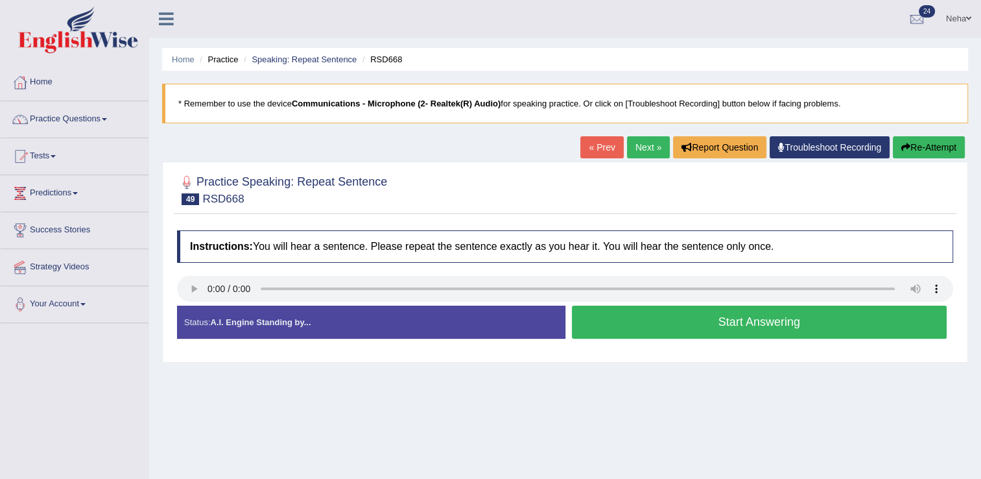
click at [608, 152] on link "« Prev" at bounding box center [602, 147] width 43 height 22
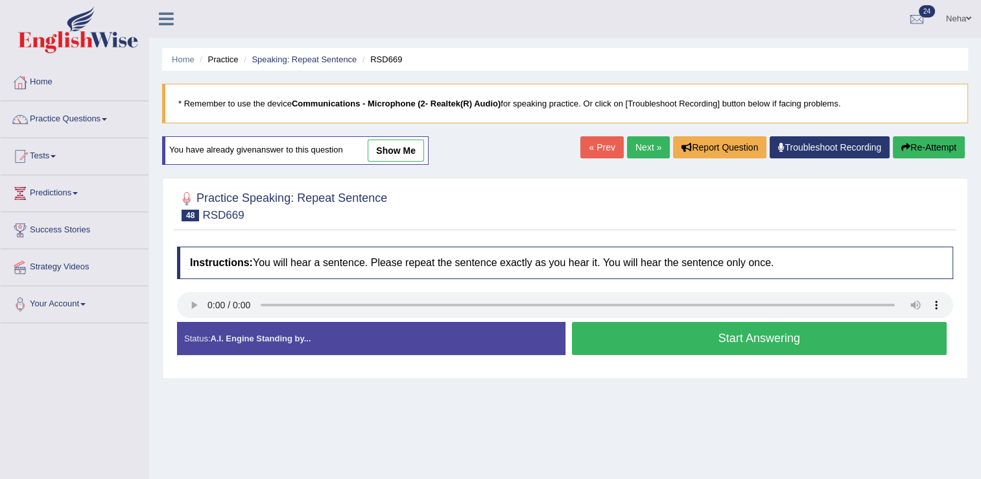
click at [672, 333] on button "Start Answering" at bounding box center [760, 338] width 376 height 33
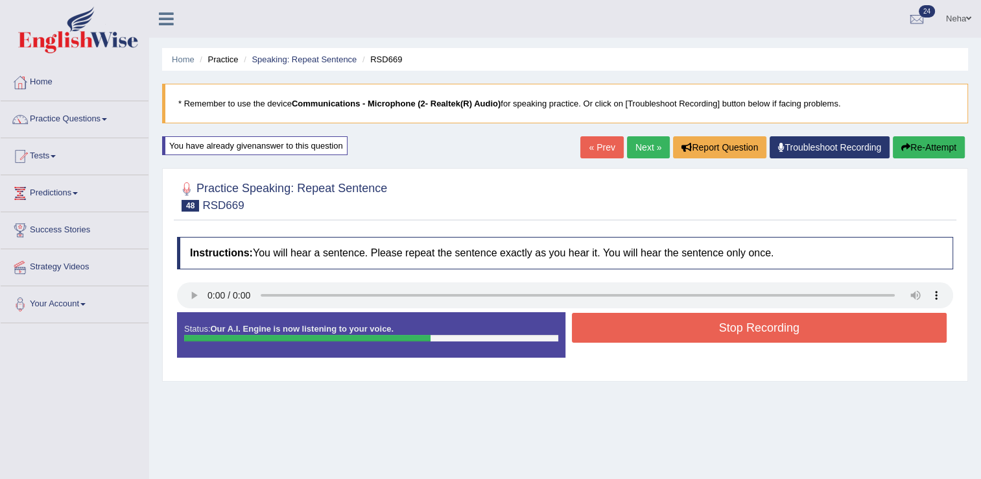
click at [672, 333] on button "Stop Recording" at bounding box center [760, 328] width 376 height 30
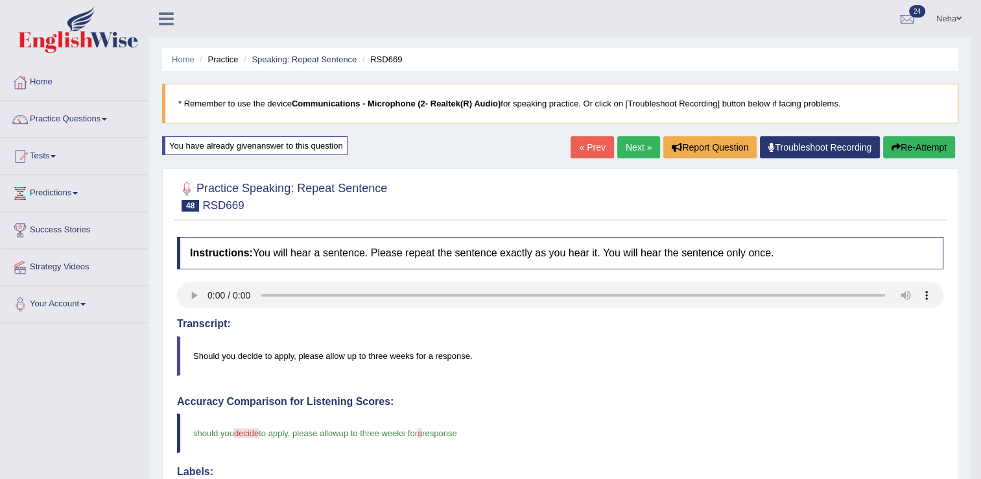
click at [638, 150] on link "Next »" at bounding box center [639, 147] width 43 height 22
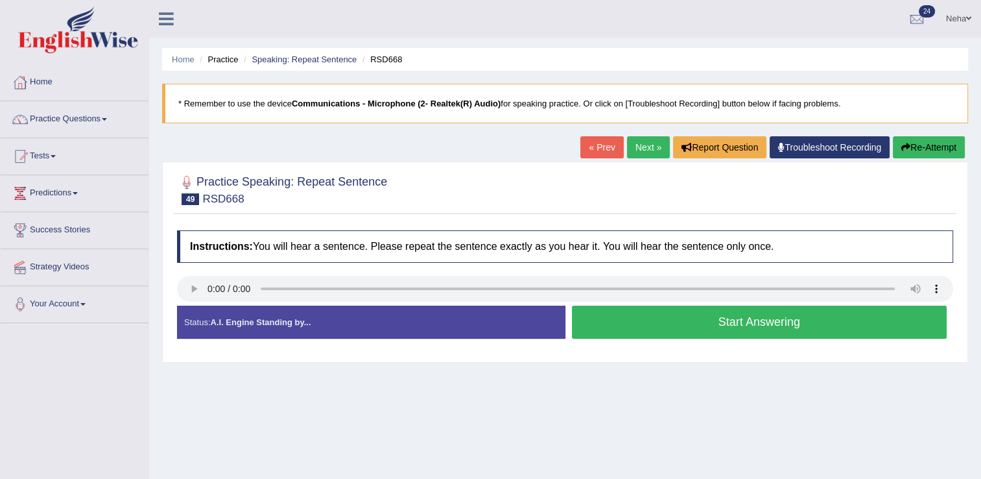
click at [652, 149] on link "Next »" at bounding box center [648, 147] width 43 height 22
click at [623, 322] on button "Start Answering" at bounding box center [760, 322] width 376 height 33
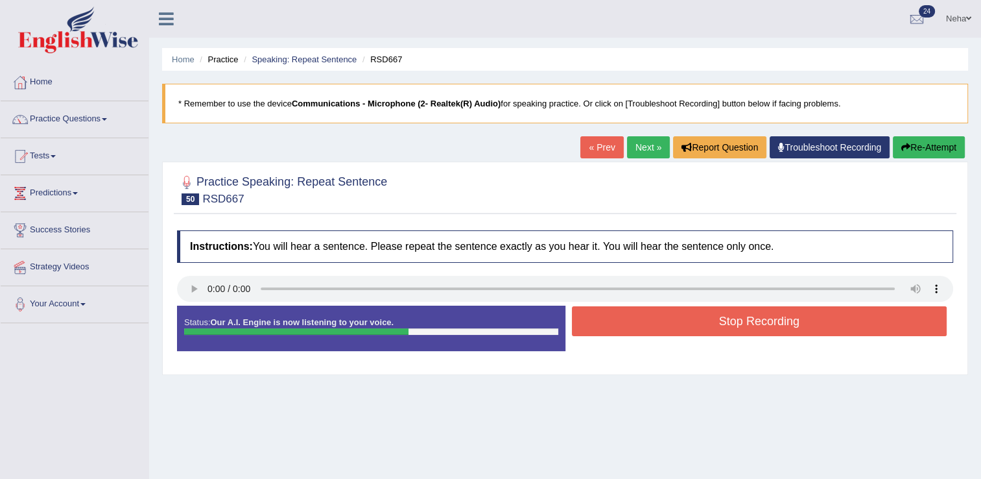
click at [639, 328] on button "Stop Recording" at bounding box center [760, 321] width 376 height 30
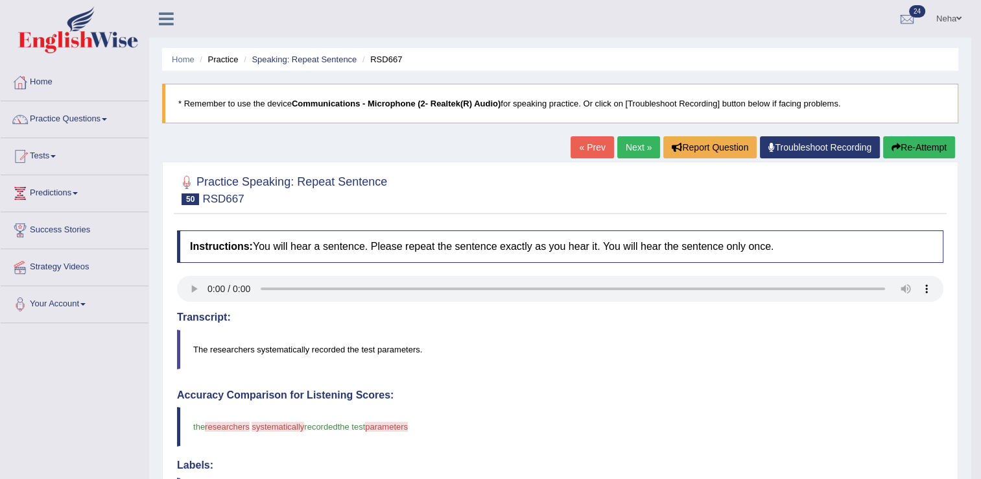
click at [916, 145] on button "Re-Attempt" at bounding box center [920, 147] width 72 height 22
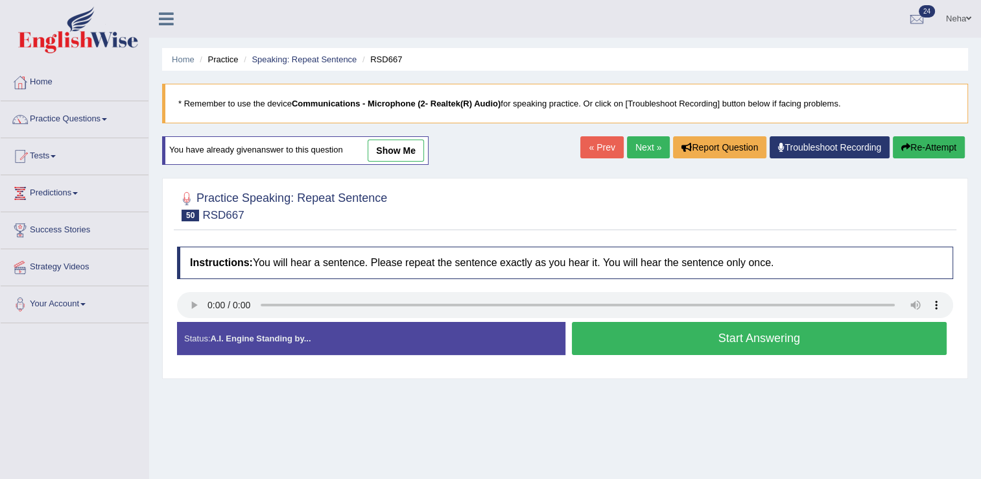
click at [631, 343] on button "Start Answering" at bounding box center [760, 338] width 376 height 33
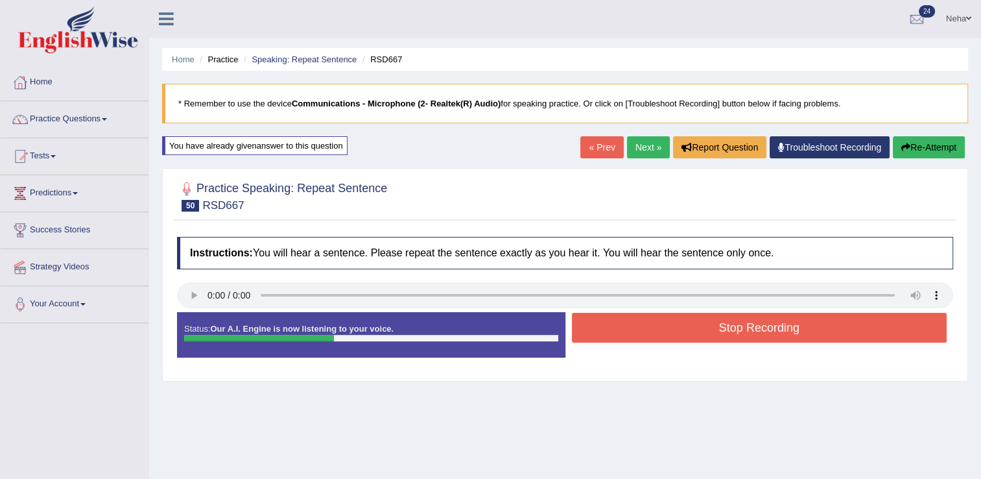
click at [645, 331] on button "Stop Recording" at bounding box center [760, 328] width 376 height 30
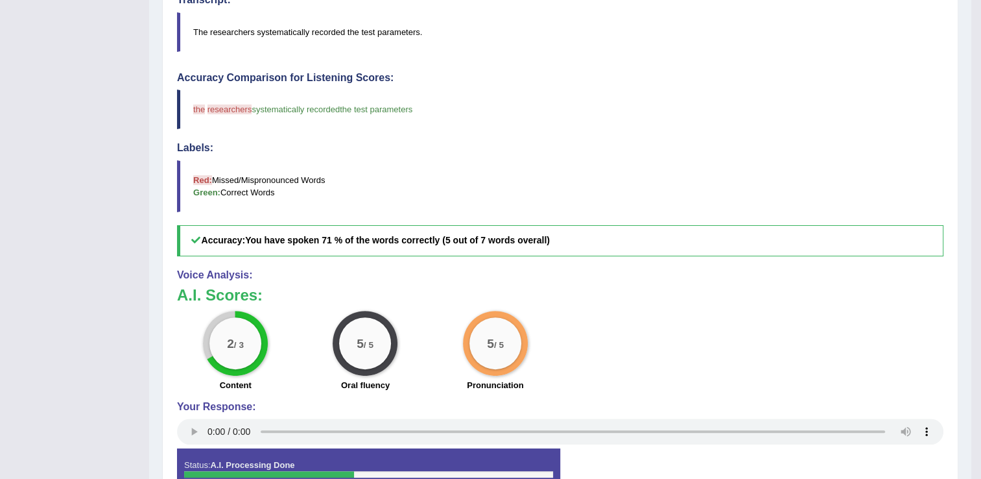
scroll to position [114, 0]
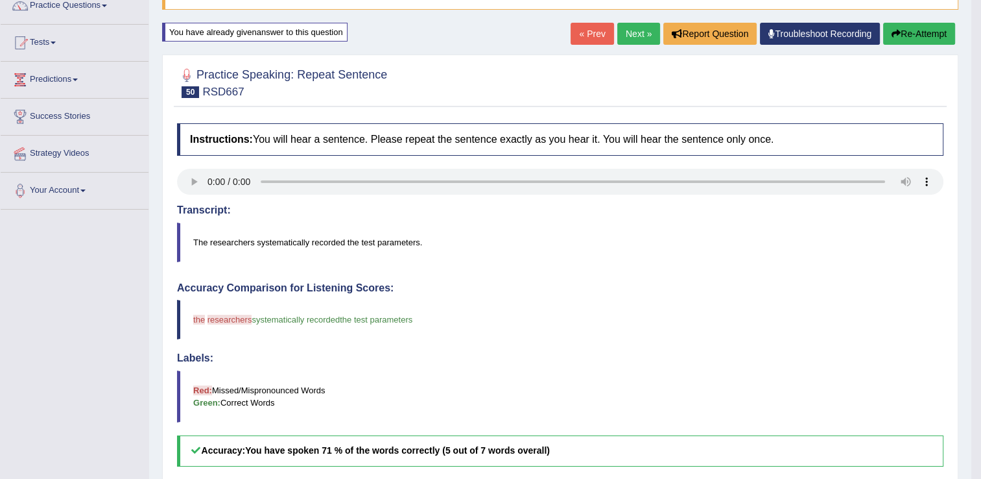
click at [643, 36] on link "Next »" at bounding box center [639, 34] width 43 height 22
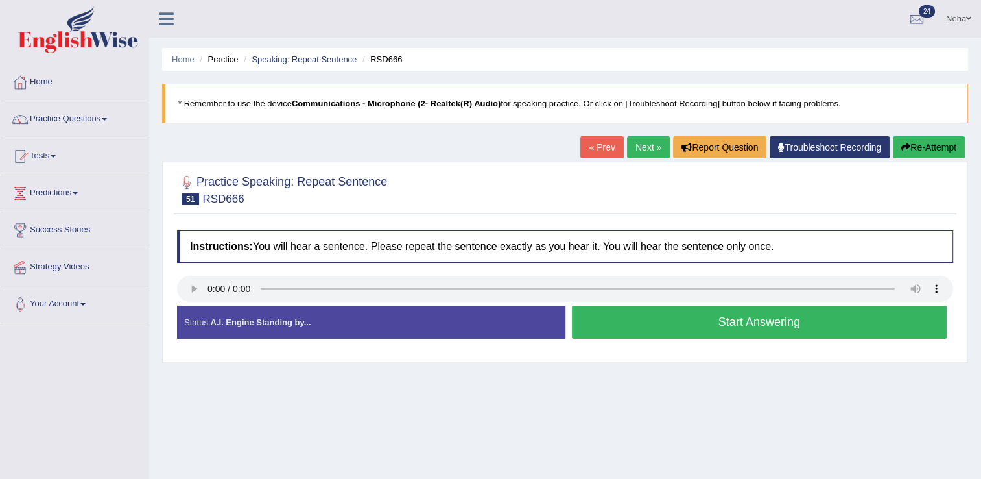
click at [633, 321] on button "Start Answering" at bounding box center [760, 322] width 376 height 33
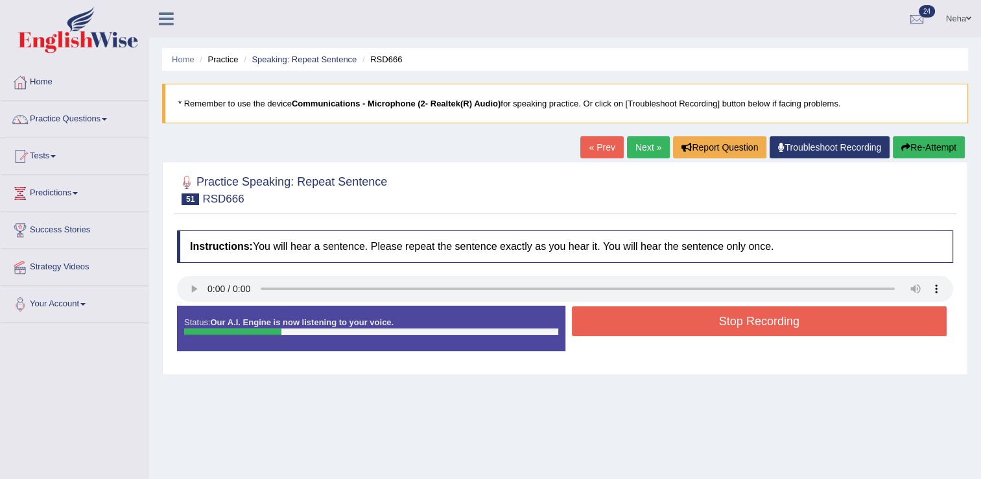
click at [633, 321] on button "Stop Recording" at bounding box center [760, 321] width 376 height 30
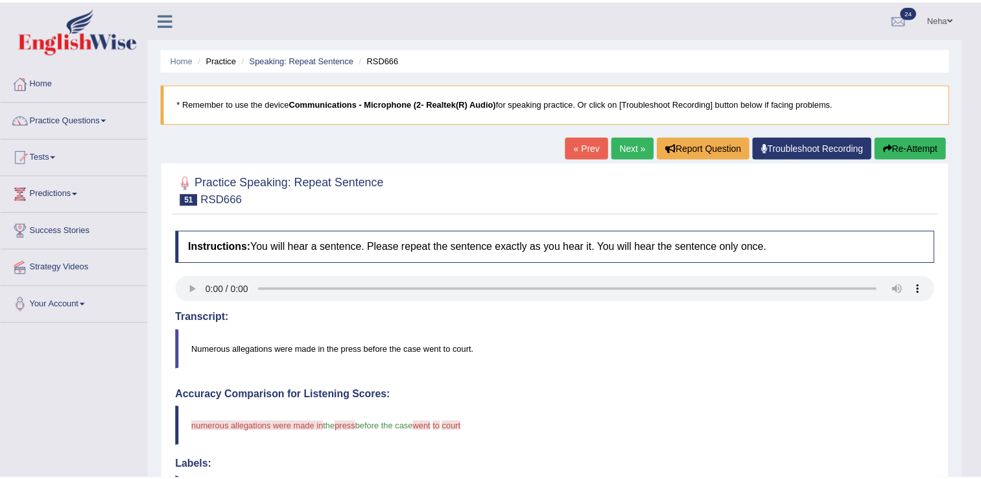
scroll to position [1, 0]
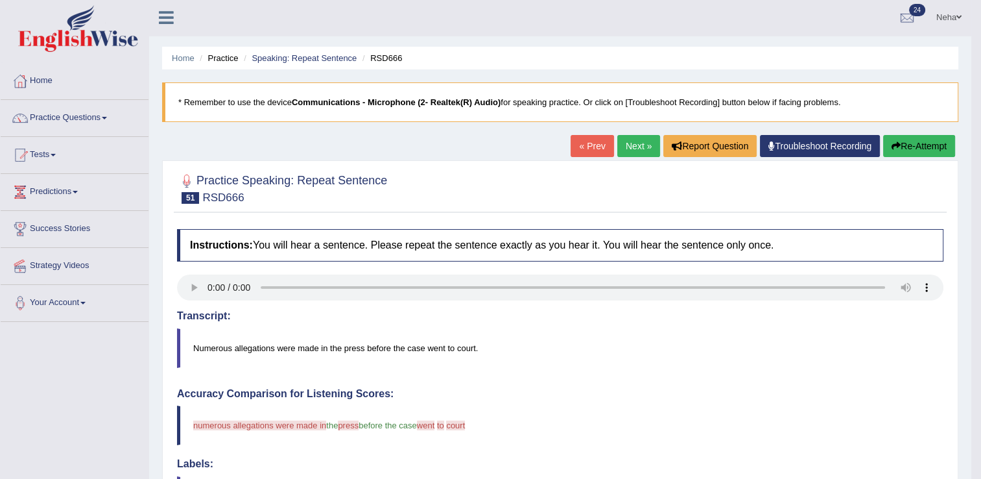
click at [914, 140] on button "Re-Attempt" at bounding box center [920, 146] width 72 height 22
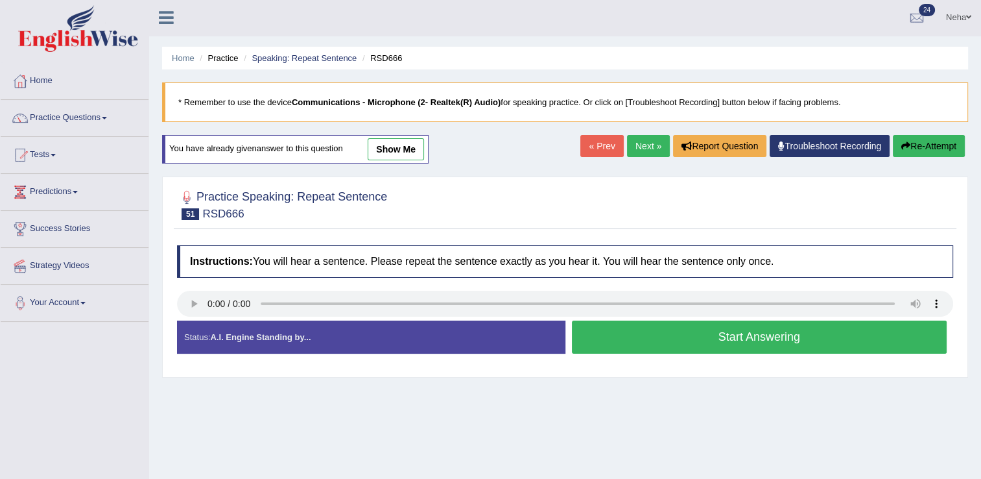
click at [676, 331] on button "Start Answering" at bounding box center [760, 336] width 376 height 33
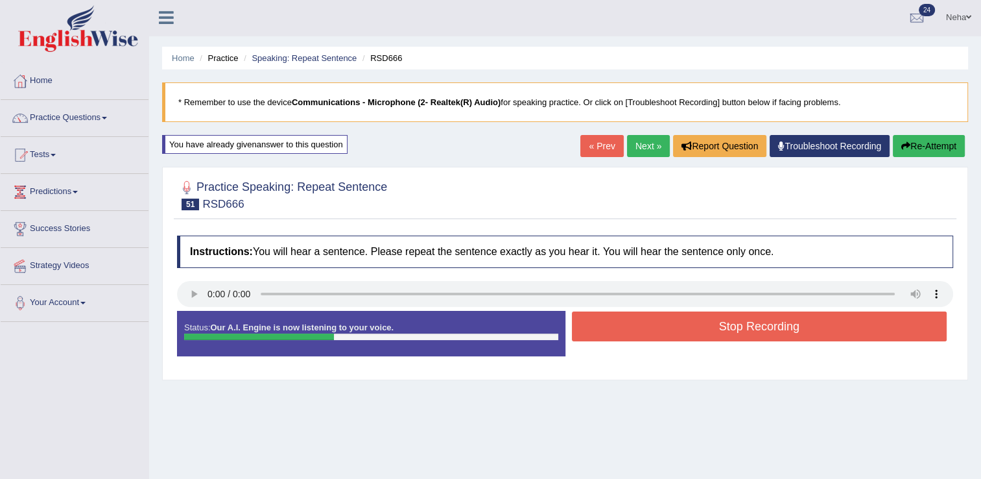
click at [676, 331] on button "Stop Recording" at bounding box center [760, 326] width 376 height 30
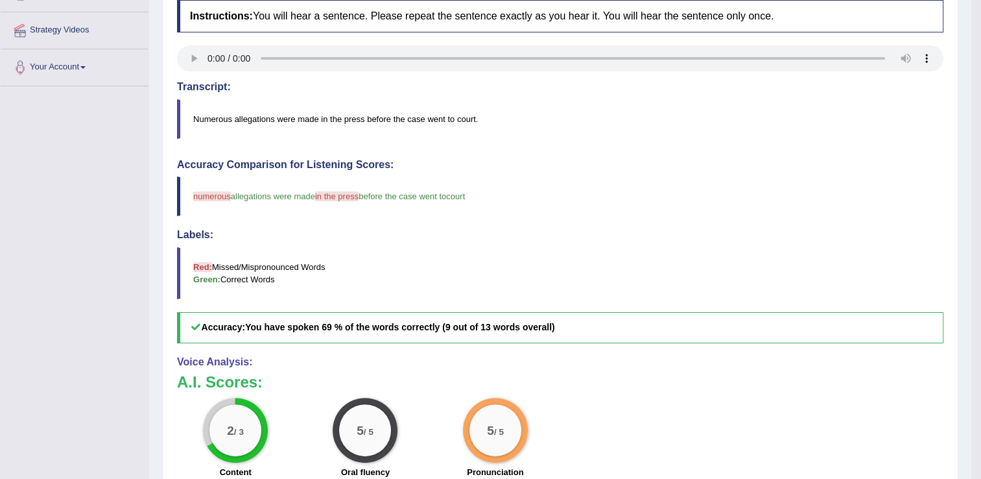
scroll to position [125, 0]
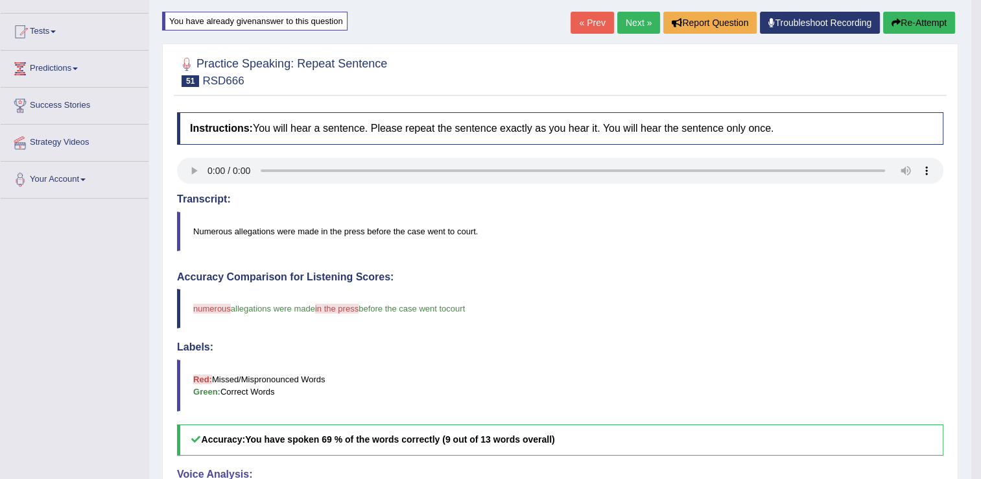
click at [669, 333] on div "Accuracy Comparison for Listening Scores: numerous allegations were made in the…" at bounding box center [560, 363] width 767 height 184
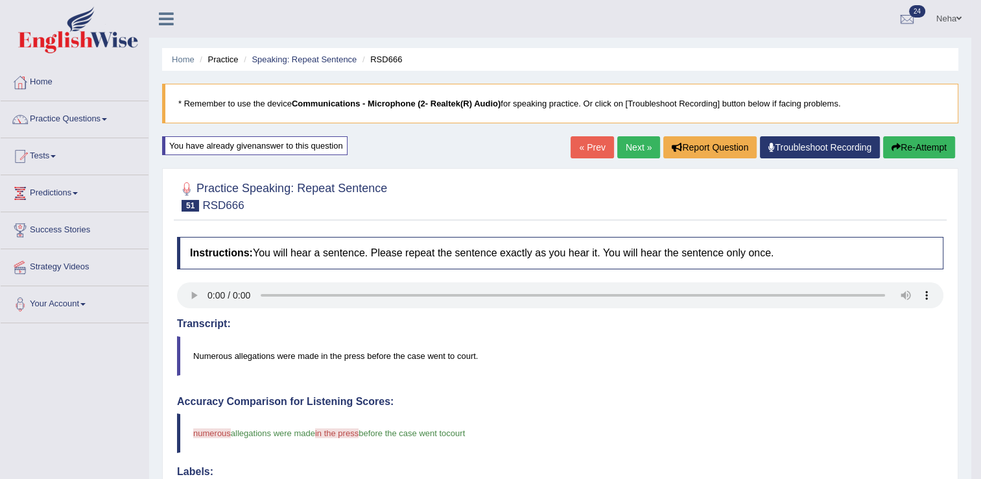
click at [636, 145] on link "Next »" at bounding box center [639, 147] width 43 height 22
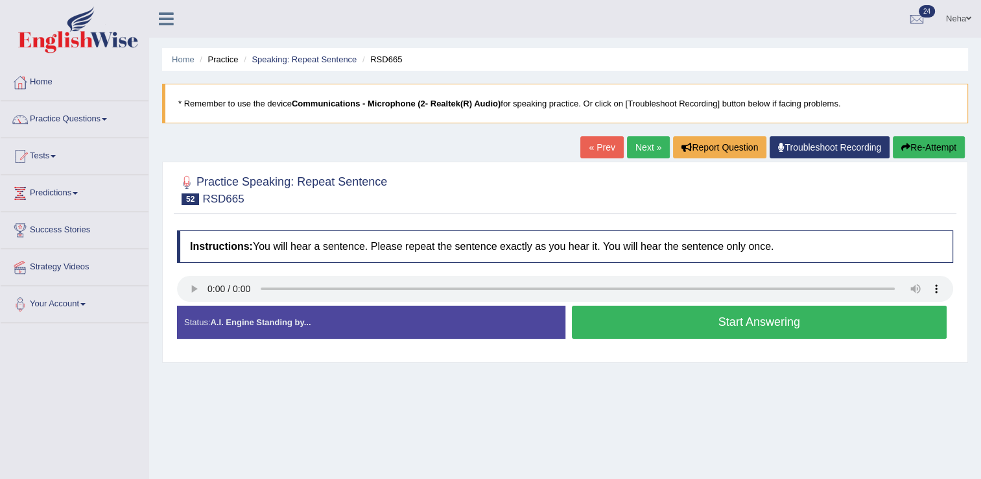
click at [730, 326] on button "Start Answering" at bounding box center [760, 322] width 376 height 33
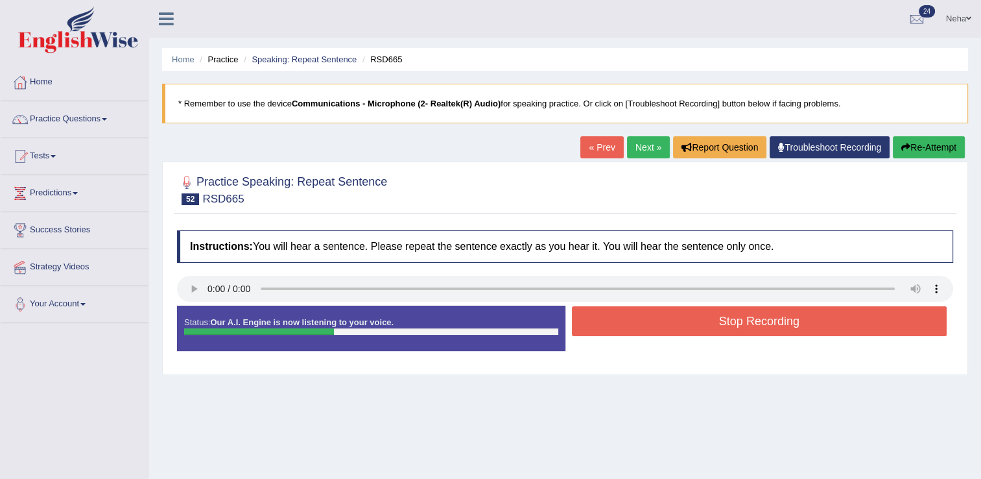
click at [730, 326] on button "Stop Recording" at bounding box center [760, 321] width 376 height 30
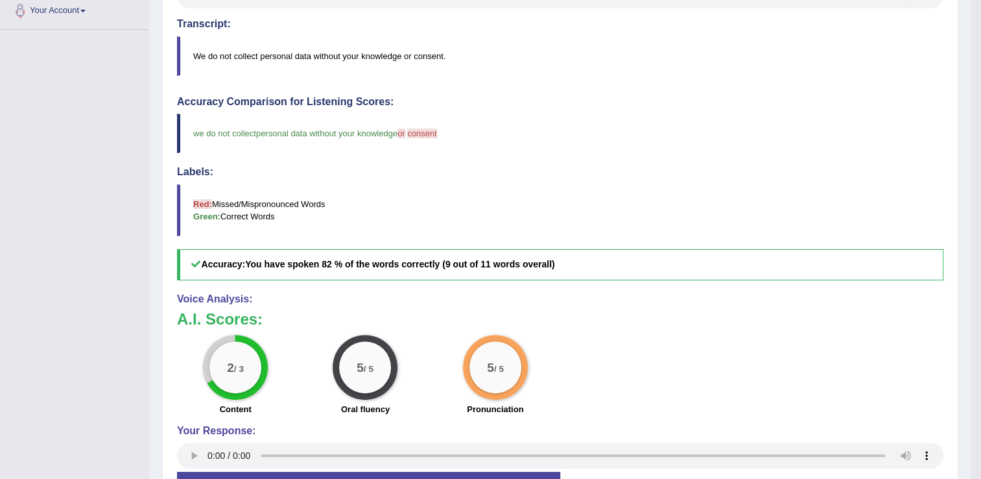
scroll to position [59, 0]
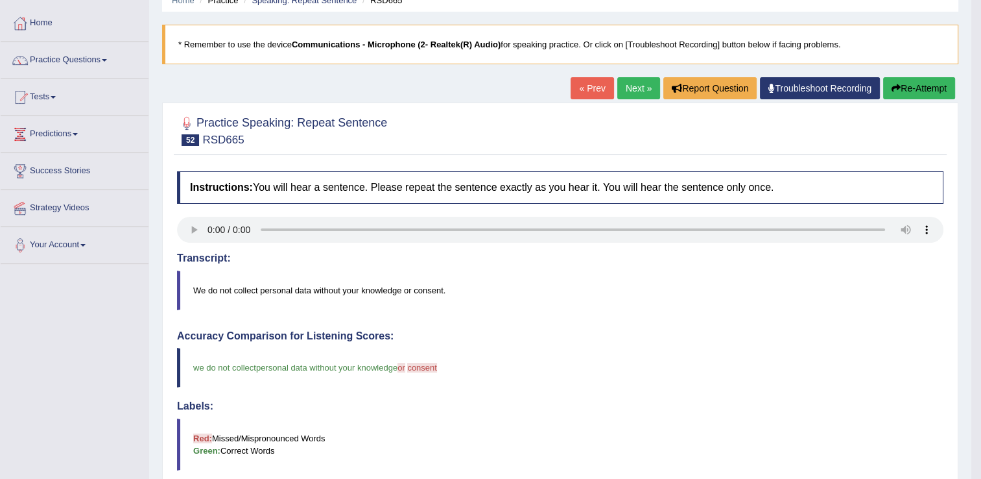
click at [911, 83] on button "Re-Attempt" at bounding box center [920, 88] width 72 height 22
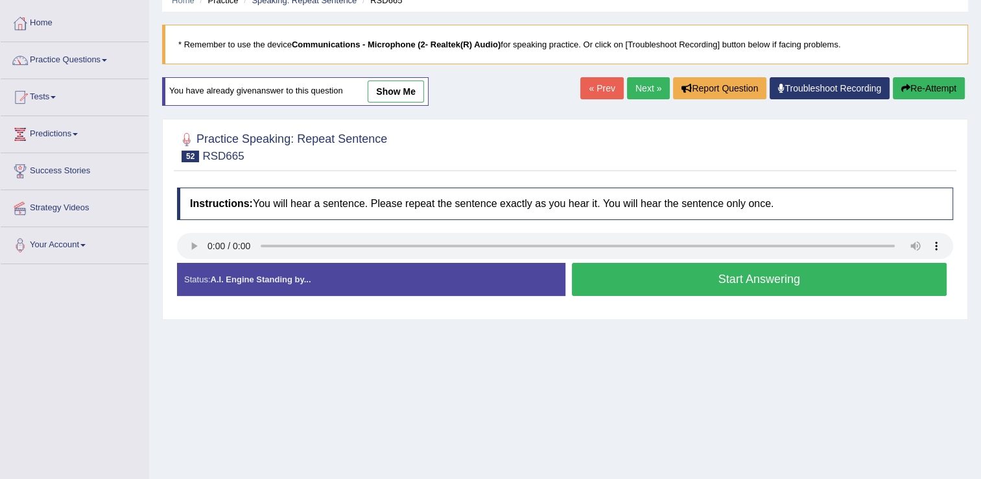
click at [732, 285] on button "Start Answering" at bounding box center [760, 279] width 376 height 33
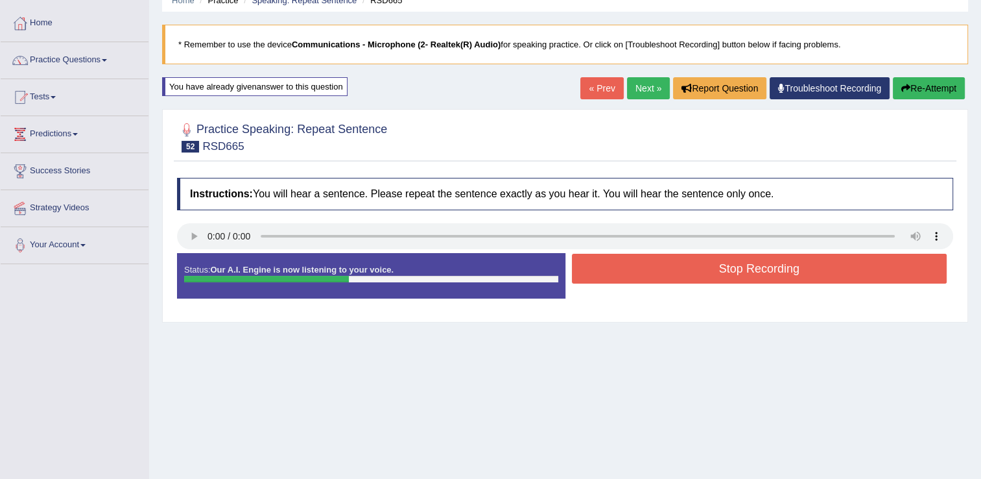
click at [732, 285] on div "Stop Recording" at bounding box center [760, 270] width 389 height 33
click at [737, 265] on button "Stop Recording" at bounding box center [760, 269] width 376 height 30
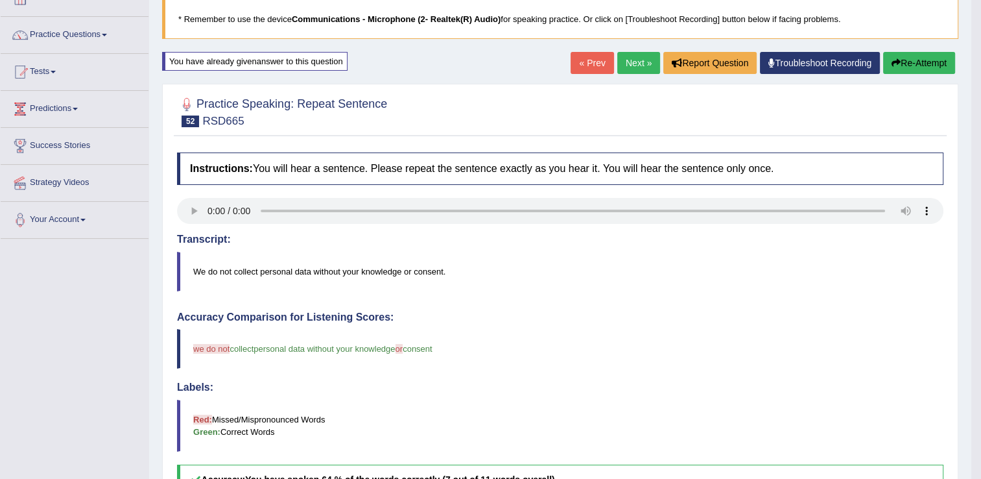
scroll to position [84, 0]
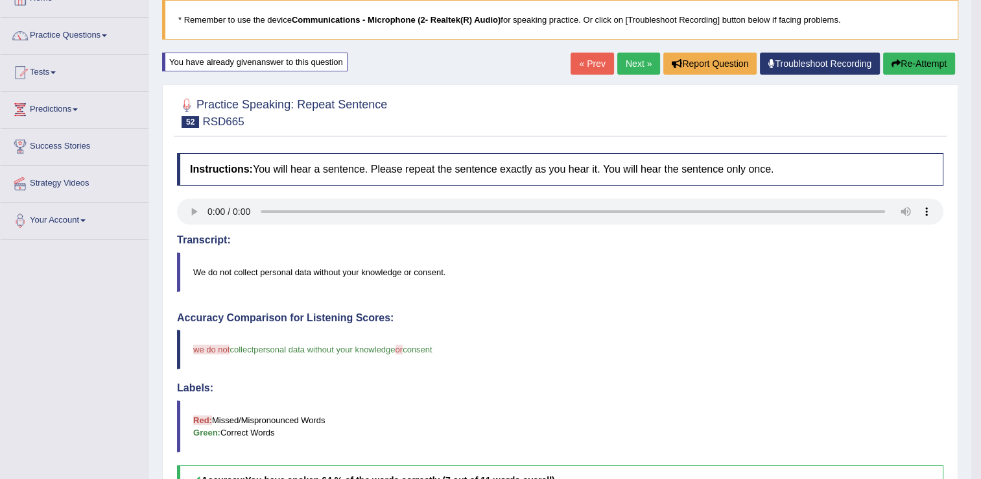
click at [912, 58] on button "Re-Attempt" at bounding box center [920, 64] width 72 height 22
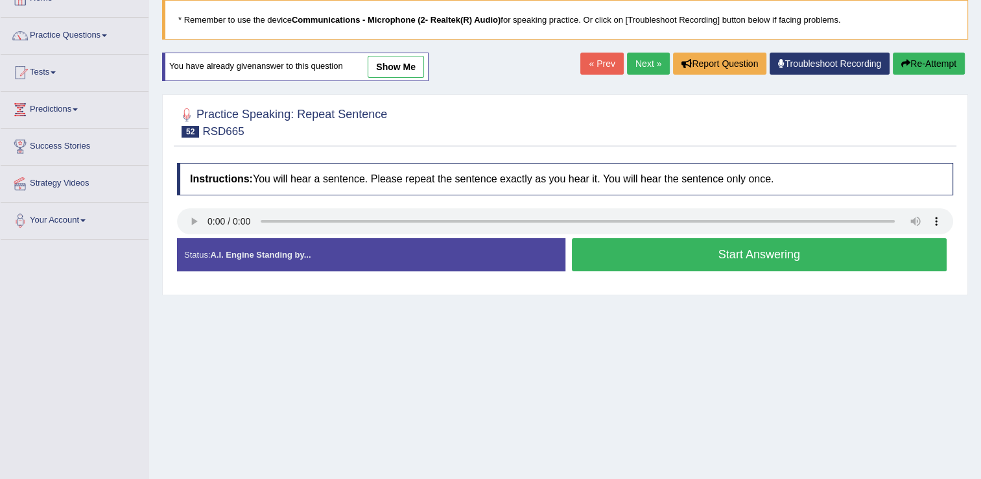
click at [762, 249] on button "Start Answering" at bounding box center [760, 254] width 376 height 33
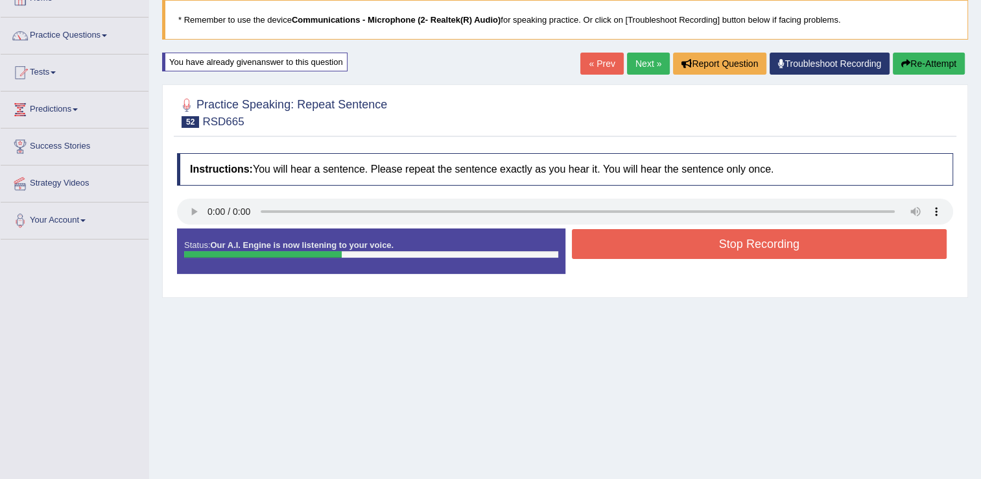
click at [762, 249] on button "Stop Recording" at bounding box center [760, 244] width 376 height 30
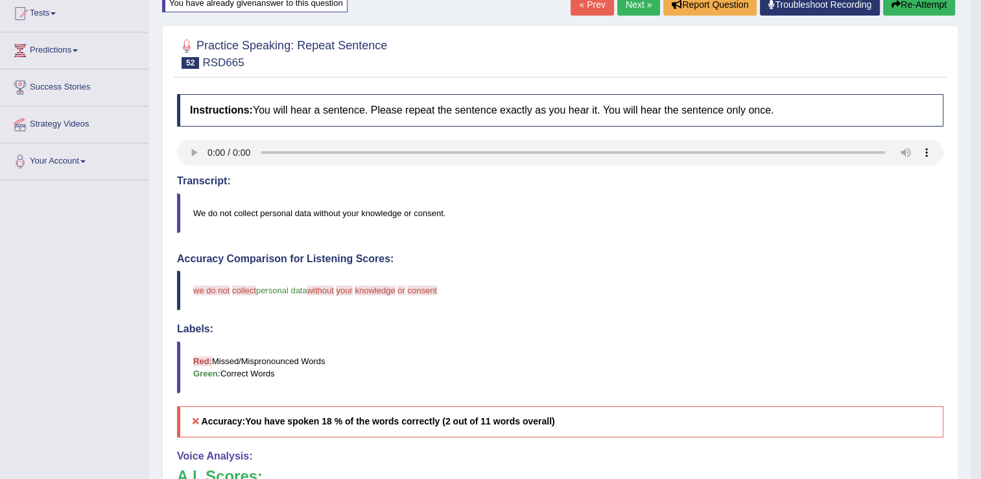
scroll to position [141, 0]
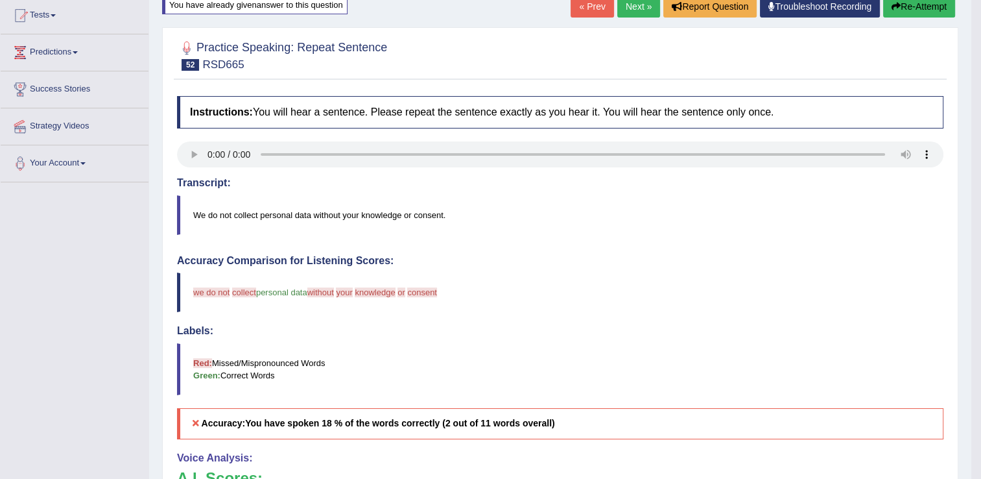
click at [911, 6] on button "Re-Attempt" at bounding box center [920, 6] width 72 height 22
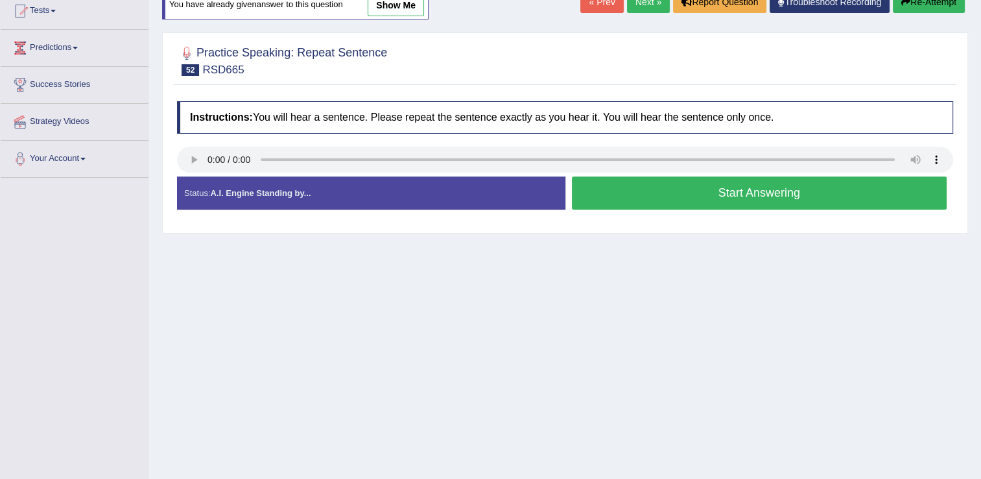
click at [758, 193] on button "Start Answering" at bounding box center [760, 192] width 376 height 33
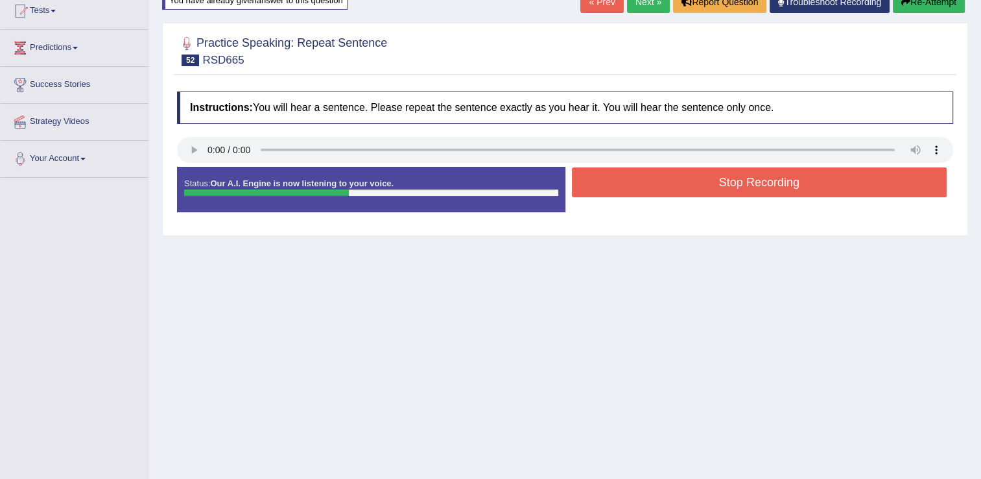
click at [760, 189] on button "Stop Recording" at bounding box center [760, 182] width 376 height 30
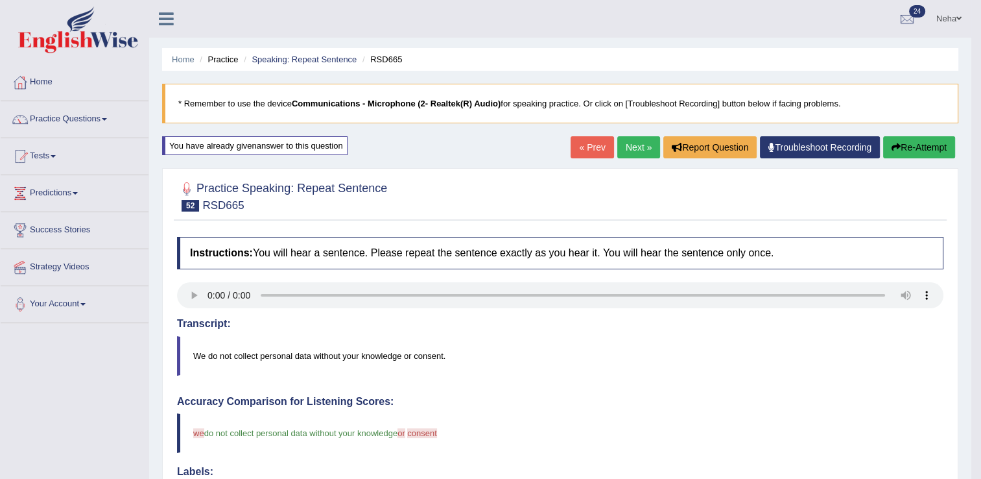
click at [643, 147] on link "Next »" at bounding box center [639, 147] width 43 height 22
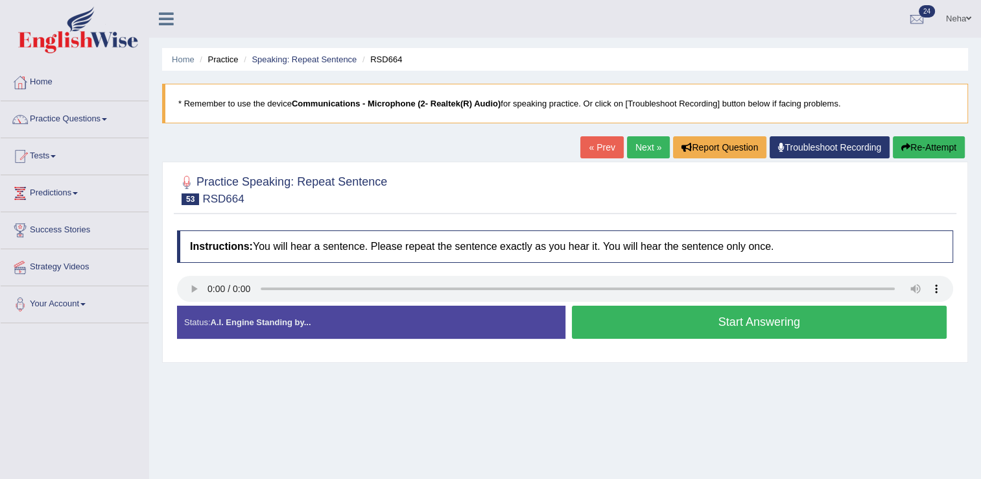
click at [623, 322] on button "Start Answering" at bounding box center [760, 322] width 376 height 33
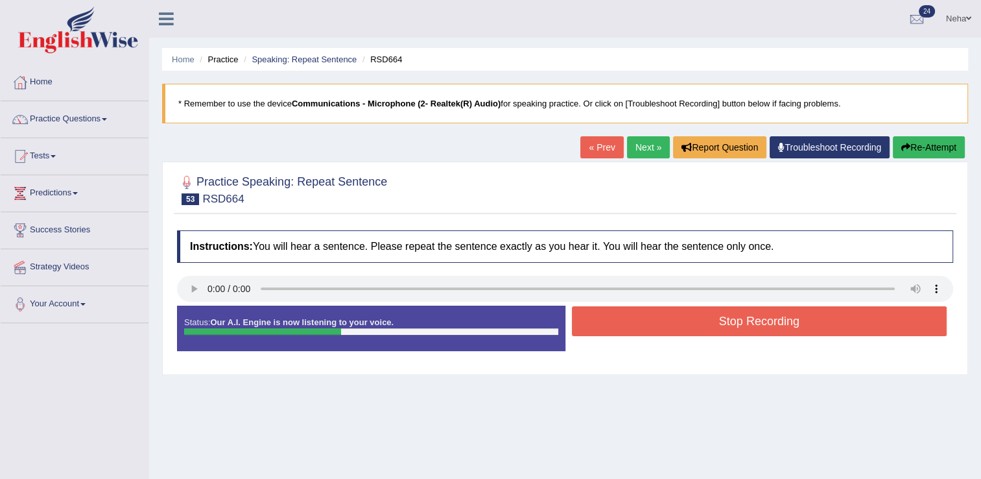
click at [623, 322] on button "Stop Recording" at bounding box center [760, 321] width 376 height 30
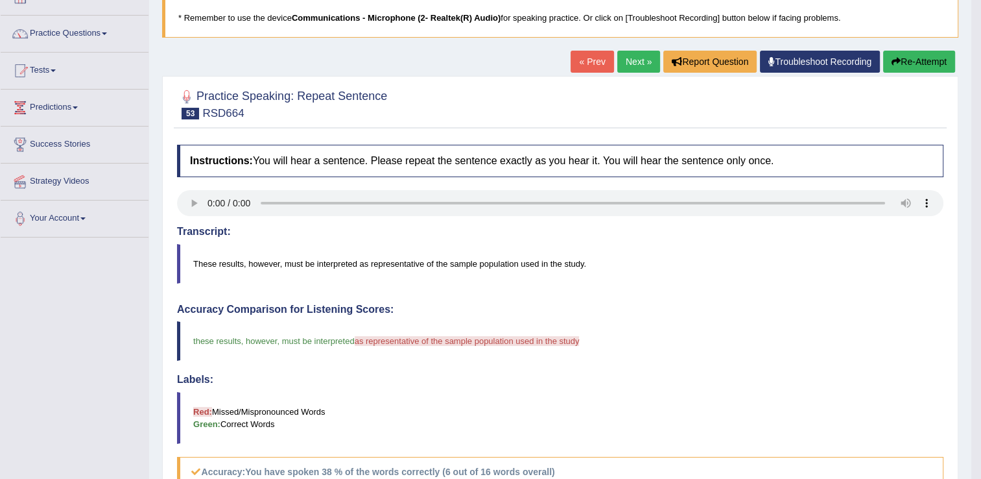
scroll to position [78, 0]
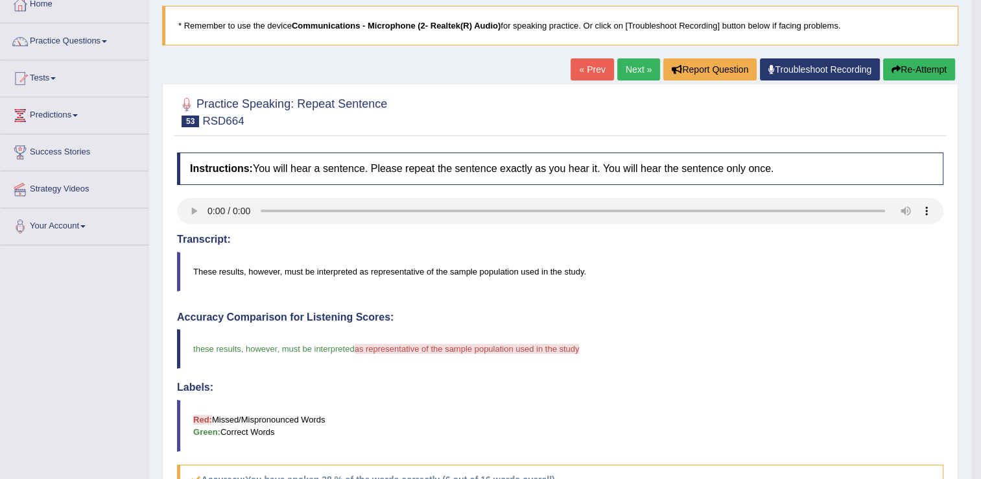
click at [638, 61] on link "Next »" at bounding box center [639, 69] width 43 height 22
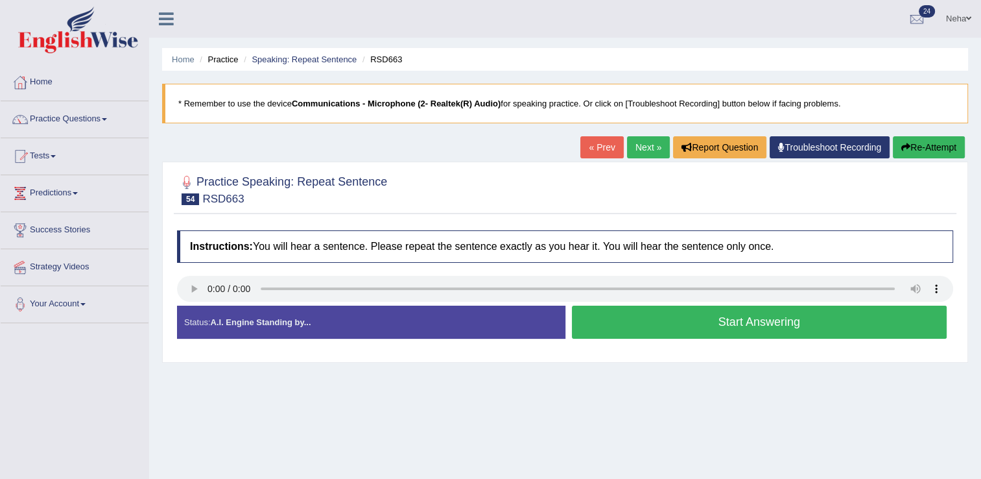
click at [724, 315] on button "Start Answering" at bounding box center [760, 322] width 376 height 33
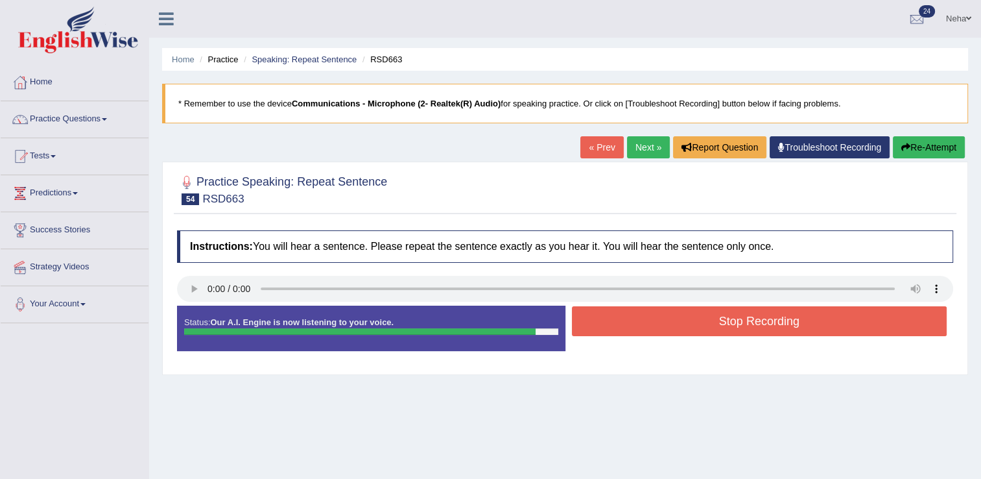
click at [762, 324] on button "Stop Recording" at bounding box center [760, 321] width 376 height 30
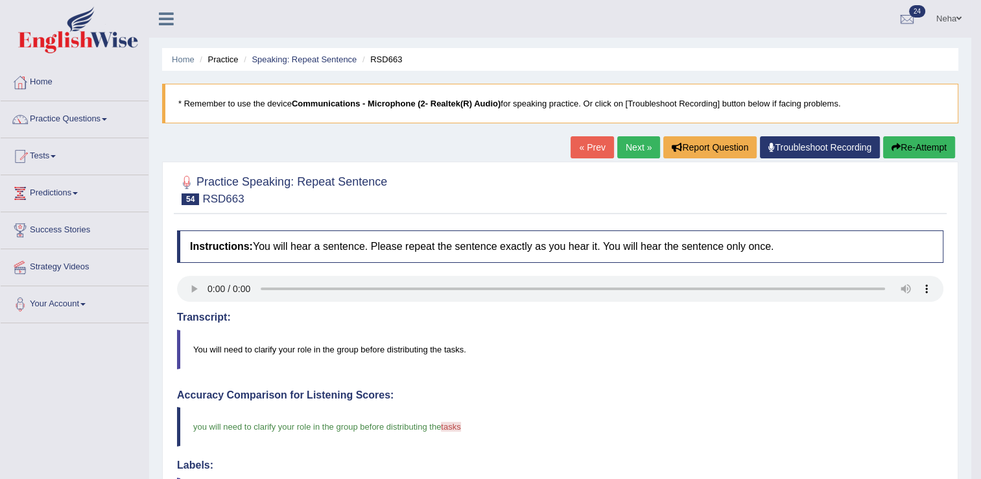
click at [636, 150] on link "Next »" at bounding box center [639, 147] width 43 height 22
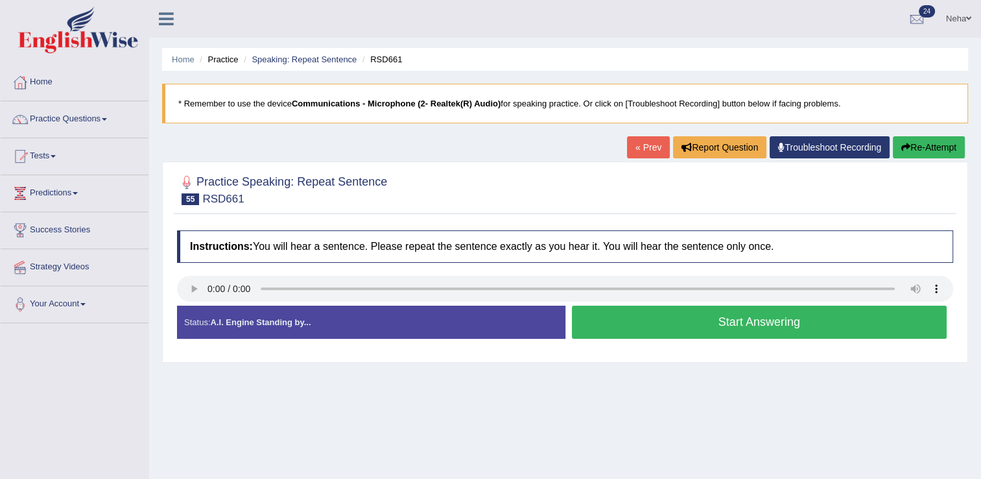
click at [605, 328] on button "Start Answering" at bounding box center [760, 322] width 376 height 33
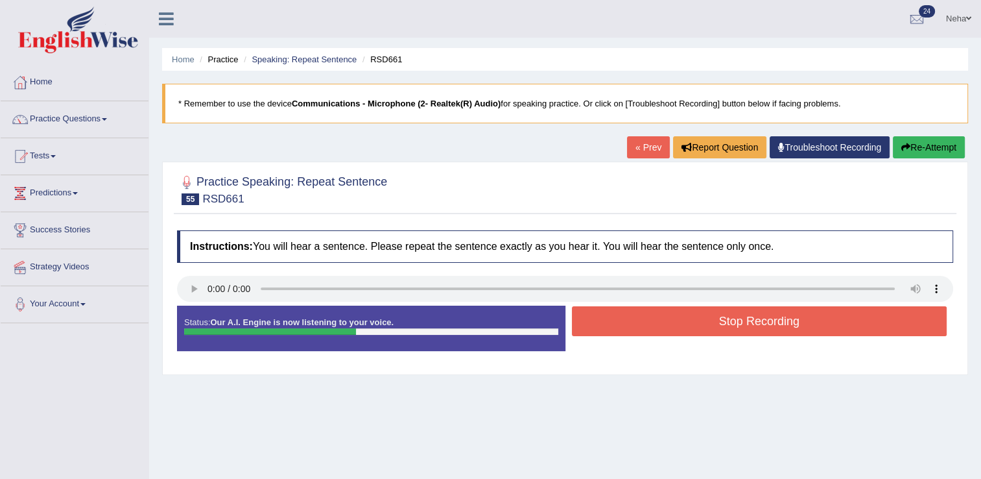
click at [605, 328] on button "Stop Recording" at bounding box center [760, 321] width 376 height 30
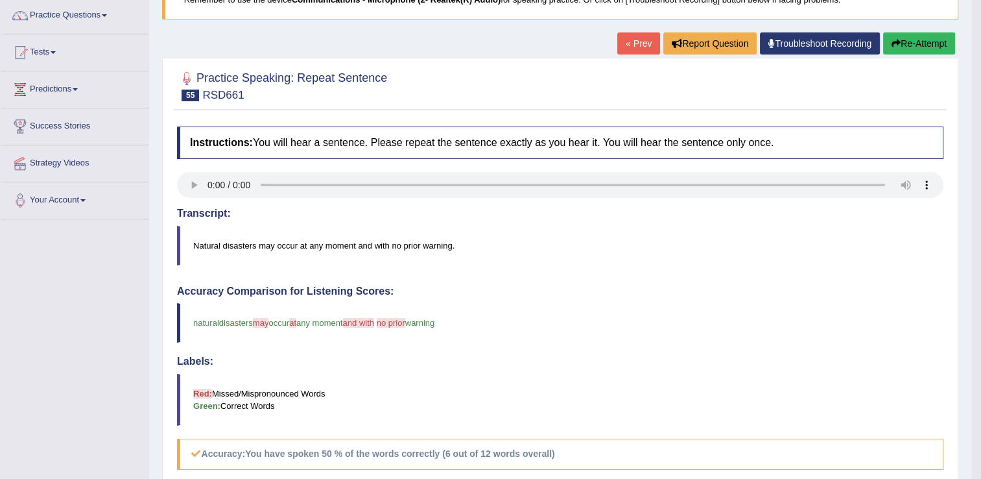
scroll to position [103, 0]
click at [917, 39] on button "Re-Attempt" at bounding box center [920, 44] width 72 height 22
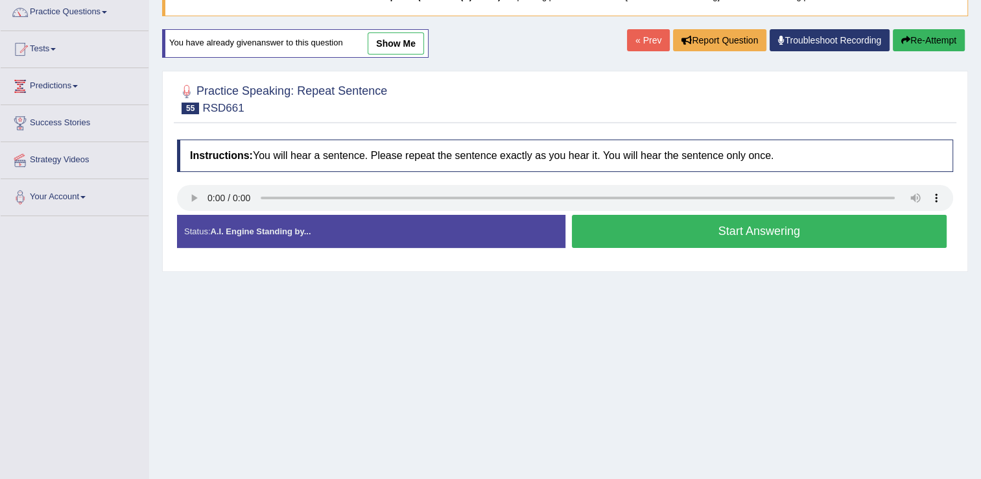
click at [699, 220] on button "Start Answering" at bounding box center [760, 231] width 376 height 33
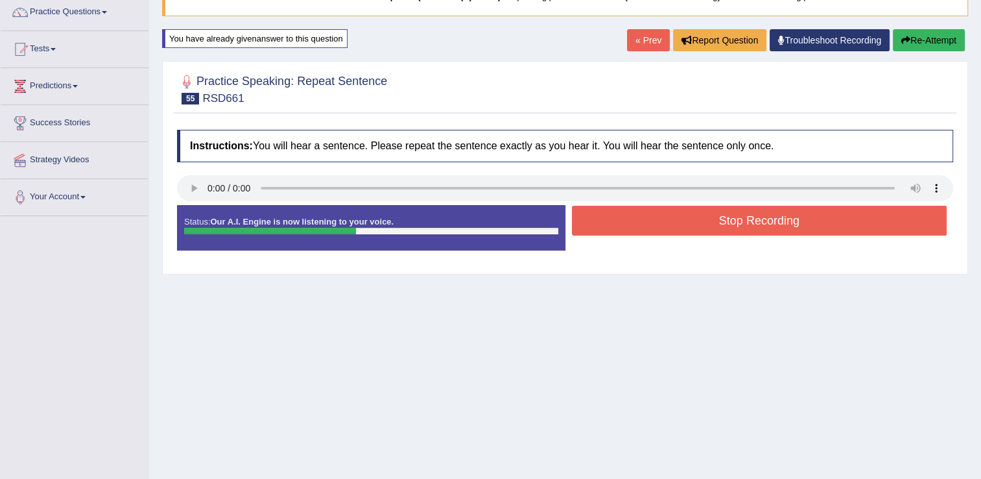
click at [699, 220] on button "Stop Recording" at bounding box center [760, 221] width 376 height 30
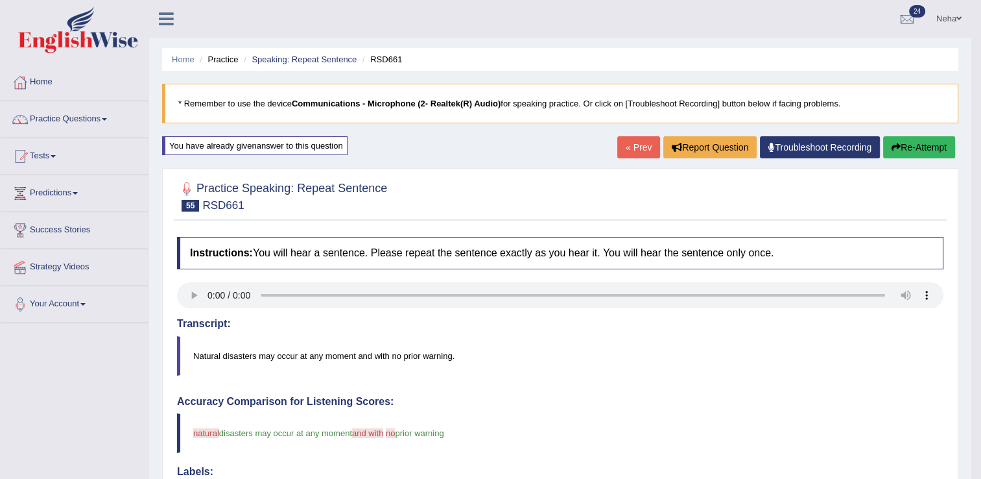
click at [902, 145] on button "Re-Attempt" at bounding box center [920, 147] width 72 height 22
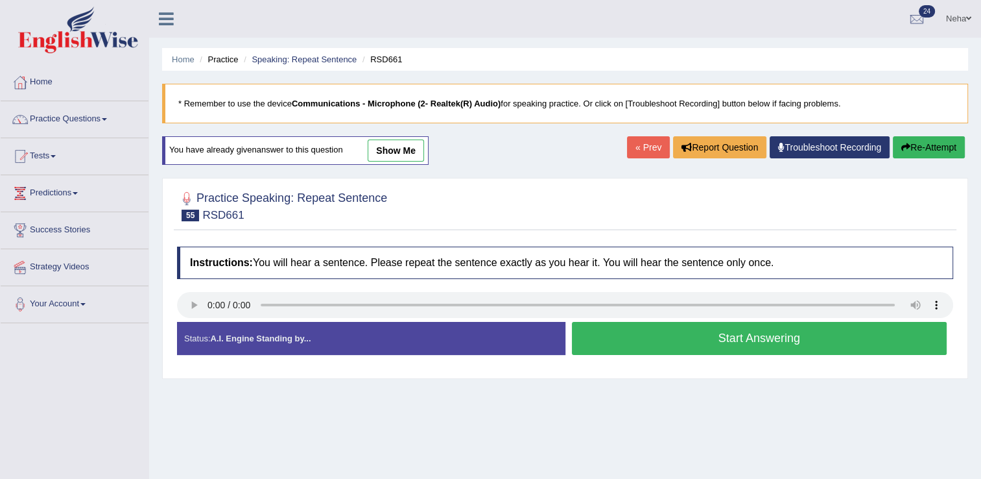
click at [721, 331] on button "Start Answering" at bounding box center [760, 338] width 376 height 33
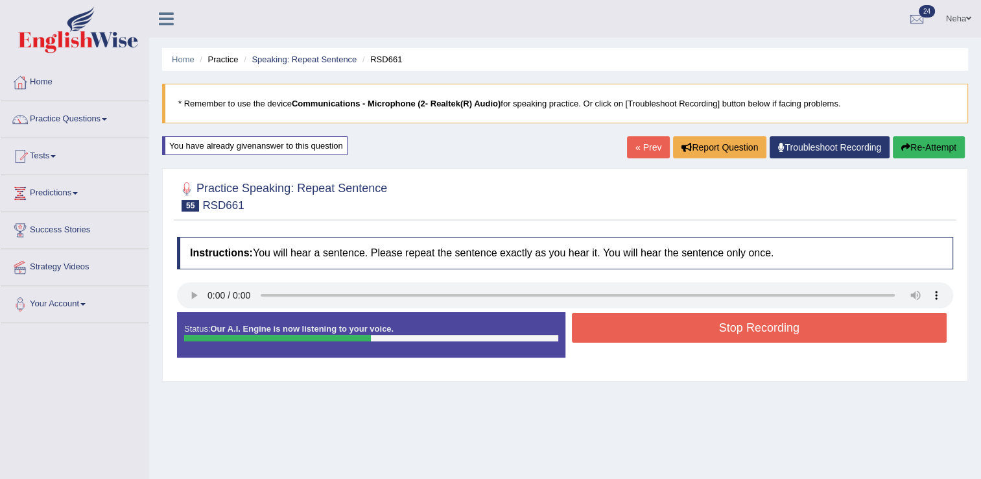
click at [721, 331] on button "Stop Recording" at bounding box center [760, 328] width 376 height 30
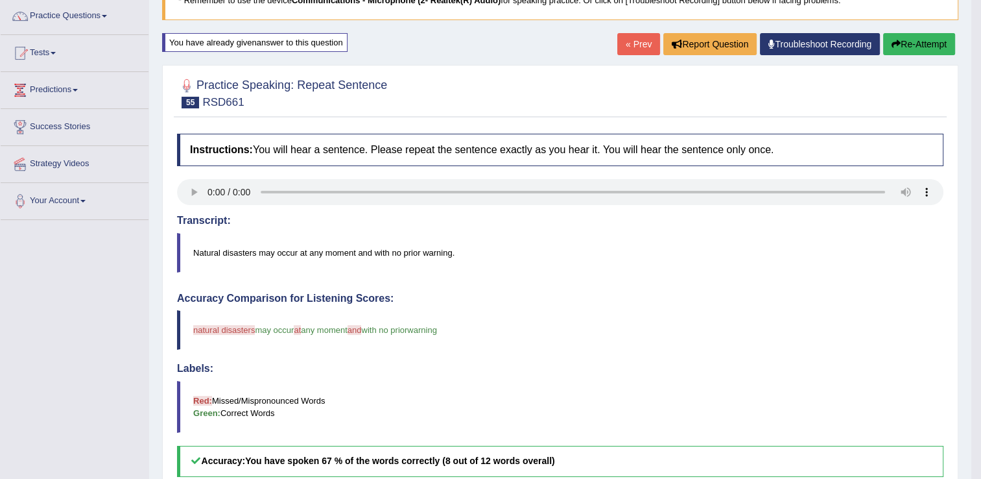
scroll to position [106, 0]
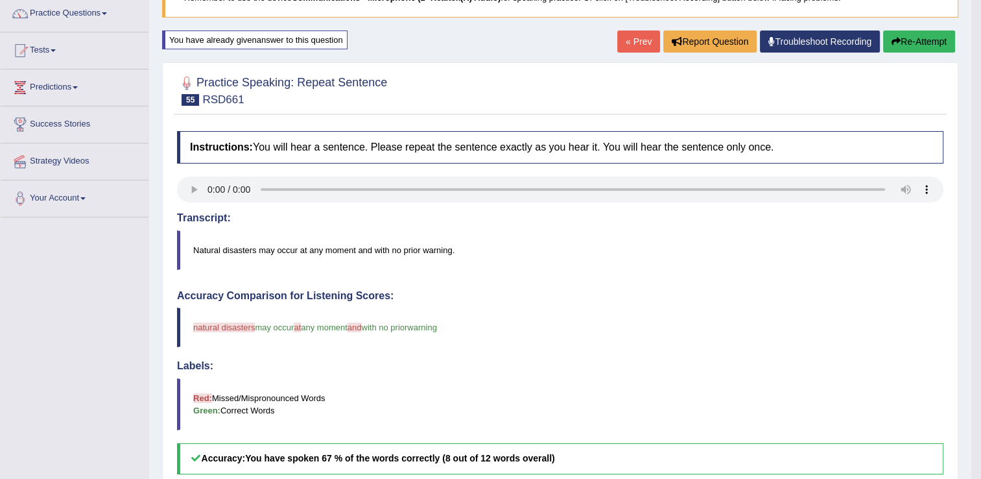
click at [916, 36] on button "Re-Attempt" at bounding box center [920, 41] width 72 height 22
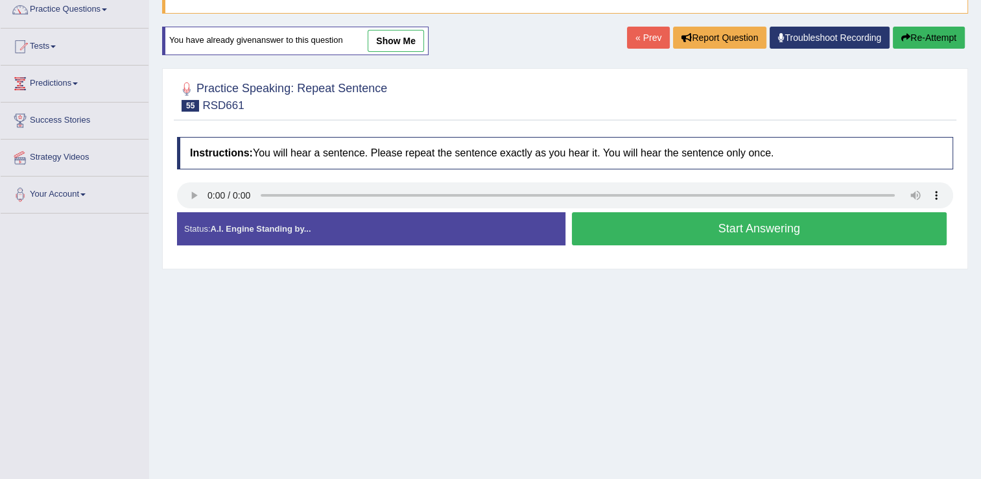
click at [732, 223] on button "Start Answering" at bounding box center [760, 228] width 376 height 33
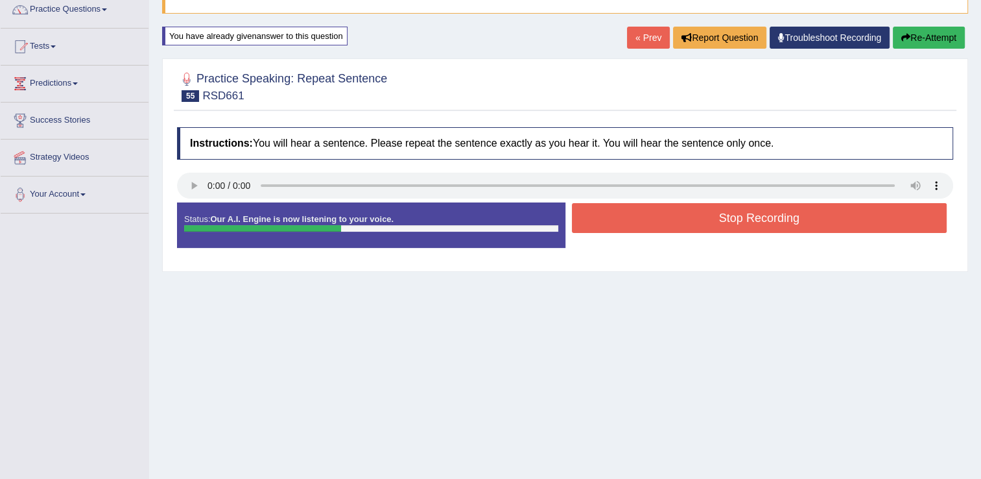
click at [732, 223] on button "Stop Recording" at bounding box center [760, 218] width 376 height 30
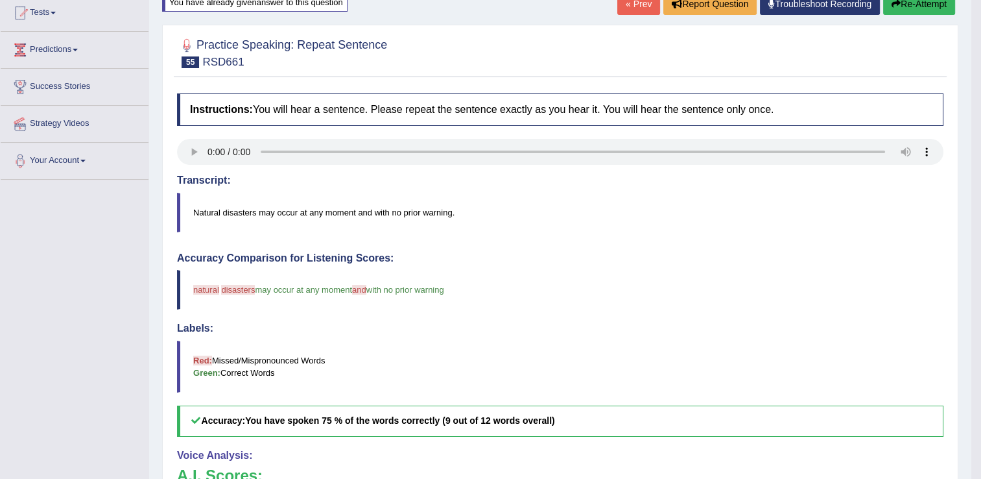
scroll to position [143, 0]
click at [917, 1] on button "Re-Attempt" at bounding box center [920, 5] width 72 height 22
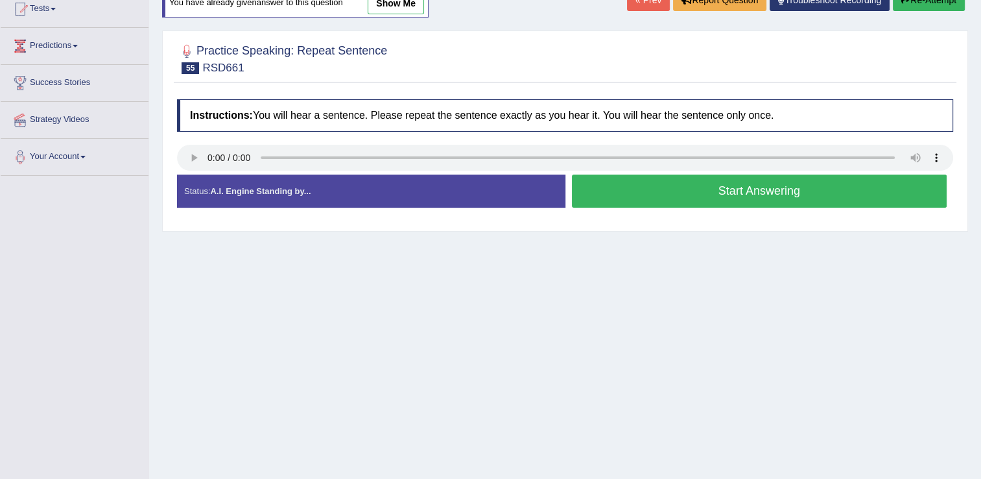
click at [732, 193] on button "Start Answering" at bounding box center [760, 191] width 376 height 33
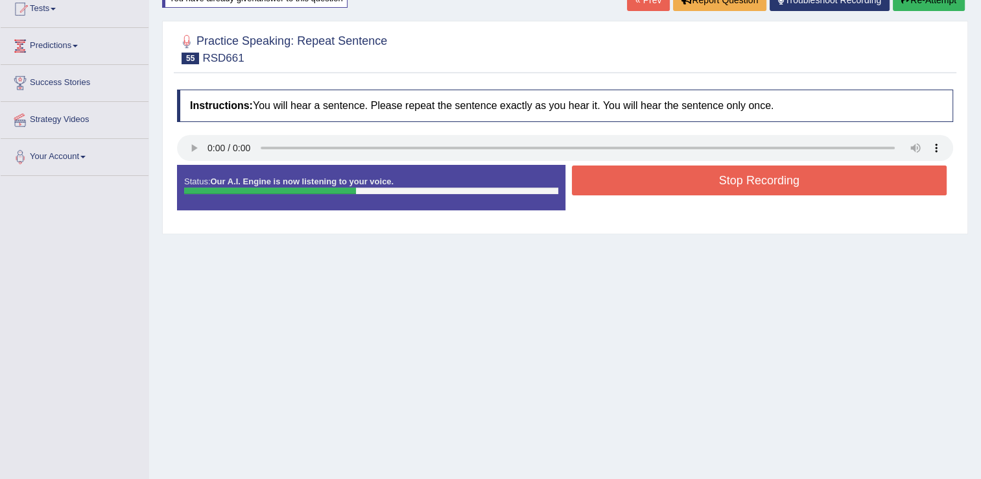
click at [740, 173] on button "Stop Recording" at bounding box center [760, 180] width 376 height 30
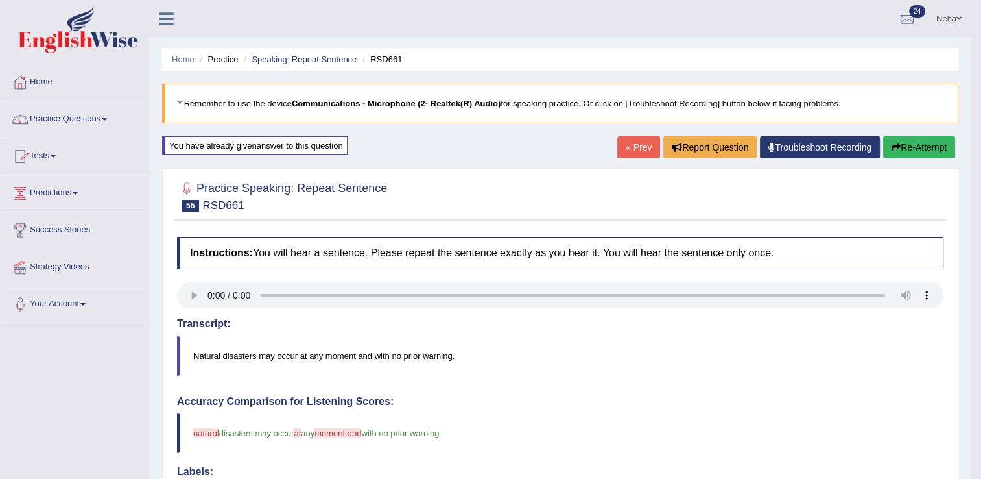
click at [104, 121] on link "Practice Questions" at bounding box center [75, 117] width 148 height 32
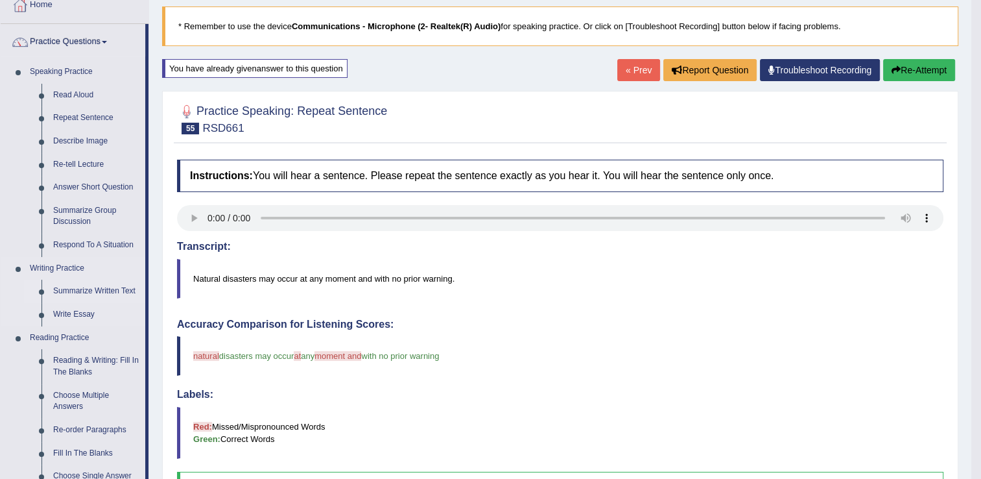
scroll to position [78, 0]
click at [95, 287] on link "Summarize Written Text" at bounding box center [96, 290] width 98 height 23
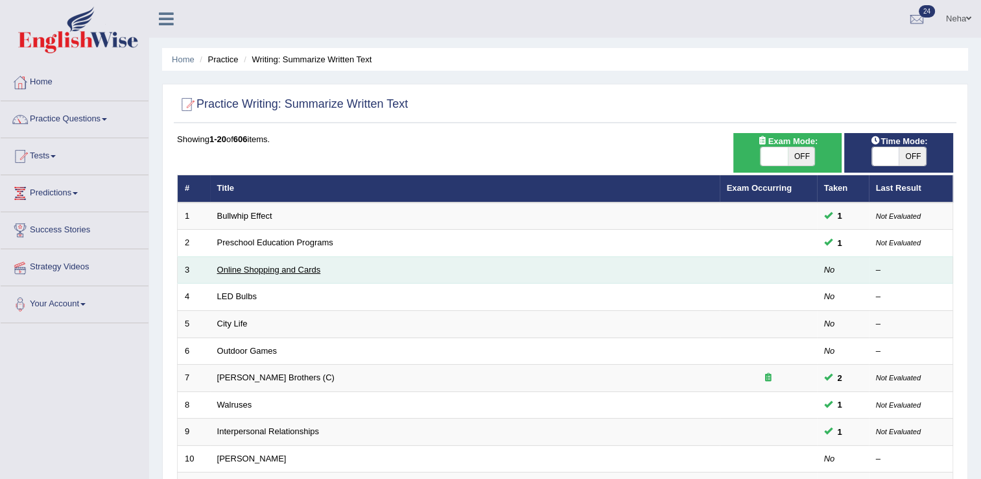
click at [280, 272] on link "Online Shopping and Cards" at bounding box center [269, 270] width 104 height 10
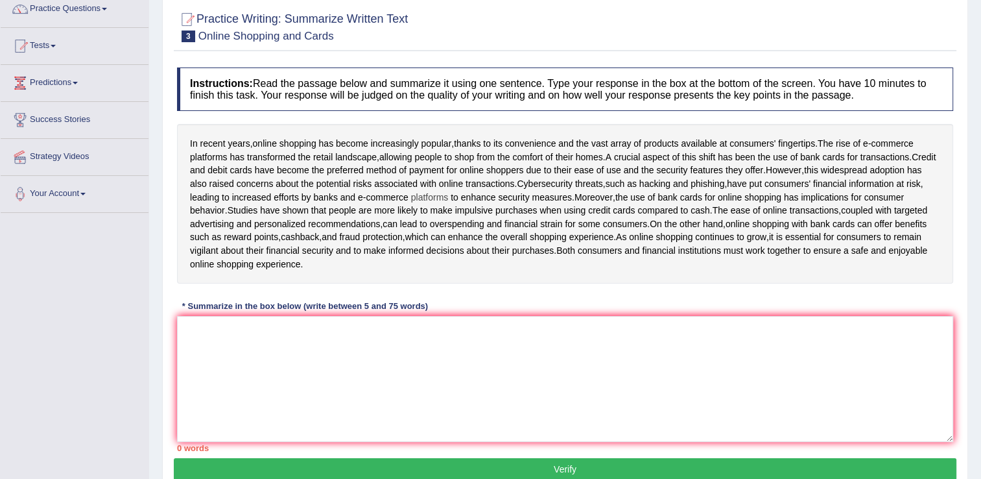
scroll to position [114, 0]
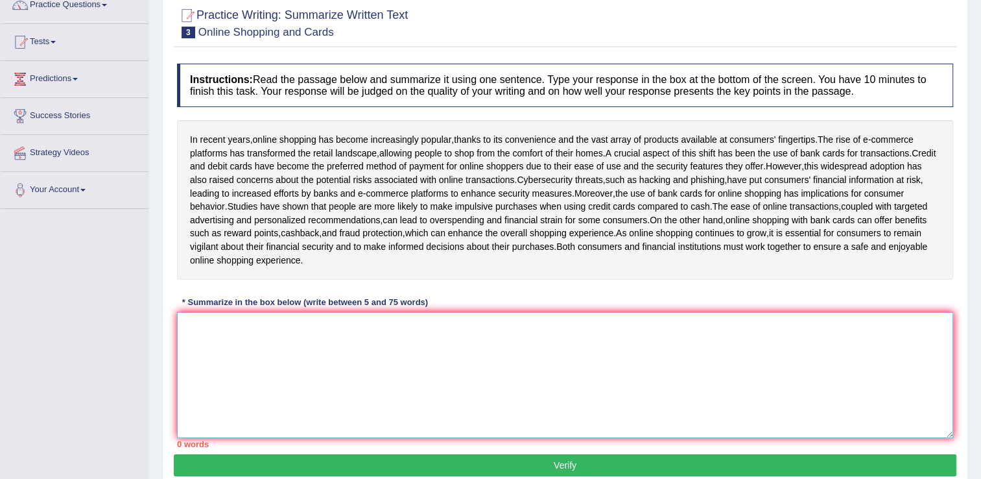
click at [557, 403] on textarea at bounding box center [565, 375] width 776 height 126
click at [567, 394] on textarea at bounding box center [565, 375] width 776 height 126
click at [586, 353] on textarea at bounding box center [565, 375] width 776 height 126
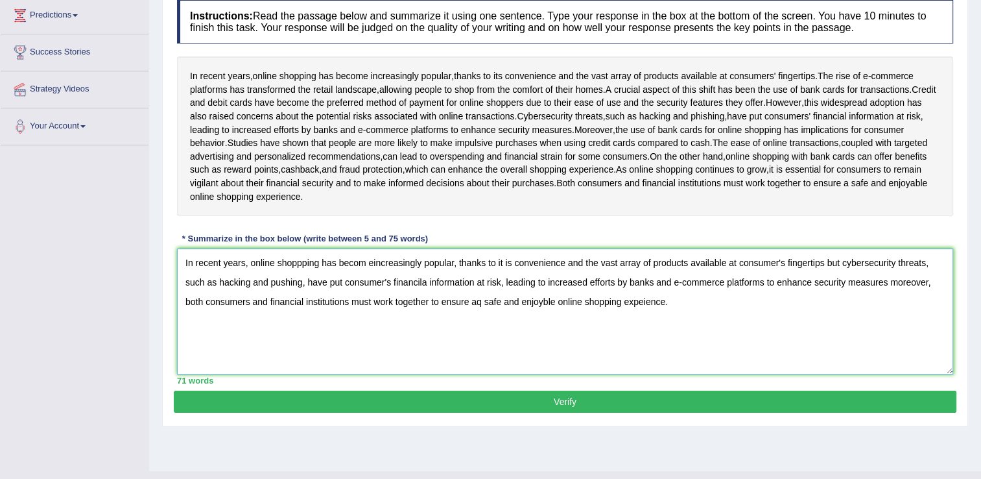
scroll to position [178, 0]
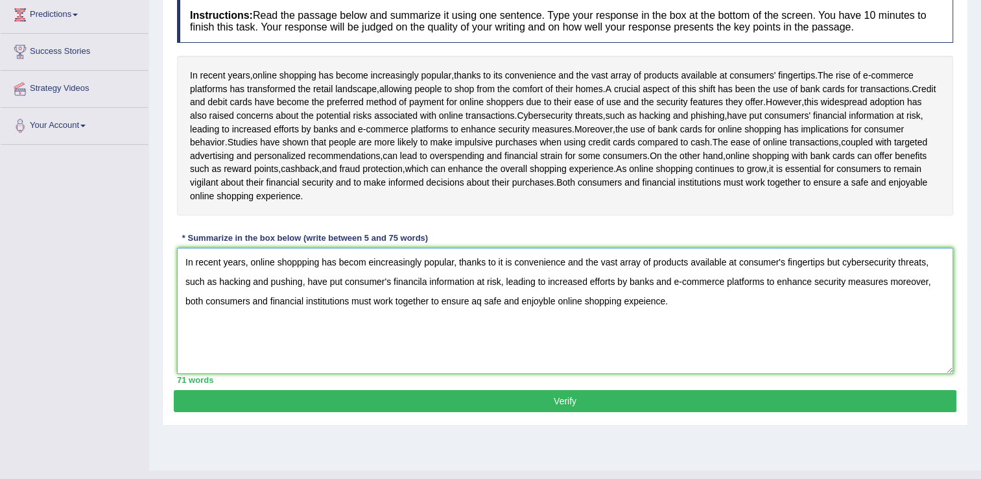
click at [363, 273] on textarea "In recent years, online shoppping has becom eincreasingly popular, thanks to it…" at bounding box center [565, 311] width 776 height 126
click at [374, 275] on textarea "In recent years, online shoppping has become eincreasingly popular, thanks to i…" at bounding box center [565, 311] width 776 height 126
click at [376, 276] on textarea "In recent years, online shoppping has become eincreasingly popular, thanks to i…" at bounding box center [565, 311] width 776 height 126
click at [696, 328] on textarea "In recent years, online shoppping has become increasingly popular, thanks to it…" at bounding box center [565, 311] width 776 height 126
click at [302, 297] on textarea "In recent years, online shoppping has become increasingly popular, thanks to it…" at bounding box center [565, 311] width 776 height 126
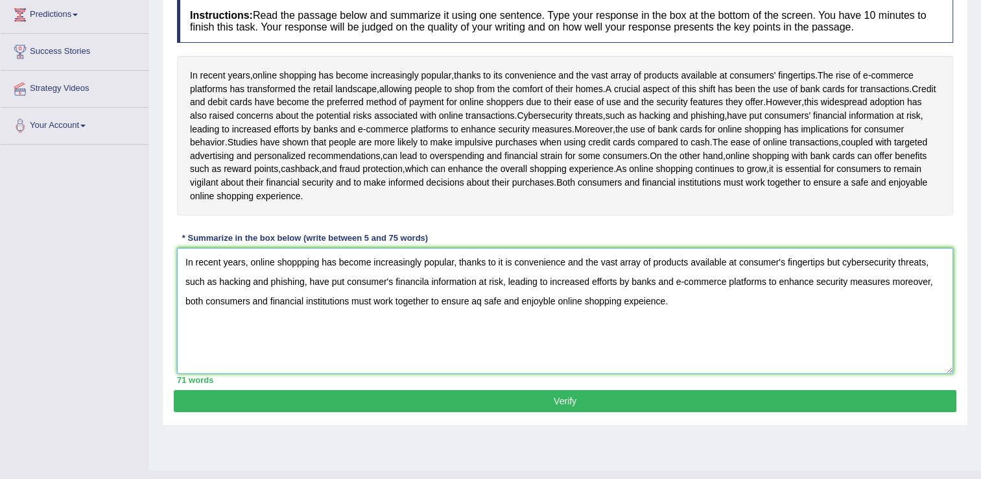
click at [427, 295] on textarea "In recent years, online shoppping has become increasingly popular, thanks to it…" at bounding box center [565, 311] width 776 height 126
click at [487, 316] on textarea "In recent years, online shoppping has become increasingly popular, thanks to it…" at bounding box center [565, 311] width 776 height 126
click at [766, 339] on textarea "In recent years, online shoppping has become increasingly popular, thanks to it…" at bounding box center [565, 311] width 776 height 126
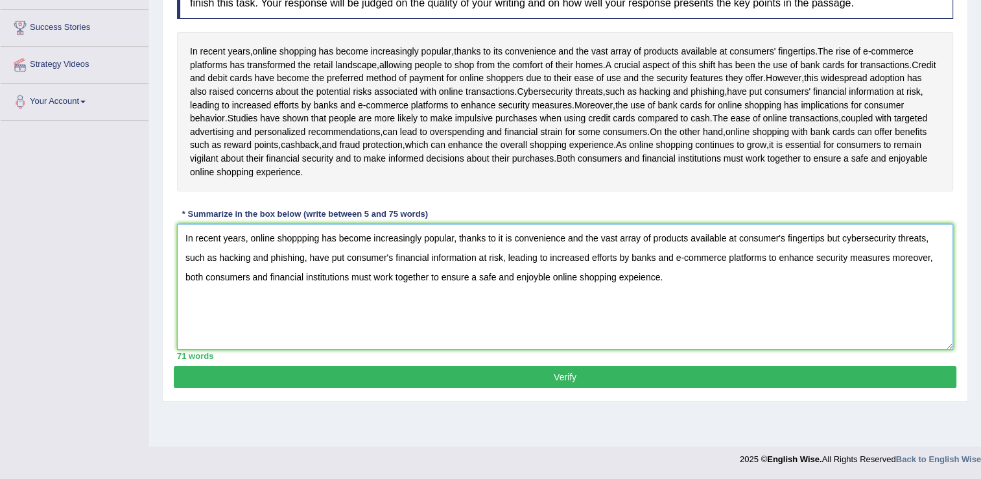
type textarea "In recent years, online shoppping has become increasingly popular, thanks to it…"
click at [511, 388] on button "Verify" at bounding box center [565, 377] width 783 height 22
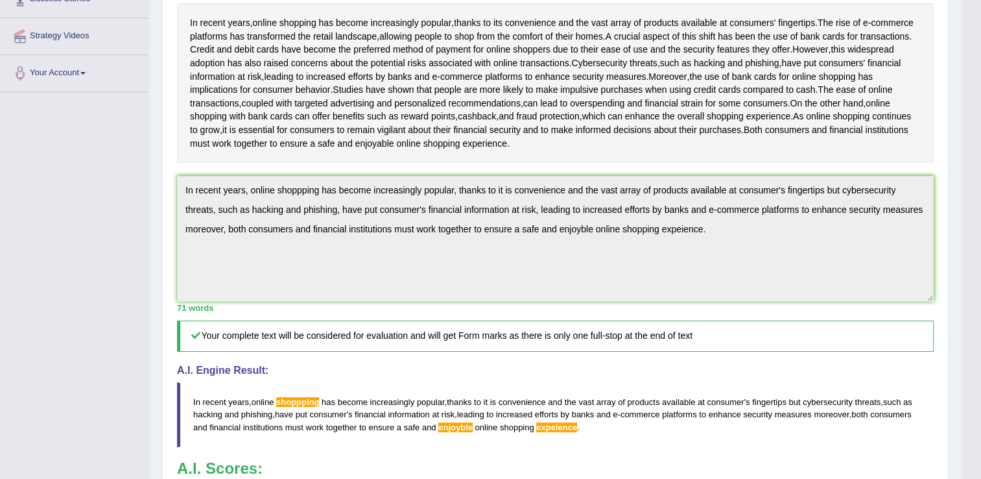
scroll to position [231, 0]
click at [627, 351] on h5 "Your complete text will be considered for evaluation and will get Form marks as…" at bounding box center [555, 335] width 757 height 30
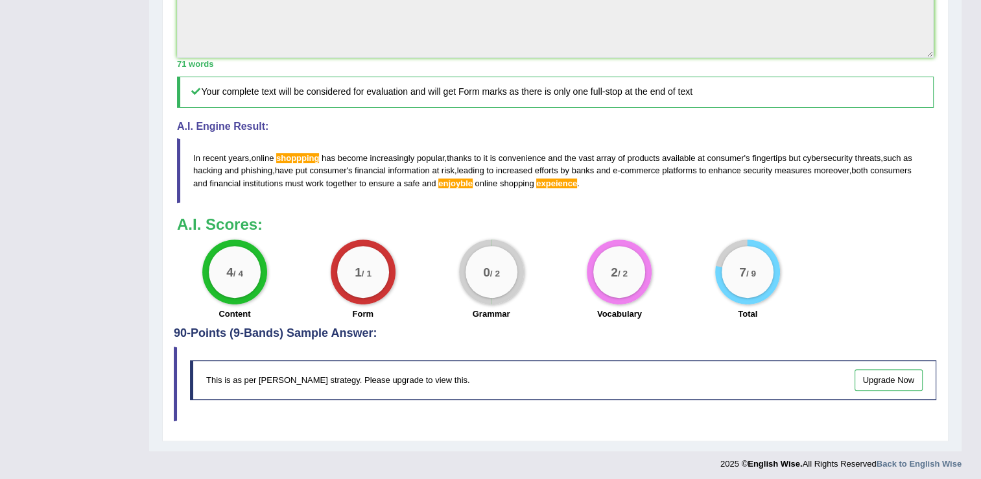
scroll to position [490, 0]
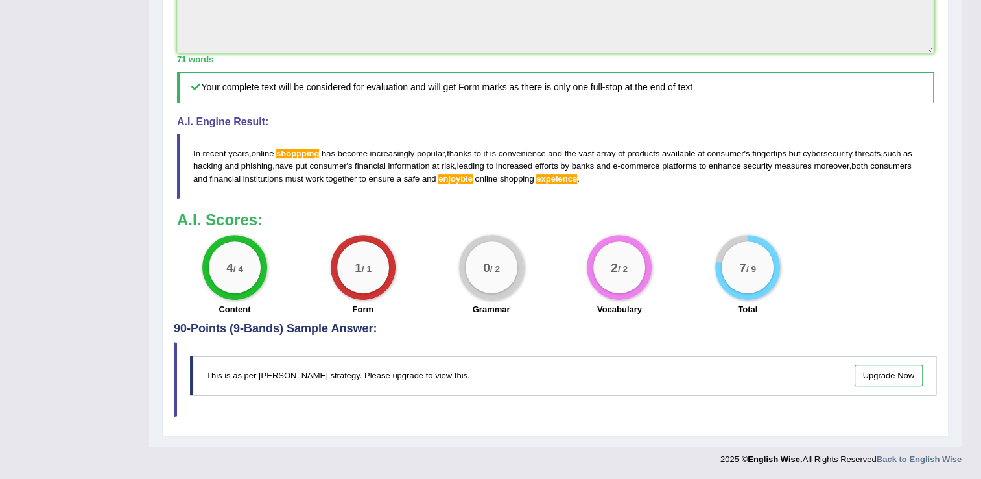
click at [889, 379] on link "Upgrade Now" at bounding box center [889, 375] width 69 height 21
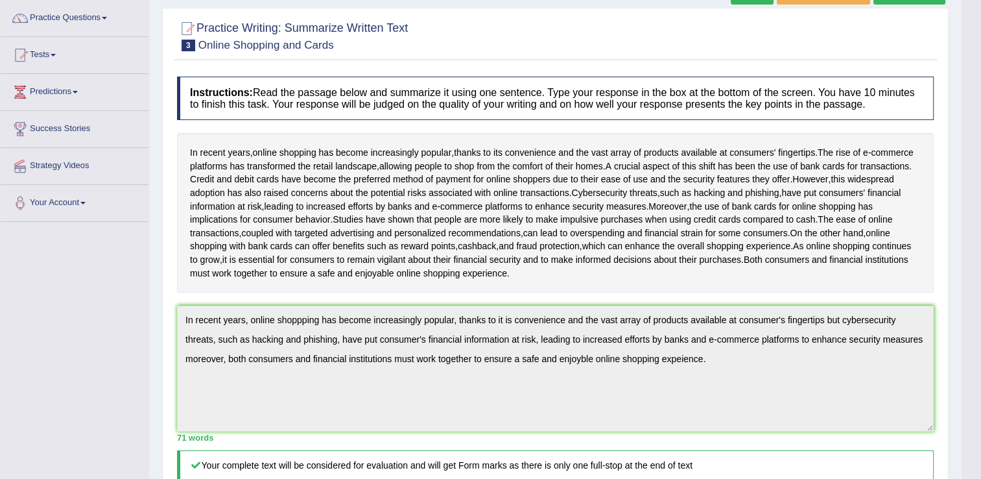
scroll to position [0, 0]
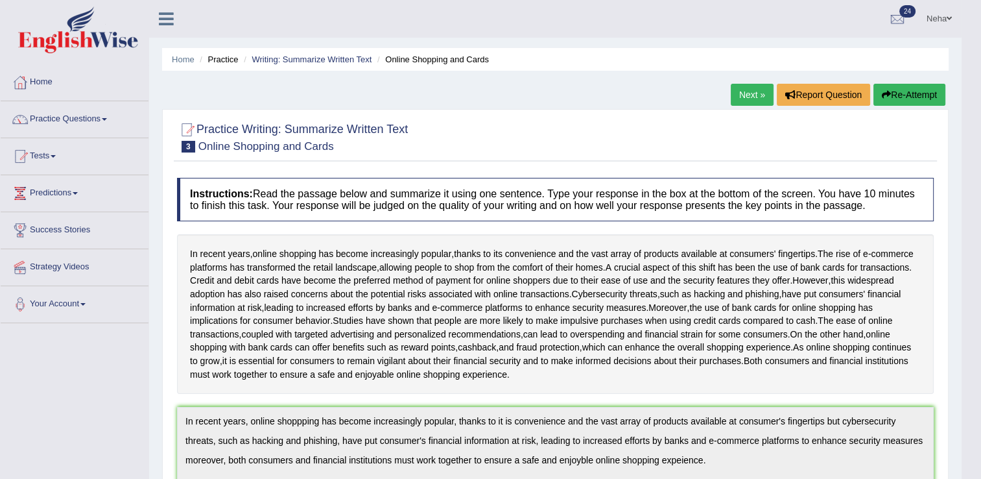
click at [752, 90] on link "Next »" at bounding box center [752, 95] width 43 height 22
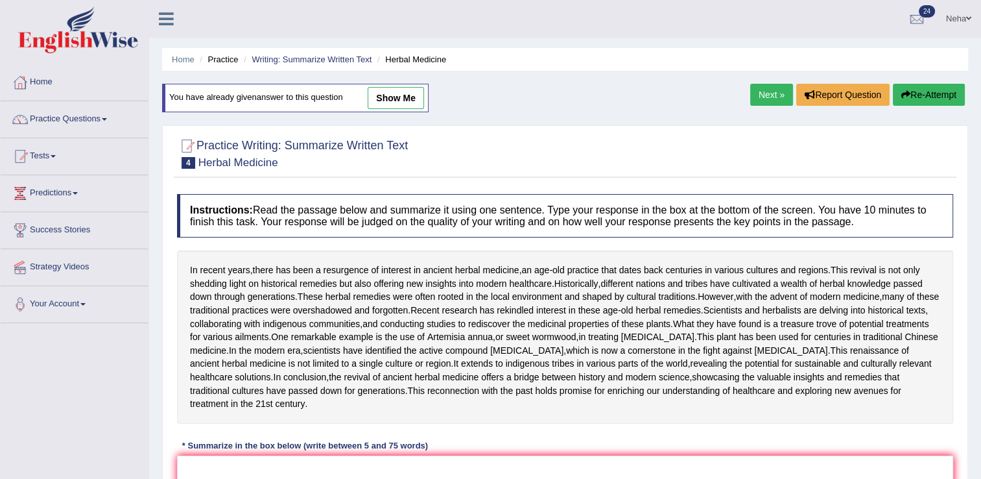
click at [764, 89] on link "Next »" at bounding box center [772, 95] width 43 height 22
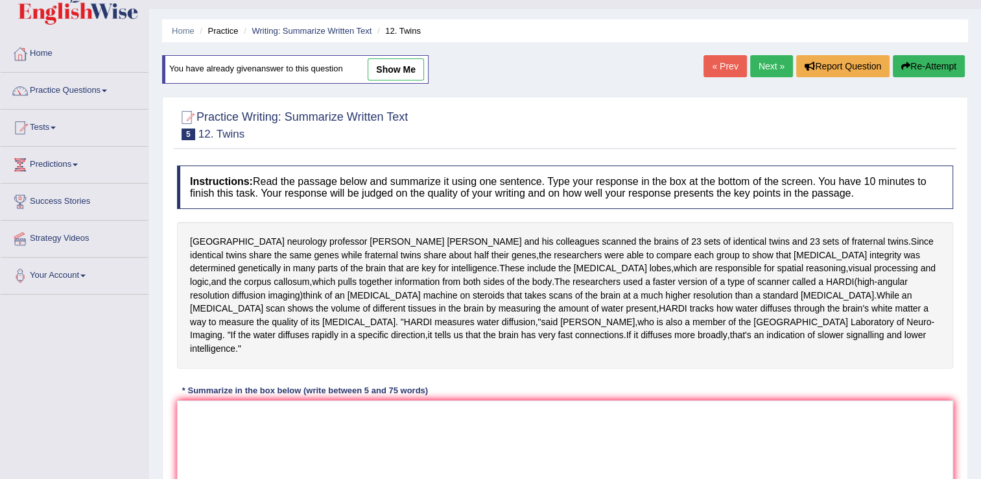
scroll to position [27, 0]
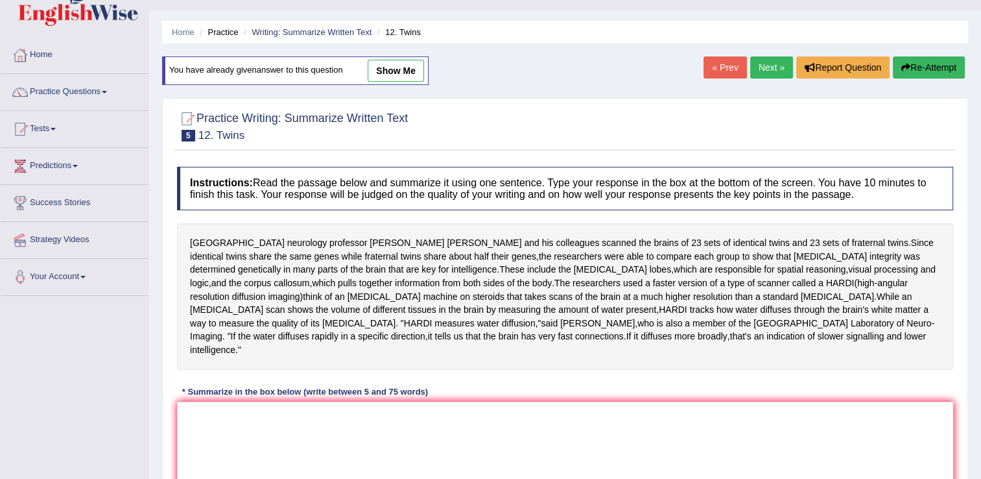
click at [778, 58] on link "Next »" at bounding box center [772, 67] width 43 height 22
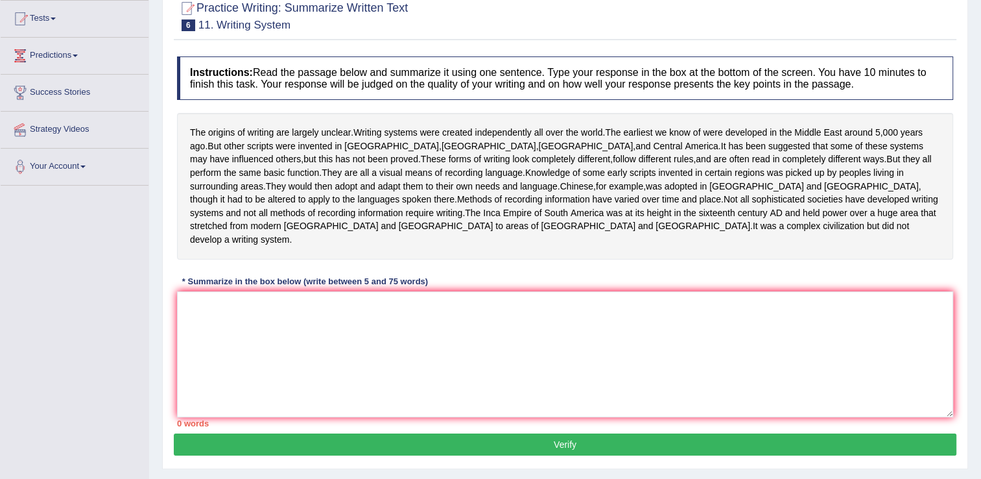
scroll to position [139, 0]
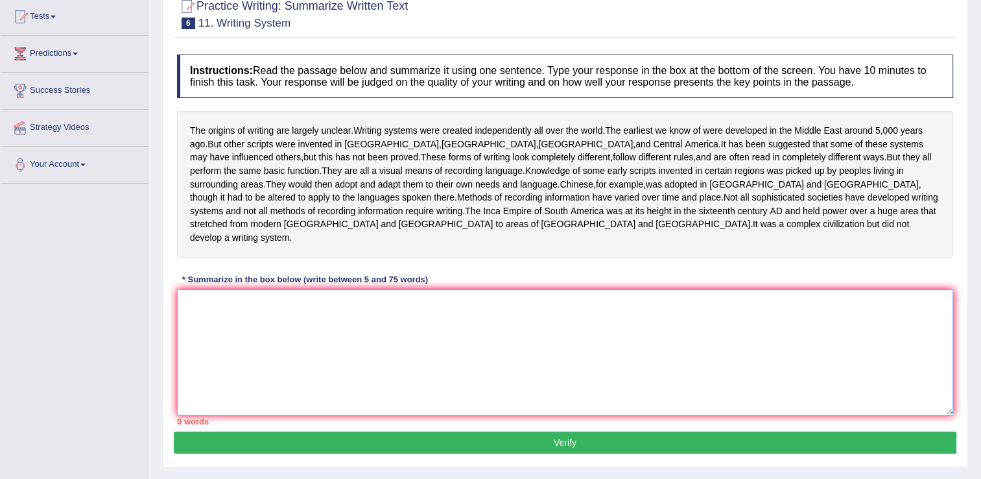
click at [505, 349] on textarea at bounding box center [565, 352] width 776 height 126
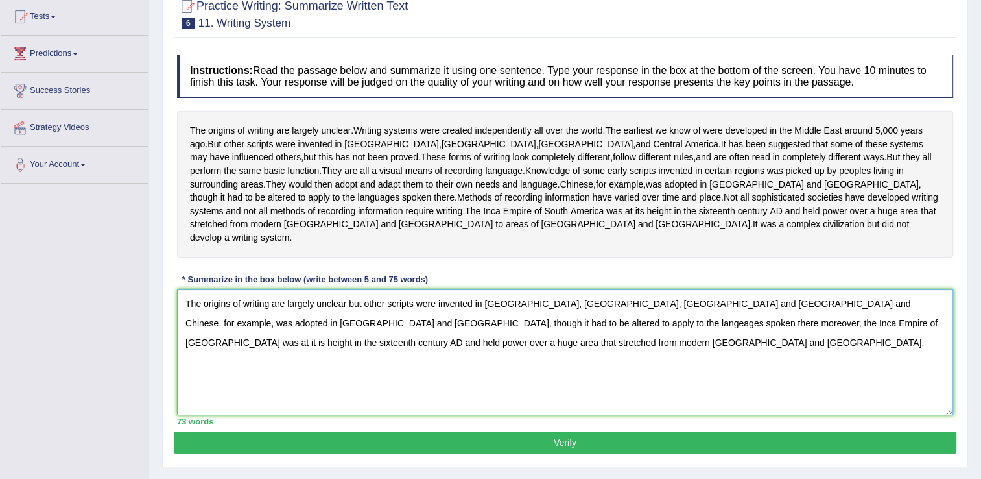
click at [337, 311] on textarea "The origins of writing are largely unclear but other scripts were invented in I…" at bounding box center [565, 352] width 776 height 126
click at [415, 339] on textarea "The origins of writing are largely unclear but other scripts were invented in I…" at bounding box center [565, 352] width 776 height 126
type textarea "The origins of writing are largely unclear but other scripts were invented in I…"
click at [385, 431] on button "Verify" at bounding box center [565, 442] width 783 height 22
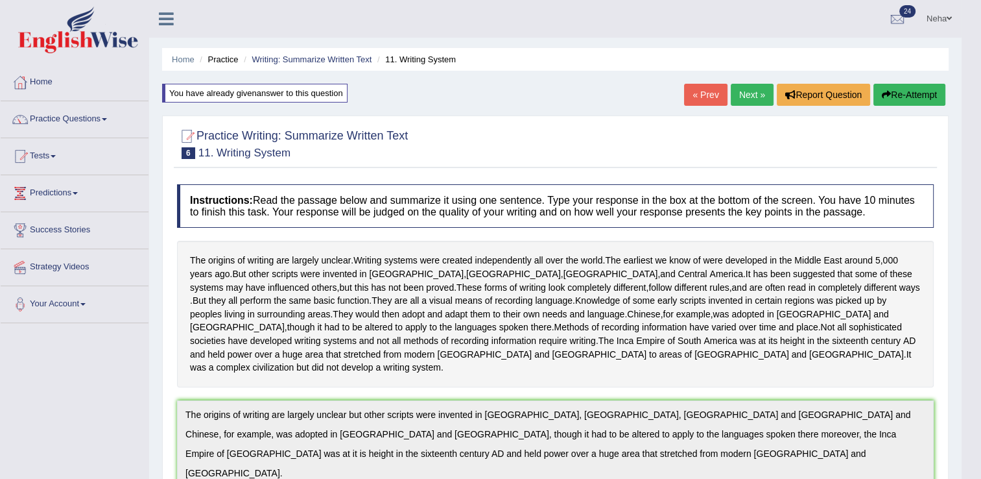
scroll to position [0, 0]
click at [753, 90] on link "Next »" at bounding box center [752, 95] width 43 height 22
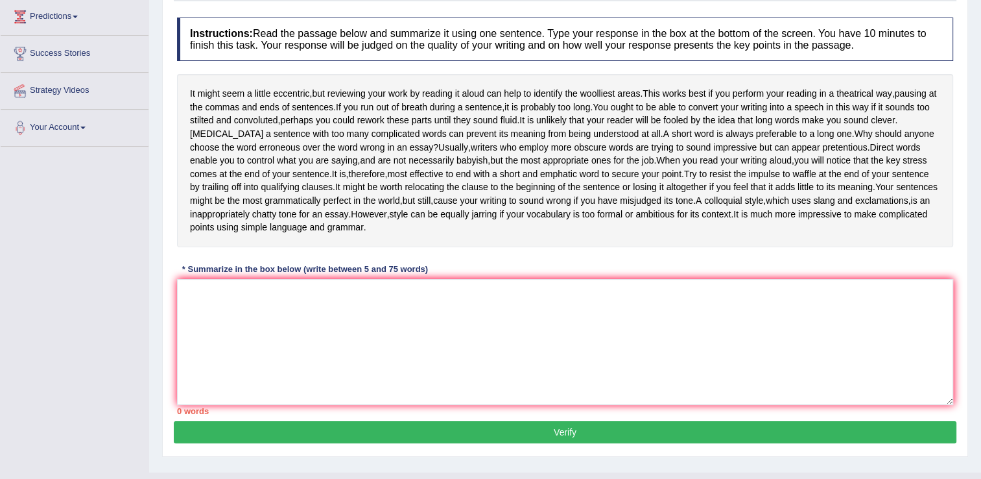
scroll to position [157, 0]
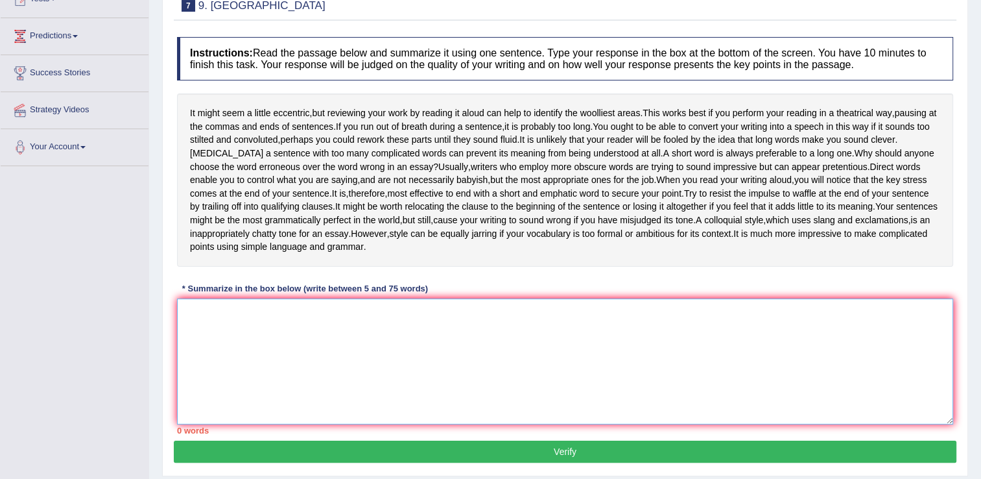
click at [400, 342] on textarea at bounding box center [565, 361] width 776 height 126
type textarea "i"
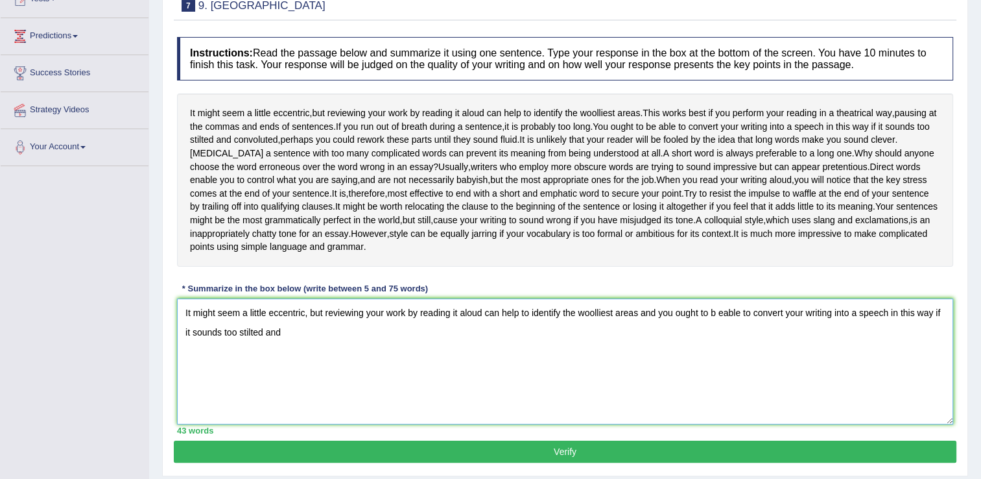
click at [397, 350] on textarea "It might seem a little eccentric, but reviewing your work by reading it aloud c…" at bounding box center [565, 361] width 776 height 126
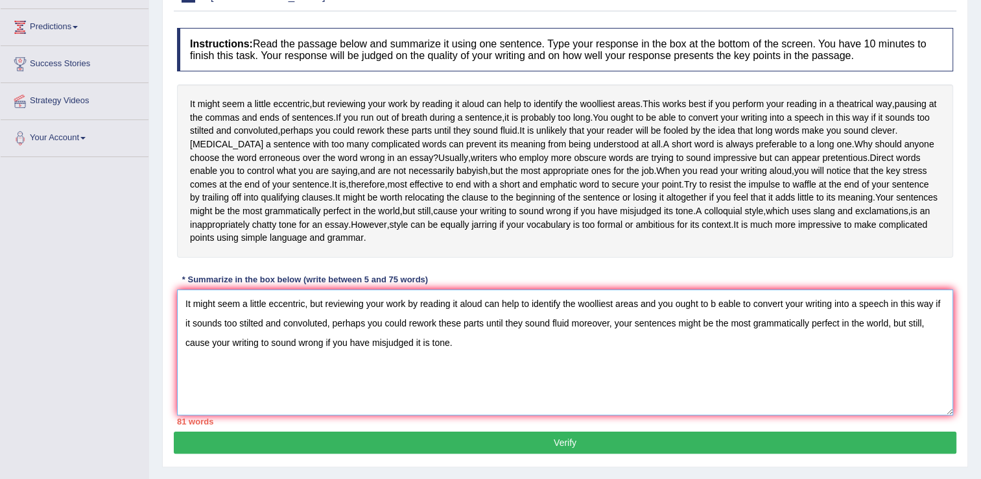
scroll to position [166, 0]
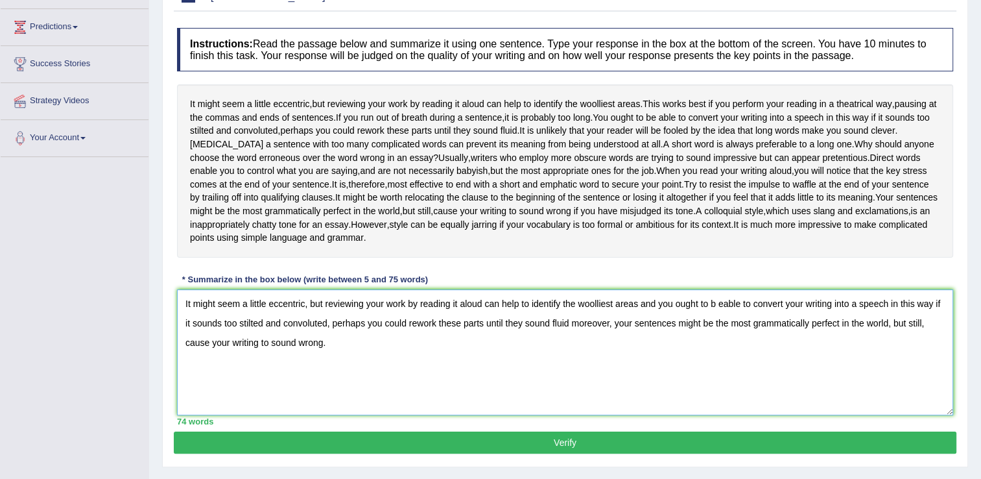
type textarea "It might seem a little eccentric, but reviewing your work by reading it aloud c…"
click at [476, 442] on button "Verify" at bounding box center [565, 442] width 783 height 22
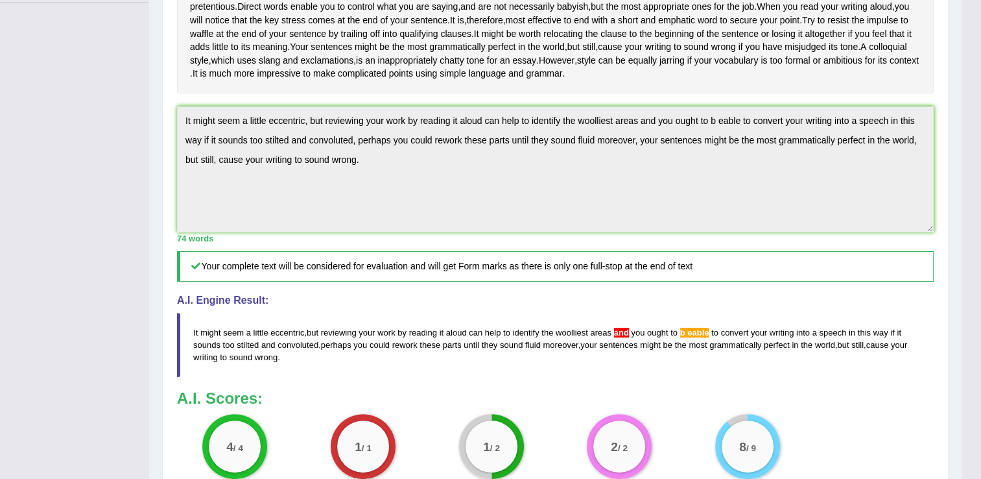
scroll to position [321, 0]
click at [649, 392] on h3 "A.I. Scores:" at bounding box center [555, 397] width 757 height 17
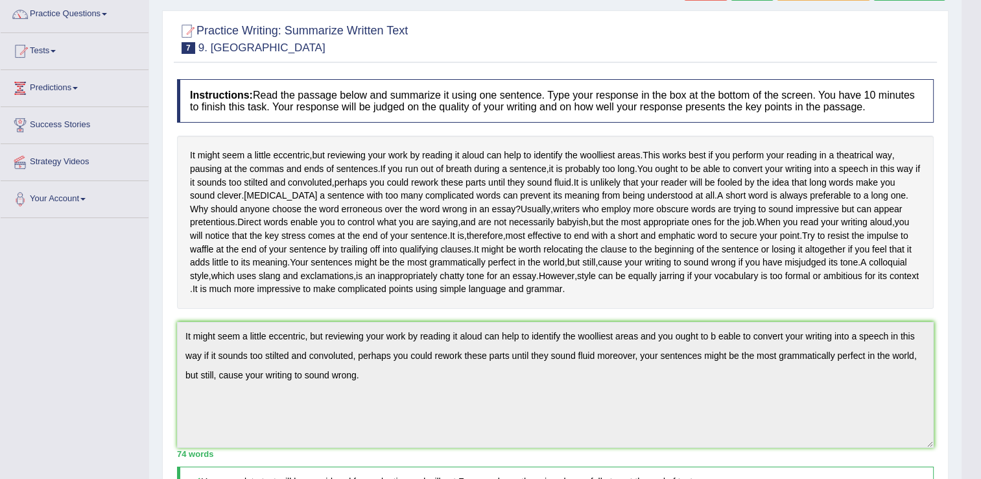
scroll to position [88, 0]
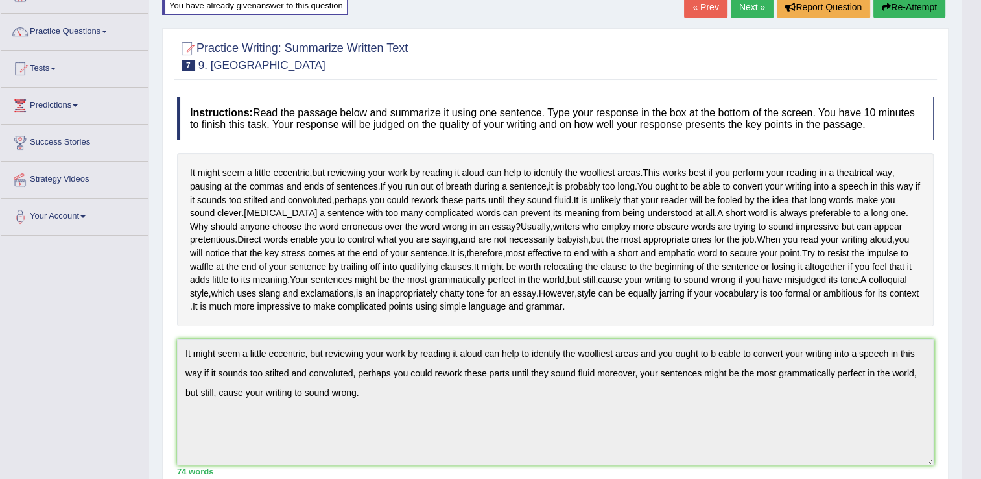
click at [746, 9] on link "Next »" at bounding box center [752, 7] width 43 height 22
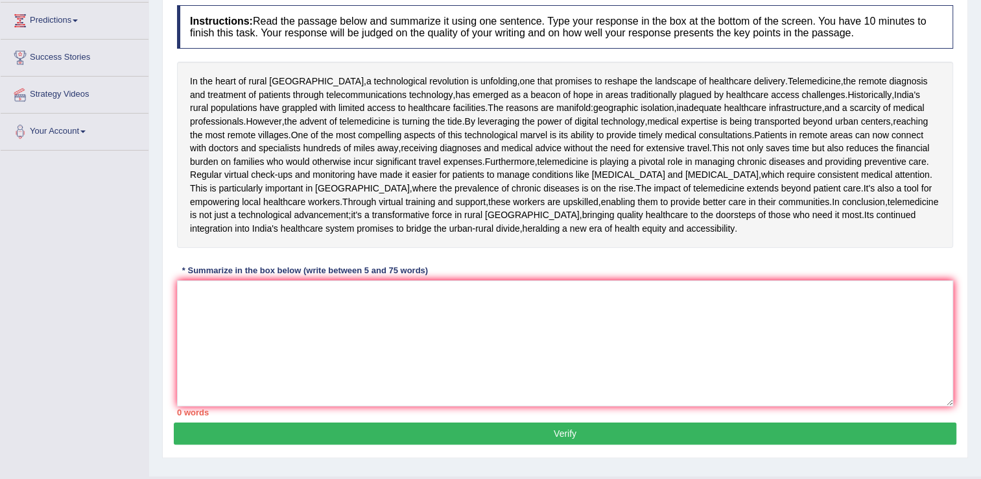
scroll to position [174, 0]
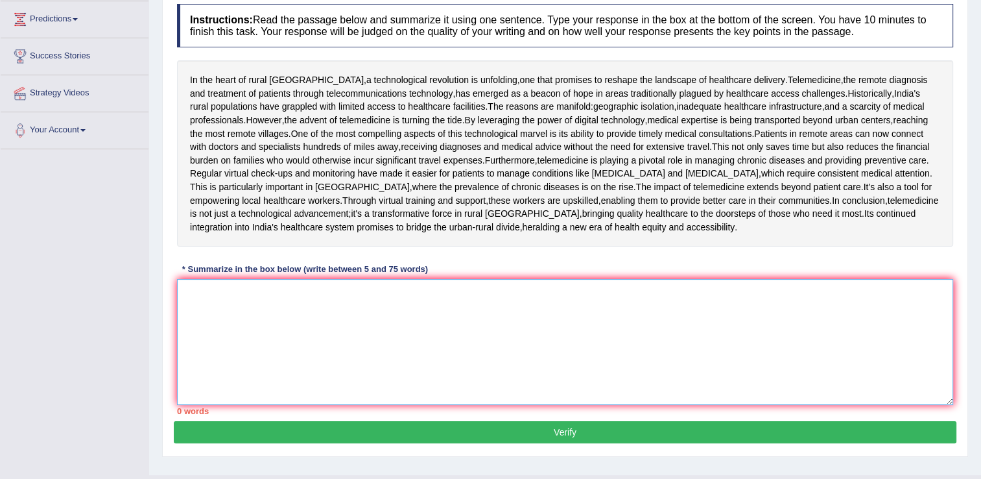
click at [401, 405] on textarea at bounding box center [565, 342] width 776 height 126
click at [521, 405] on textarea "In the heart" at bounding box center [565, 342] width 776 height 126
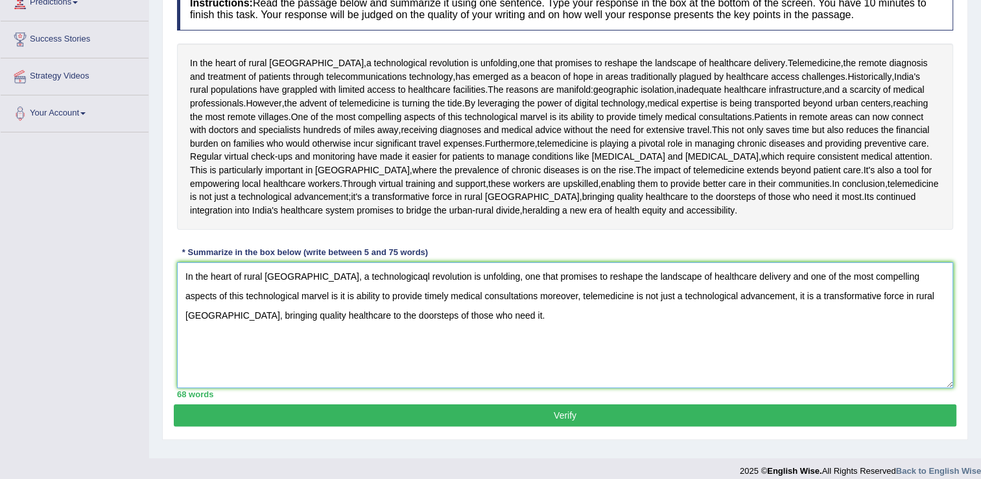
scroll to position [189, 0]
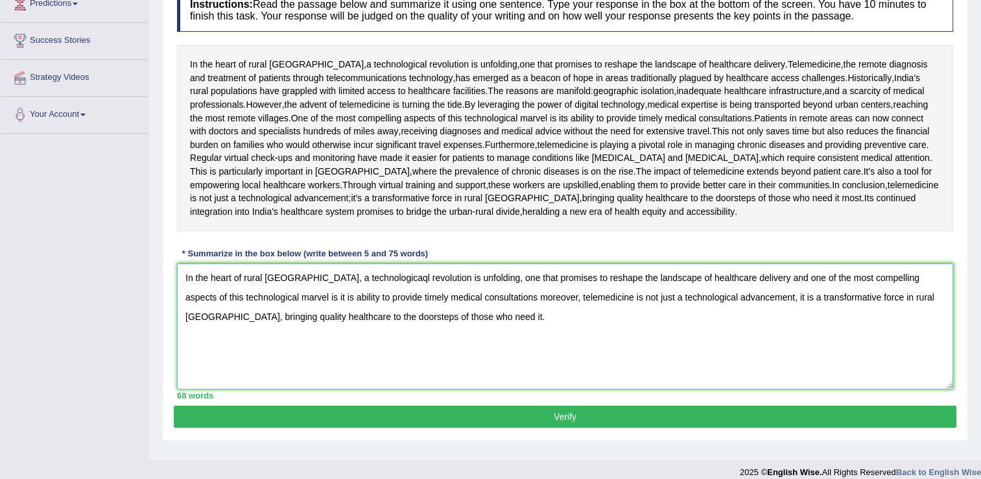
click at [352, 346] on textarea "In the heart of rural [GEOGRAPHIC_DATA], a technologicaql revolution is unfoldi…" at bounding box center [565, 326] width 776 height 126
click at [492, 389] on textarea "In the heart of rural [GEOGRAPHIC_DATA], a technological revolution is unfoldin…" at bounding box center [565, 326] width 776 height 126
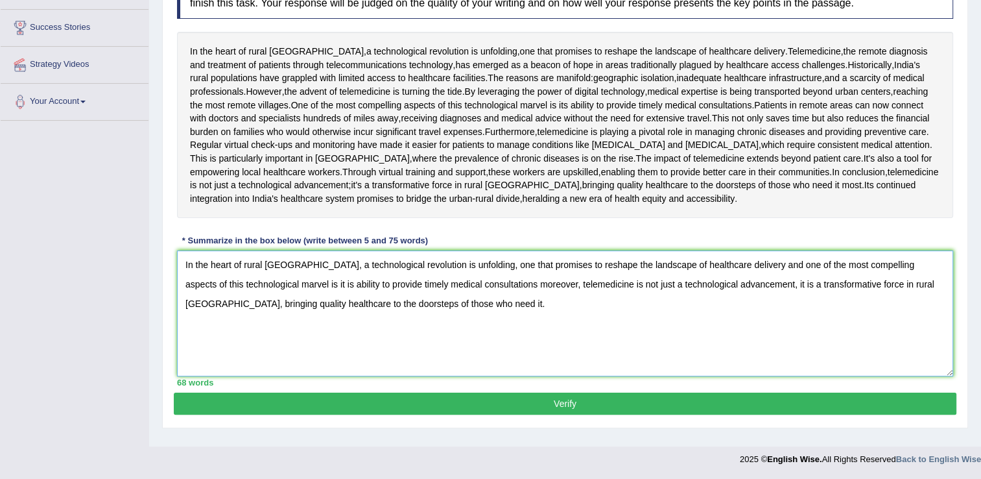
type textarea "In the heart of rural [GEOGRAPHIC_DATA], a technological revolution is unfoldin…"
click at [509, 415] on button "Verify" at bounding box center [565, 403] width 783 height 22
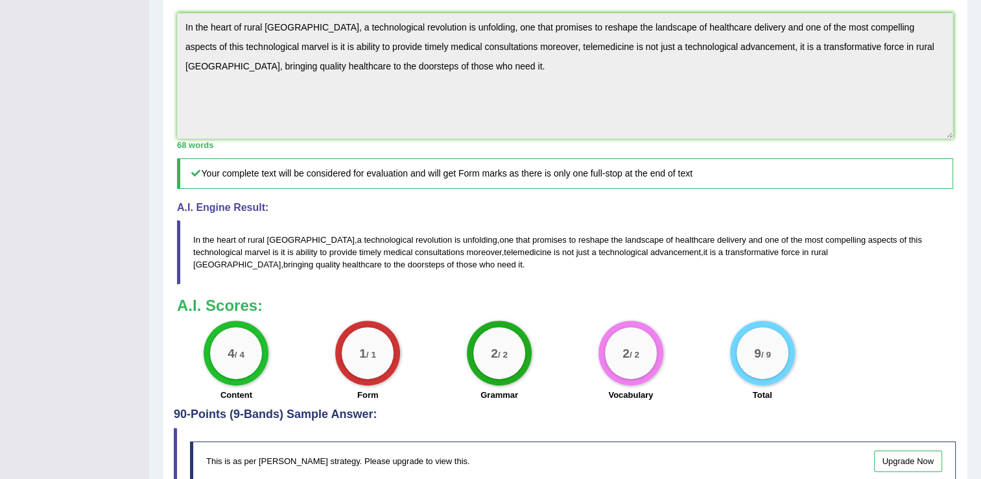
scroll to position [571, 0]
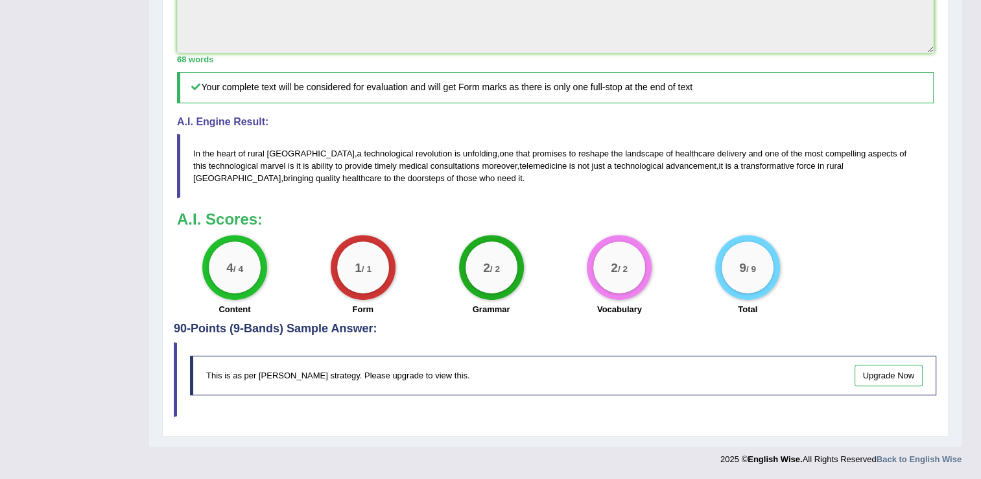
click at [540, 408] on blockquote "This is as per [PERSON_NAME] strategy. Please upgrade to view this. Upgrade Now" at bounding box center [556, 379] width 764 height 75
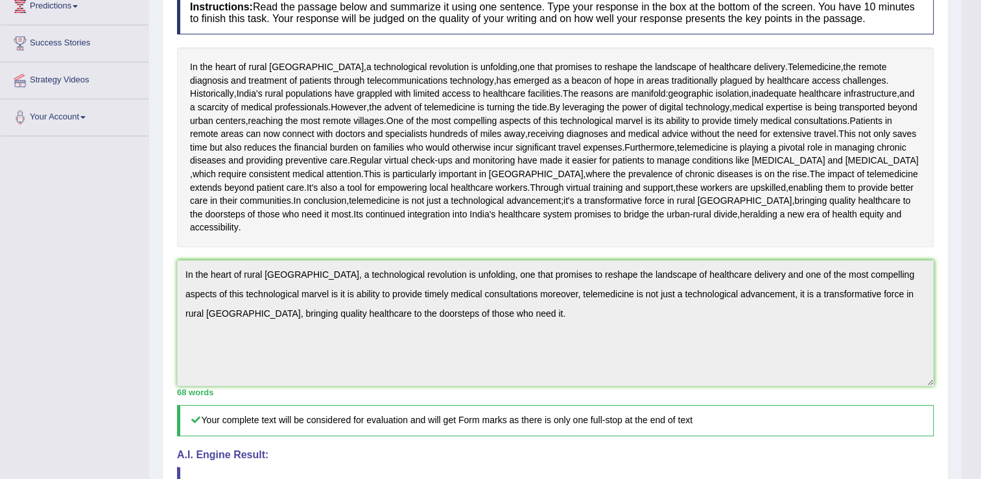
scroll to position [0, 0]
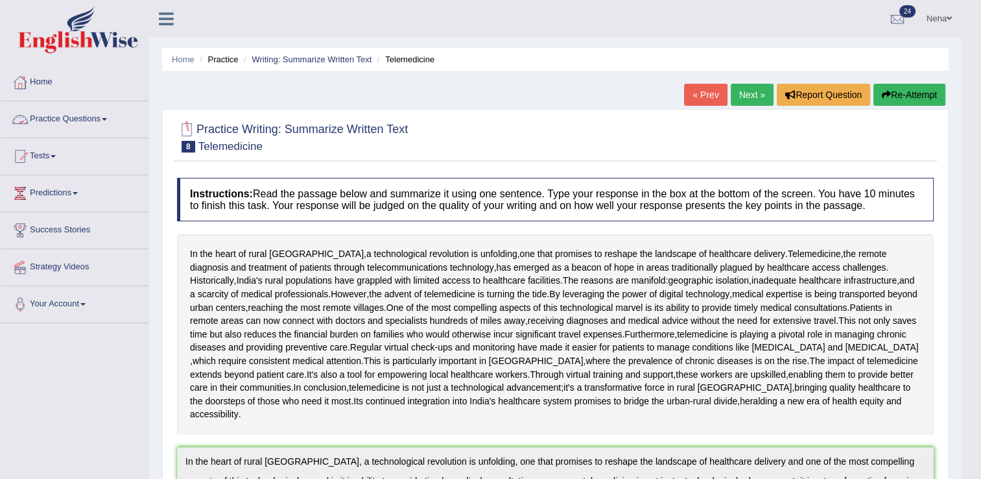
click at [94, 117] on link "Practice Questions" at bounding box center [75, 117] width 148 height 32
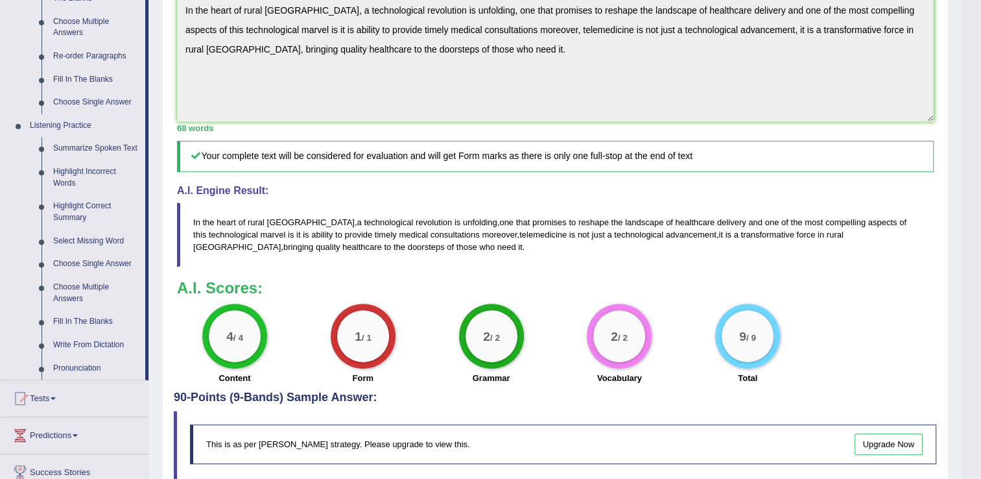
scroll to position [451, 0]
click at [101, 342] on link "Write From Dictation" at bounding box center [96, 344] width 98 height 23
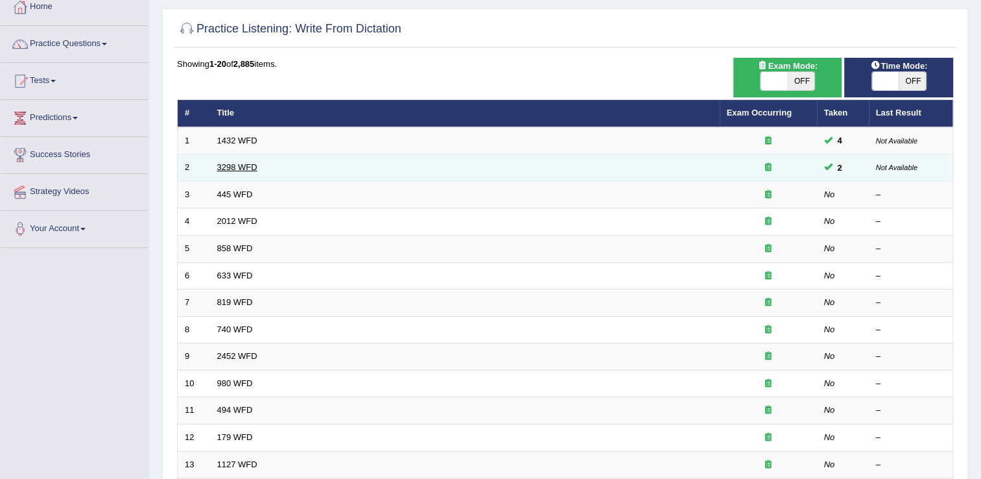
click at [236, 167] on link "3298 WFD" at bounding box center [237, 167] width 40 height 10
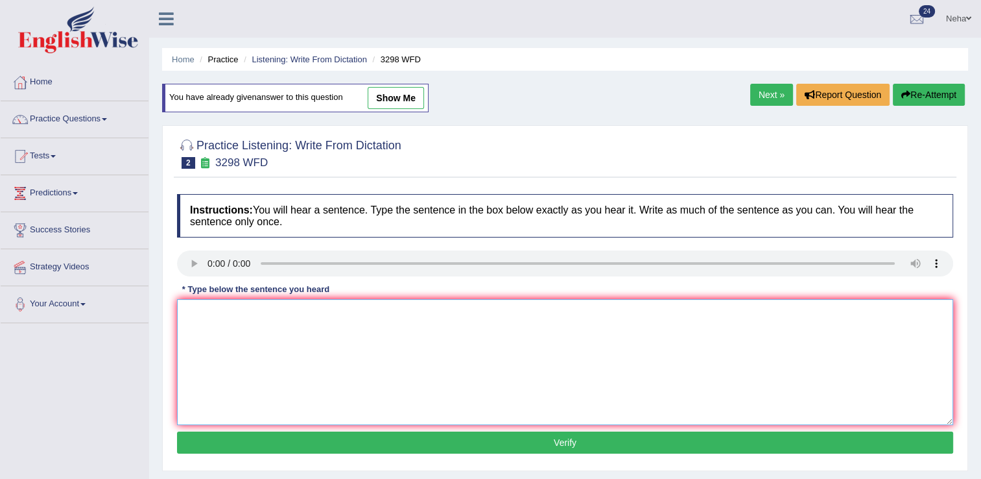
click at [285, 331] on textarea at bounding box center [565, 362] width 776 height 126
click at [361, 352] on textarea "Animal behavior" at bounding box center [565, 362] width 776 height 126
type textarea "Animal behavior appears to contain both"
click at [367, 311] on textarea "Animal behavior appears to contain both" at bounding box center [565, 362] width 776 height 126
click at [426, 325] on textarea "Animal behavior appears to contain both similar" at bounding box center [565, 362] width 776 height 126
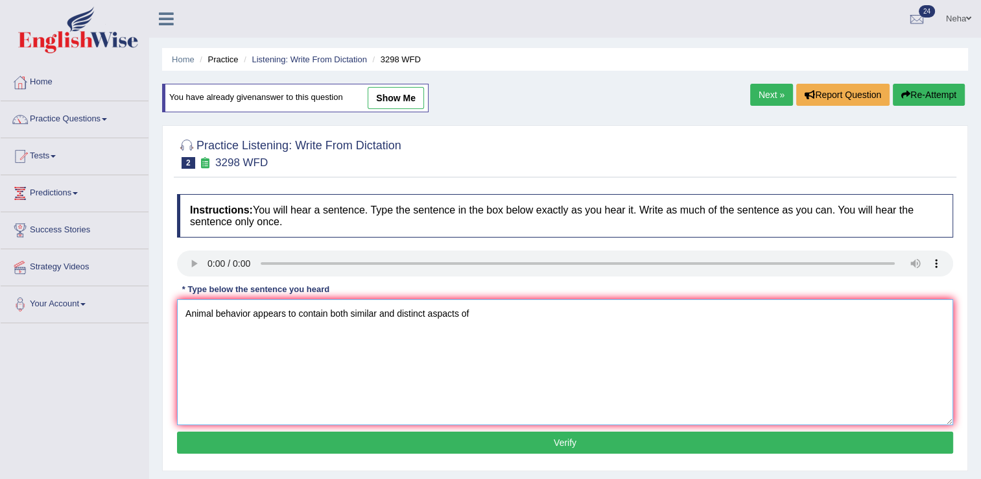
click at [545, 309] on textarea "Animal behavior appears to contain both similar and distinct aspacts of" at bounding box center [565, 362] width 776 height 126
type textarea "Animal behavior appears to contain both similar and distinct aspacts to that of…"
click at [498, 445] on button "Verify" at bounding box center [565, 442] width 776 height 22
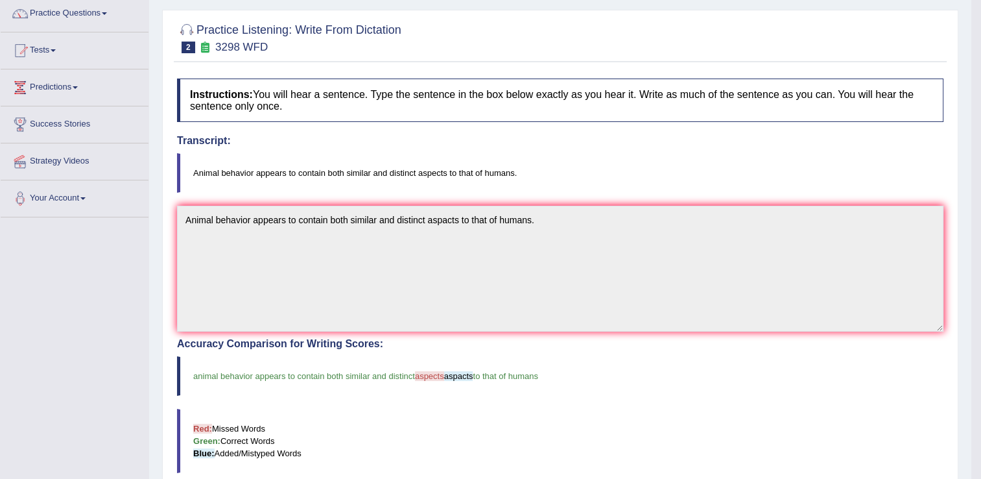
scroll to position [78, 0]
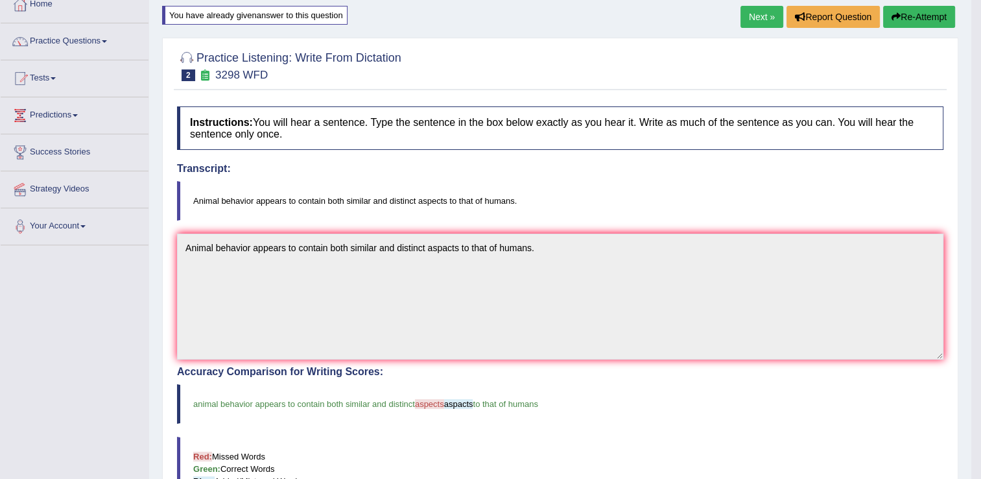
click at [921, 19] on button "Re-Attempt" at bounding box center [920, 17] width 72 height 22
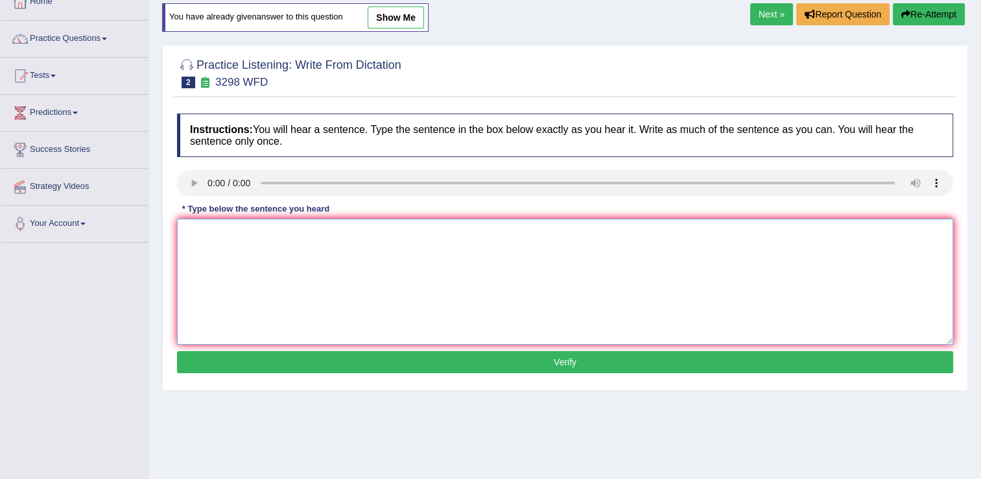
click at [404, 272] on textarea at bounding box center [565, 282] width 776 height 126
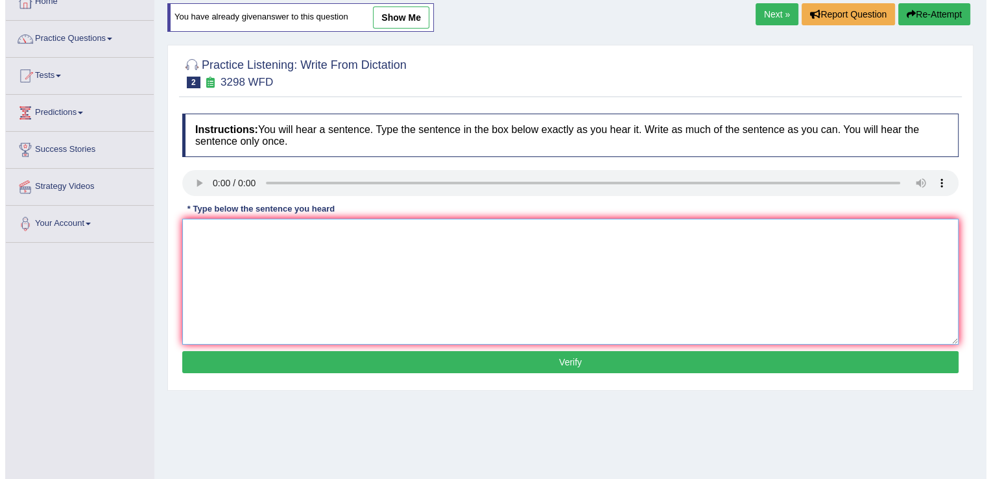
scroll to position [78, 0]
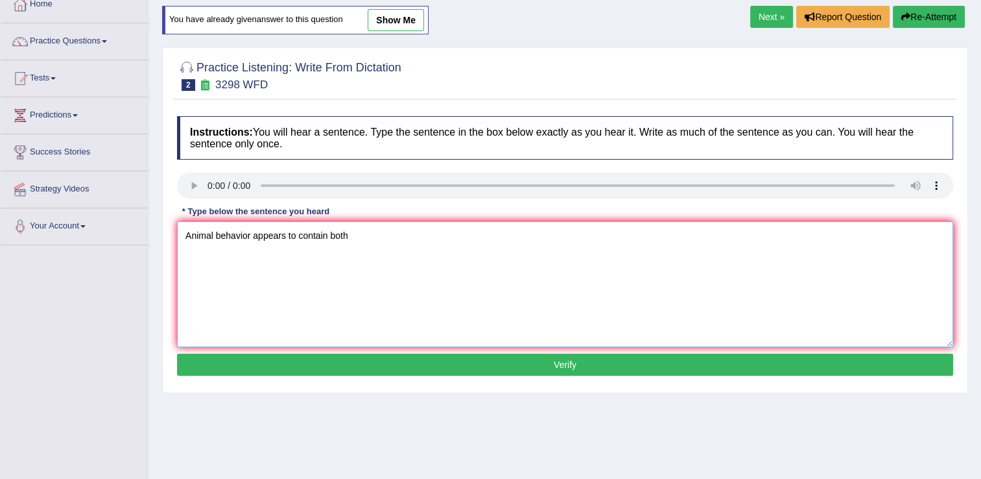
click at [409, 237] on textarea "Animal behavior appears to contain both" at bounding box center [565, 284] width 776 height 126
type textarea "Animal behavior appears to contain both similar and distinct aspects of that hu…"
click at [451, 359] on button "Verify" at bounding box center [565, 365] width 776 height 22
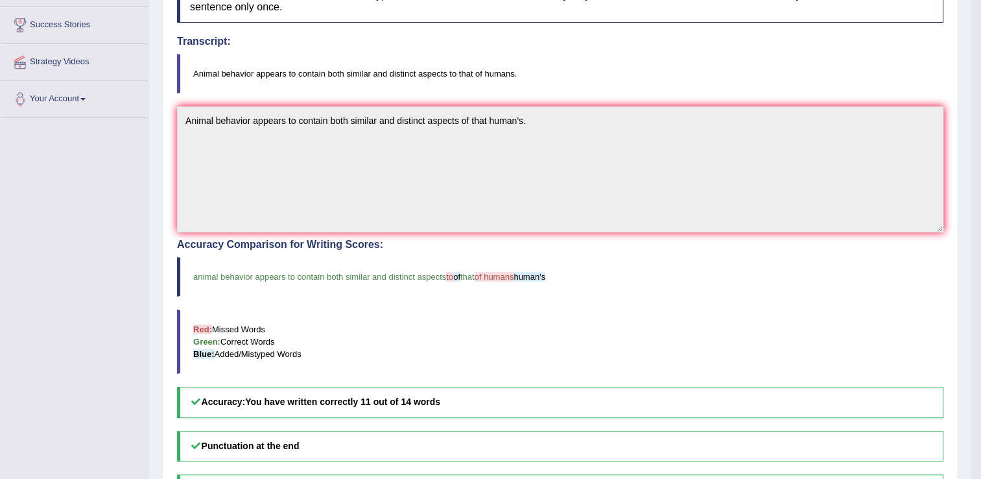
scroll to position [0, 0]
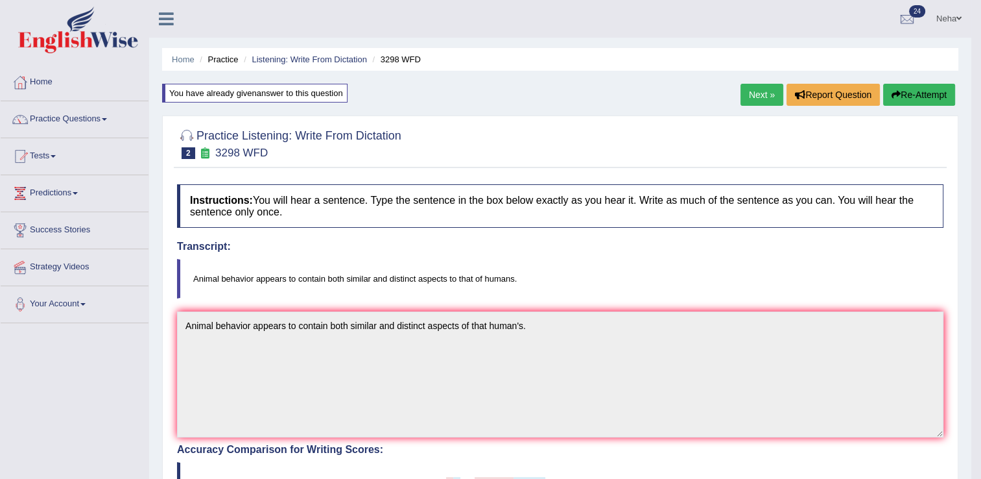
click at [767, 86] on link "Next »" at bounding box center [762, 95] width 43 height 22
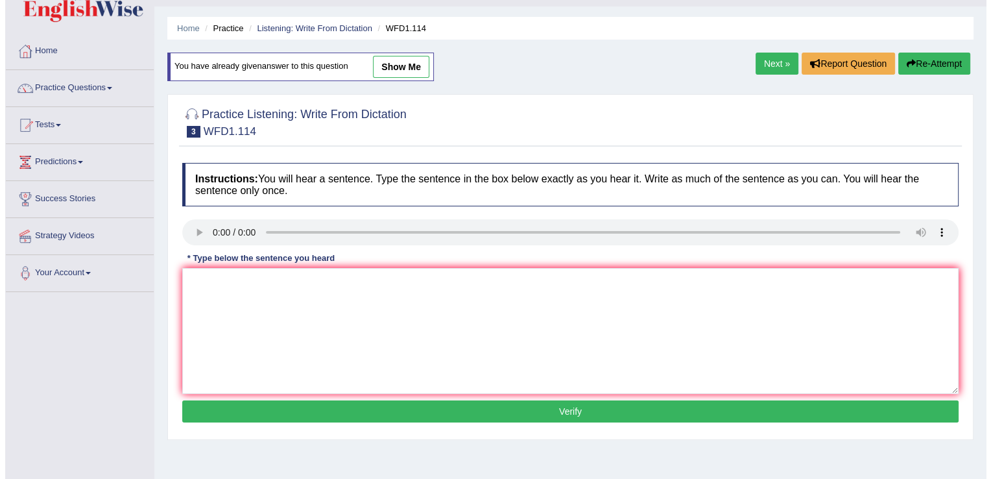
scroll to position [31, 0]
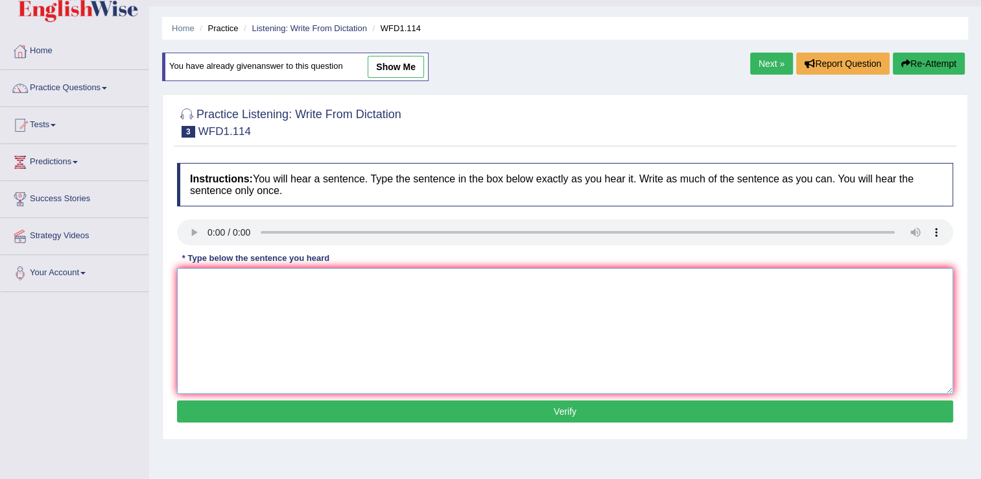
click at [213, 302] on textarea at bounding box center [565, 331] width 776 height 126
click at [556, 328] on textarea "The author's early works work are less philosophical and more" at bounding box center [565, 331] width 776 height 126
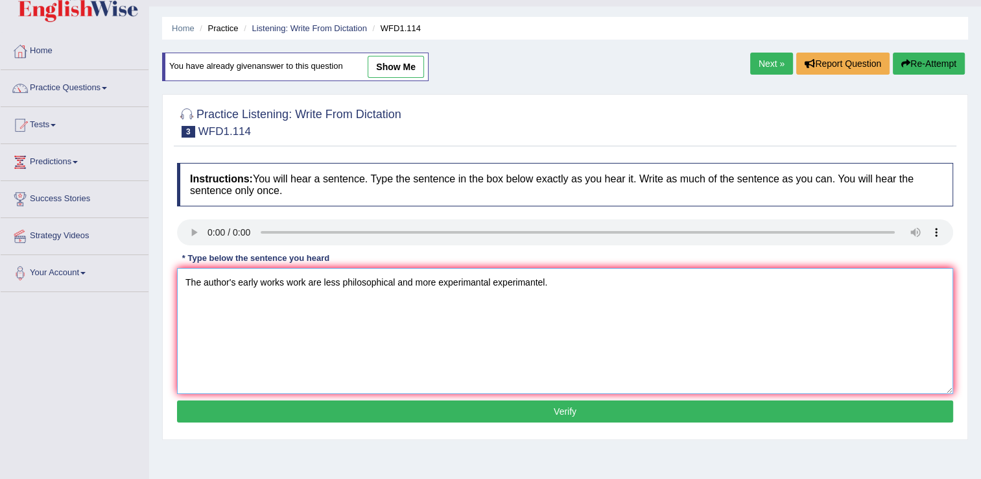
type textarea "The author's early works work are less philosophical and more experimantal expe…"
click at [410, 414] on button "Verify" at bounding box center [565, 411] width 776 height 22
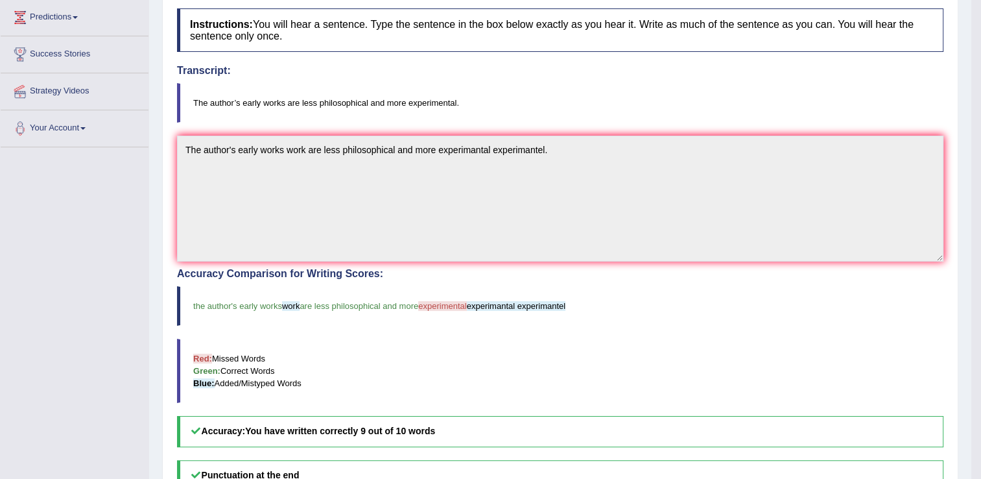
scroll to position [176, 0]
